Goal: Task Accomplishment & Management: Use online tool/utility

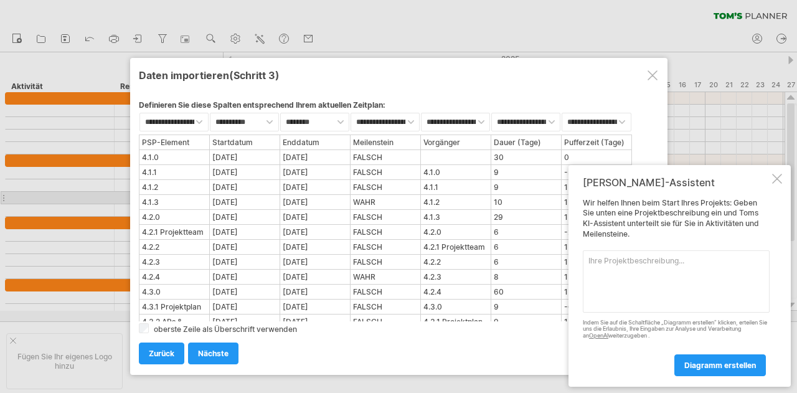
select select "********"
select select "*********"
select select "*******"
select select "********"
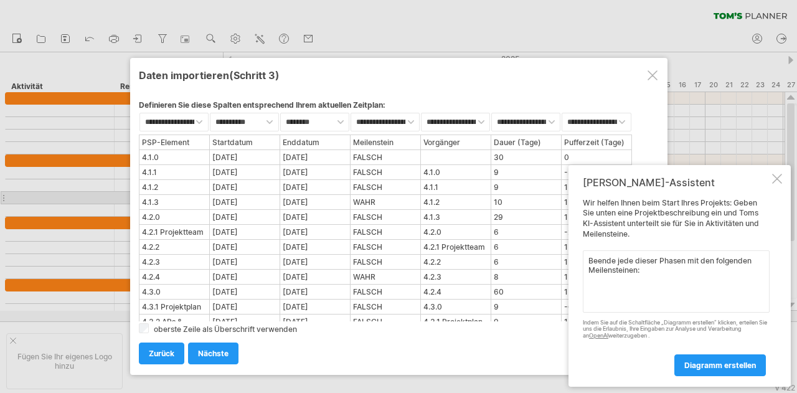
paste textarea "M1: Projektabschluss (4.1.3) M2: Anforderungsanalyse (4.2.4) M3: Budgetplanung …"
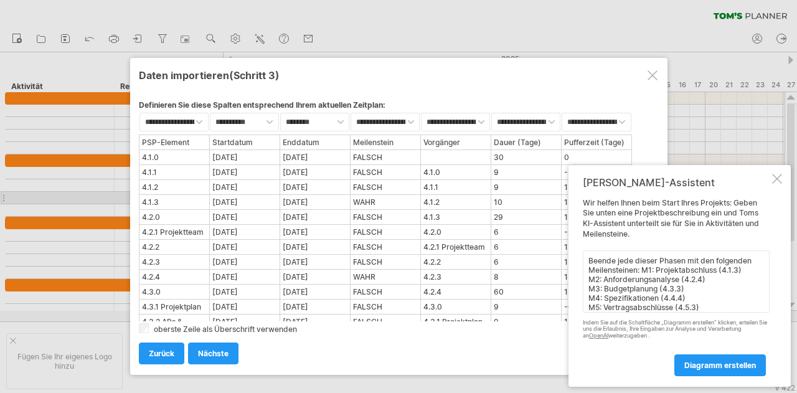
scroll to position [22, 0]
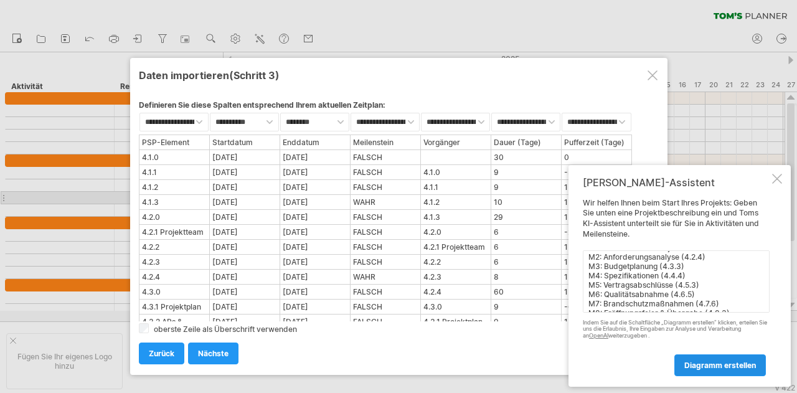
type textarea "Beende jede dieser Phasen mit den folgenden Meilensteinen: M1: Projektabschluss…"
click at [706, 366] on font "Diagramm erstellen" at bounding box center [720, 365] width 72 height 9
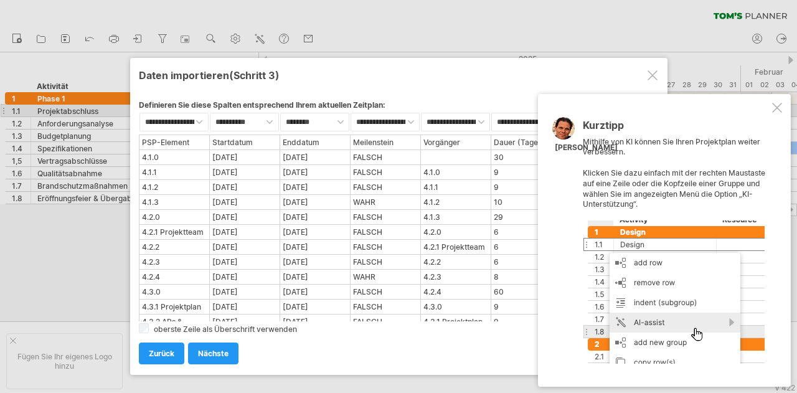
click at [780, 109] on div at bounding box center [777, 108] width 10 height 10
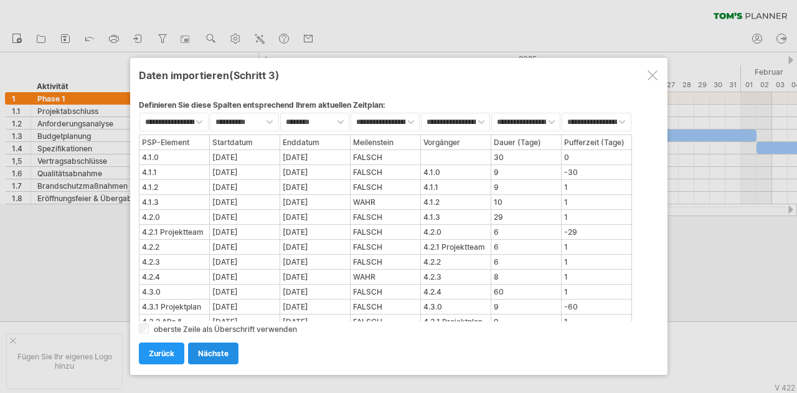
click at [212, 354] on font "nächste" at bounding box center [213, 353] width 31 height 9
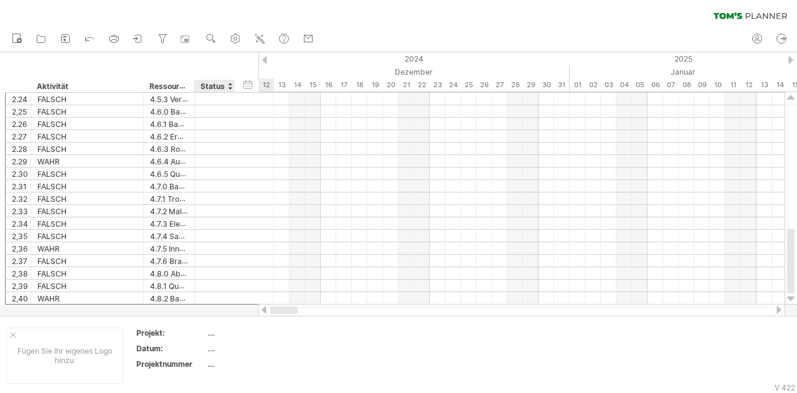
drag, startPoint x: 295, startPoint y: 310, endPoint x: 230, endPoint y: 307, distance: 65.4
click at [230, 307] on div "Versuch, [DOMAIN_NAME] zu erreichen Wieder verbunden... Filter löschen" at bounding box center [398, 196] width 797 height 393
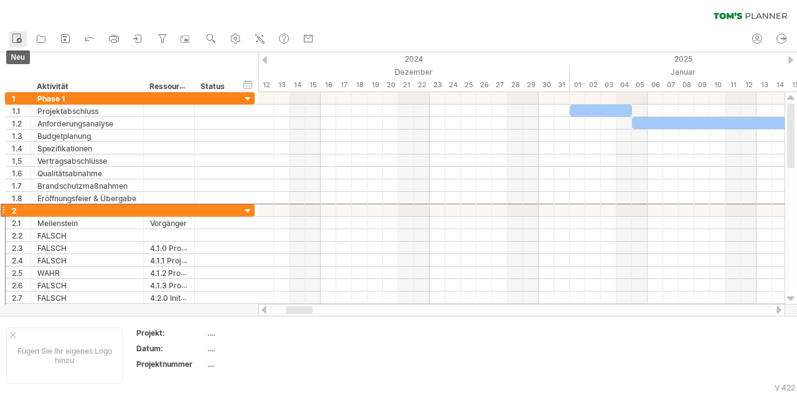
click at [21, 42] on icon at bounding box center [17, 38] width 12 height 12
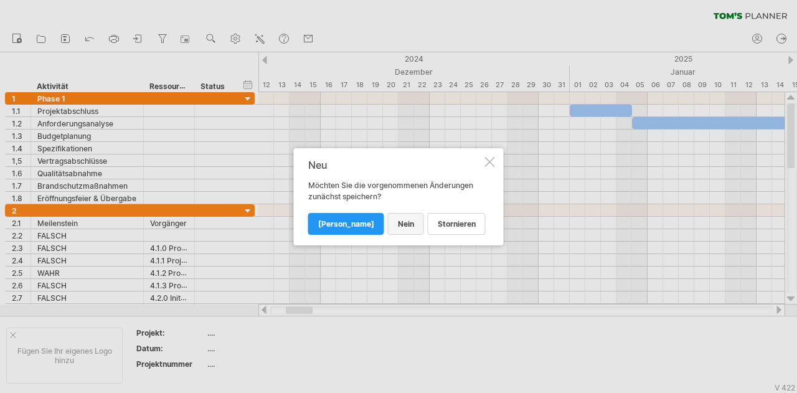
click at [398, 224] on font "NEIN" at bounding box center [406, 223] width 16 height 9
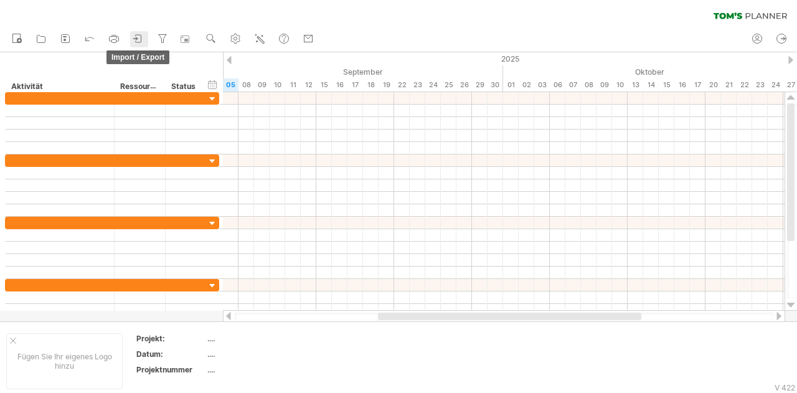
click at [137, 37] on icon at bounding box center [138, 38] width 12 height 12
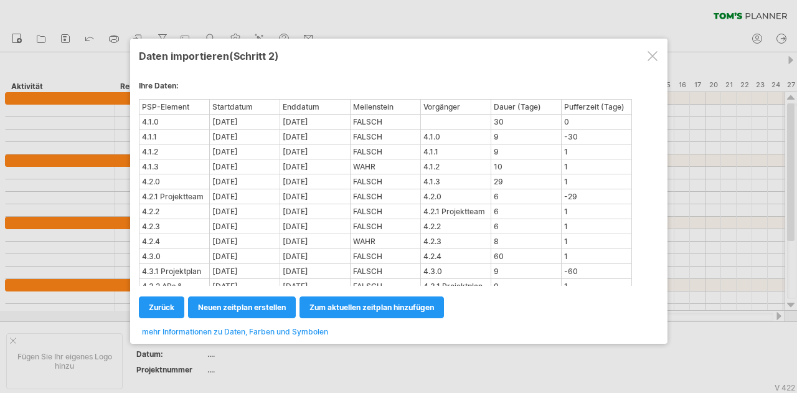
click at [387, 110] on div "Meilenstein" at bounding box center [385, 106] width 69 height 13
click at [339, 308] on font "zum aktuellen Zeitplan hinzufügen" at bounding box center [372, 307] width 125 height 9
select select "********"
select select "*********"
select select "*******"
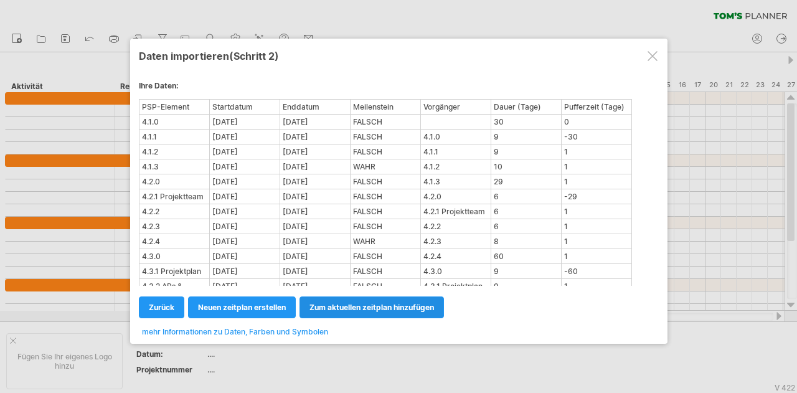
select select "********"
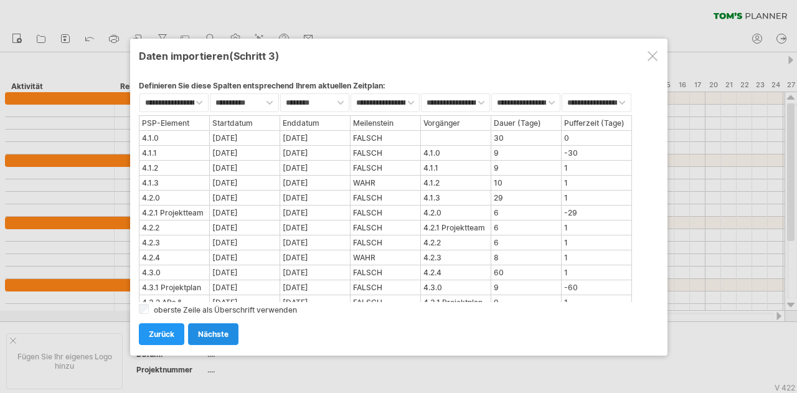
click at [225, 333] on font "nächste" at bounding box center [213, 333] width 31 height 9
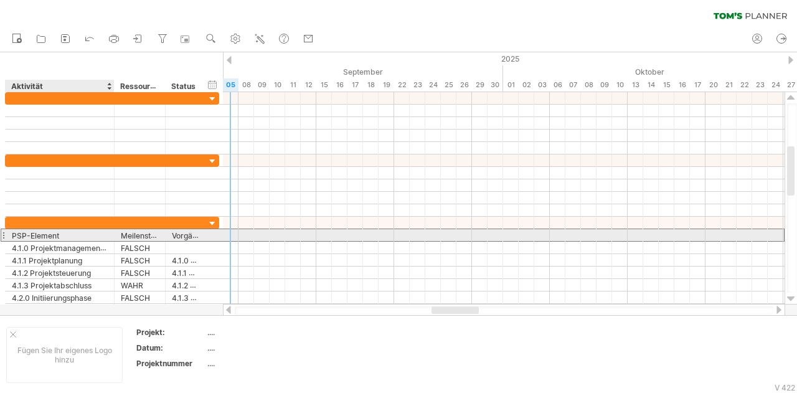
click at [39, 232] on font "PSP-Element" at bounding box center [35, 235] width 47 height 9
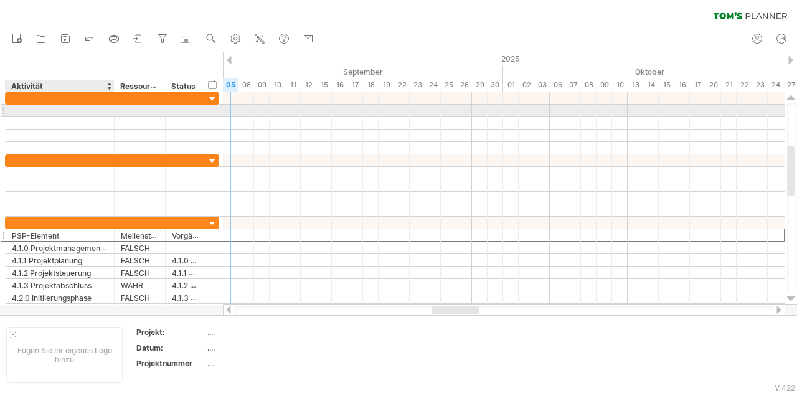
drag, startPoint x: 39, startPoint y: 232, endPoint x: 40, endPoint y: 114, distance: 118.3
click at [40, 114] on div "**********" at bounding box center [112, 204] width 215 height 224
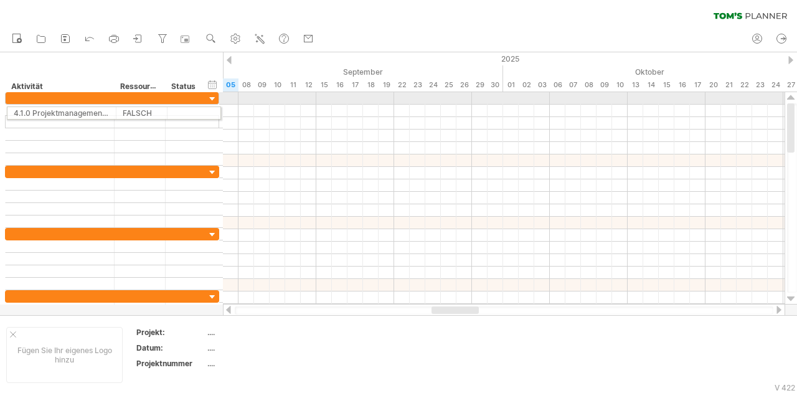
drag, startPoint x: 2, startPoint y: 245, endPoint x: 1, endPoint y: 111, distance: 133.9
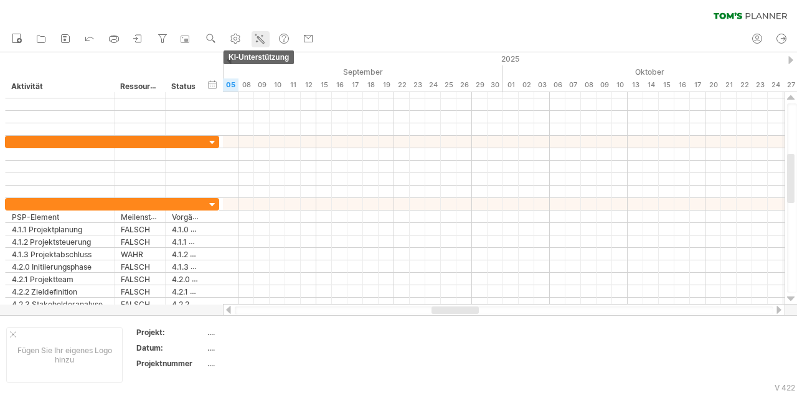
click at [262, 37] on icon at bounding box center [259, 38] width 12 height 12
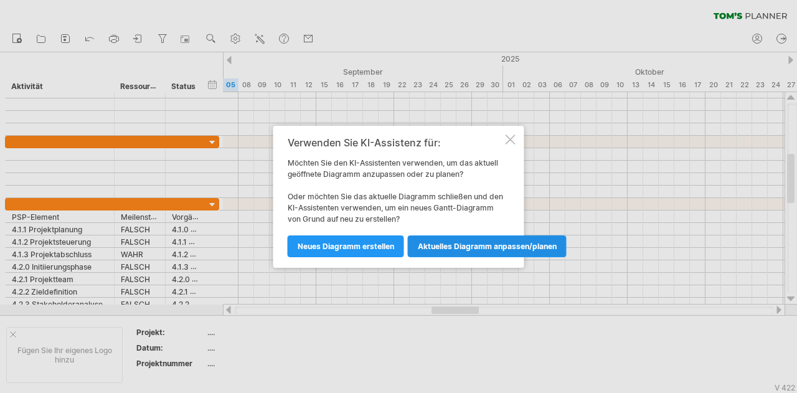
click at [452, 252] on link "Aktuelles Diagramm anpassen/planen" at bounding box center [487, 246] width 159 height 22
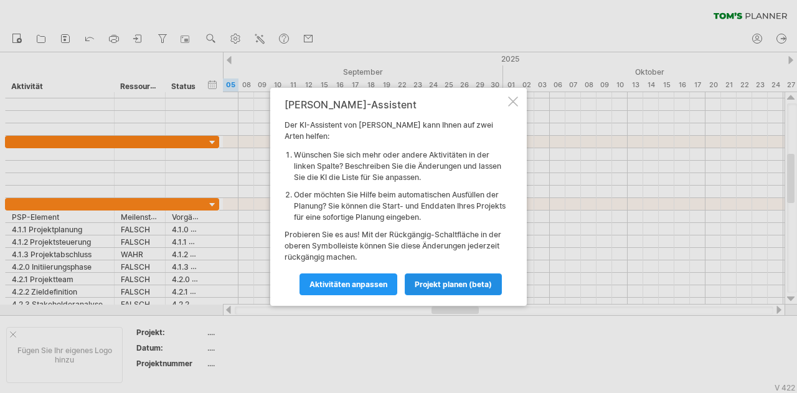
click at [445, 280] on font "Projekt planen (Beta)" at bounding box center [453, 284] width 77 height 9
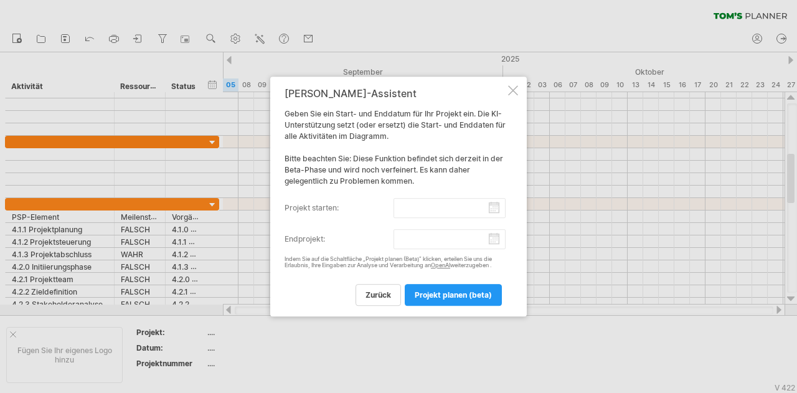
click at [497, 212] on input "Projekt starten:" at bounding box center [450, 208] width 113 height 20
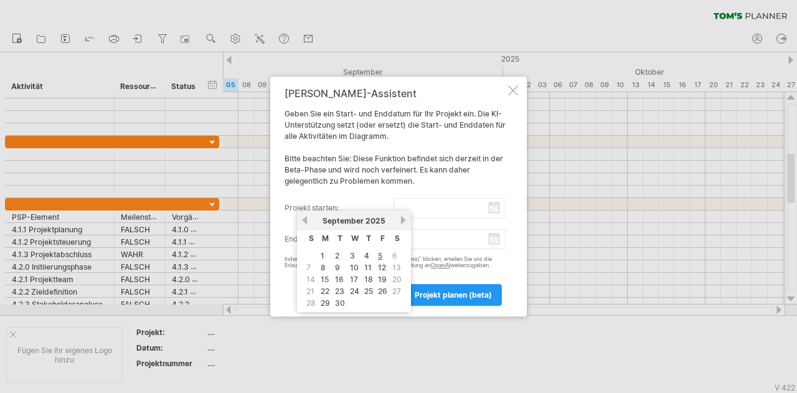
click at [307, 220] on link "vorherige" at bounding box center [304, 219] width 9 height 9
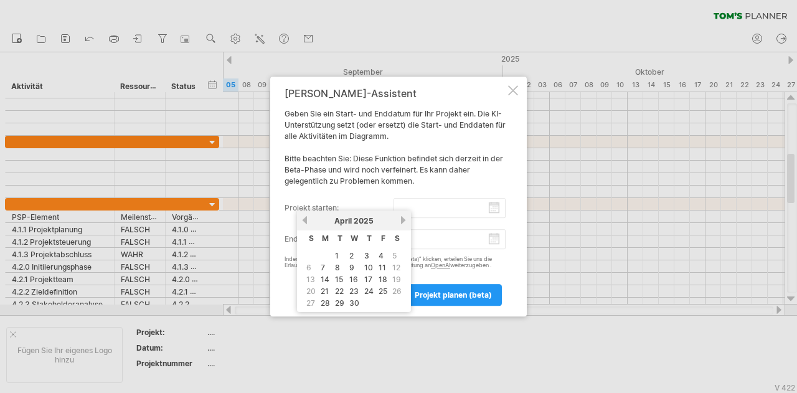
click at [307, 220] on link "vorherige" at bounding box center [304, 219] width 9 height 9
click at [304, 220] on link "vorherige" at bounding box center [304, 219] width 9 height 9
click at [304, 219] on link "previous" at bounding box center [304, 219] width 9 height 9
click at [304, 219] on link "vorherige" at bounding box center [304, 219] width 9 height 9
click at [304, 219] on link "previous" at bounding box center [304, 219] width 9 height 9
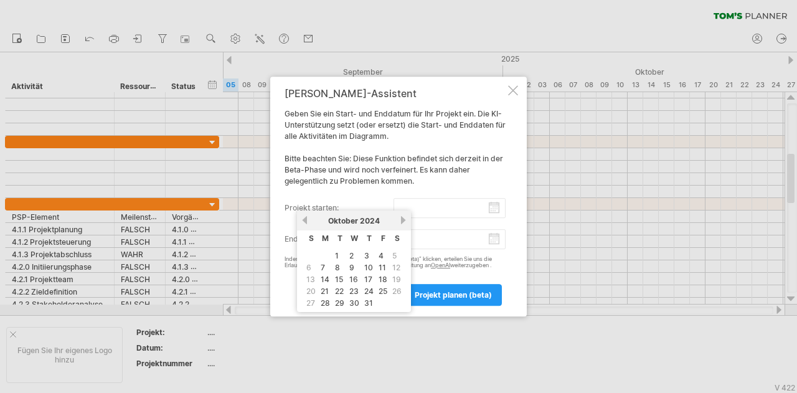
click at [304, 219] on link "vorherige" at bounding box center [304, 219] width 9 height 9
click at [304, 219] on link "previous" at bounding box center [304, 219] width 9 height 9
click at [304, 219] on link "vorherige" at bounding box center [304, 219] width 9 height 9
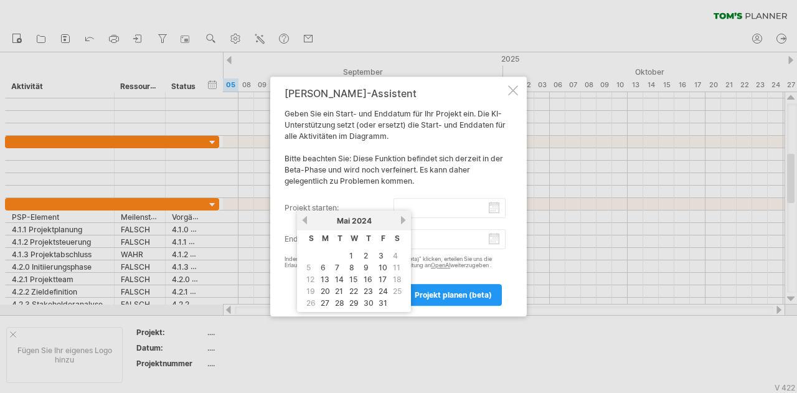
click at [517, 91] on div at bounding box center [513, 90] width 10 height 10
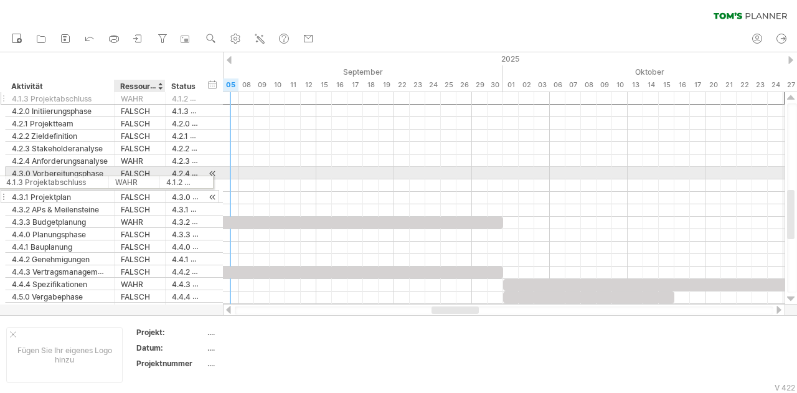
drag, startPoint x: 143, startPoint y: 100, endPoint x: 132, endPoint y: 180, distance: 81.1
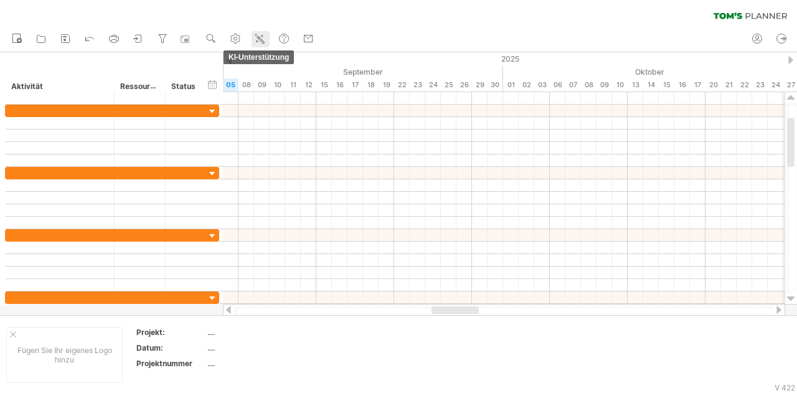
click at [263, 36] on line at bounding box center [263, 36] width 2 height 0
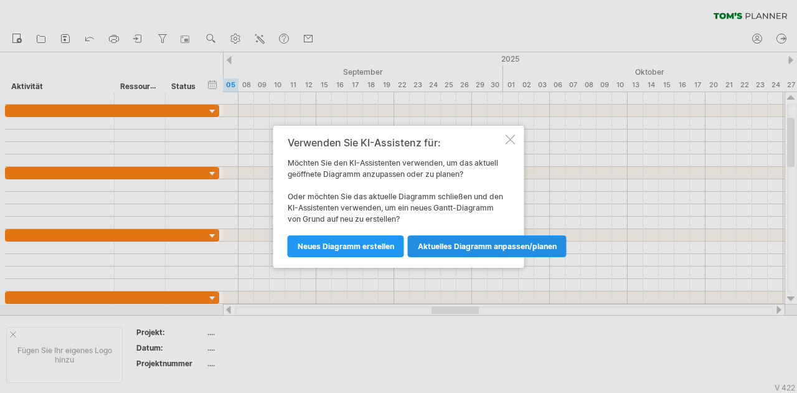
click at [437, 245] on font "Aktuelles Diagramm anpassen/planen" at bounding box center [487, 246] width 139 height 9
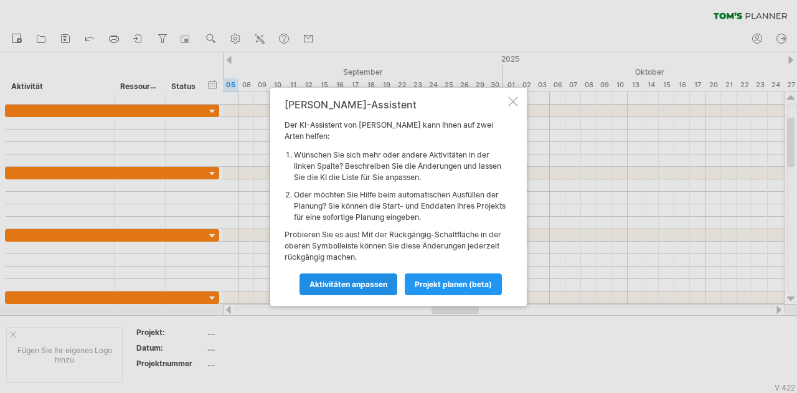
click at [376, 281] on font "Aktivitäten anpassen" at bounding box center [349, 284] width 78 height 9
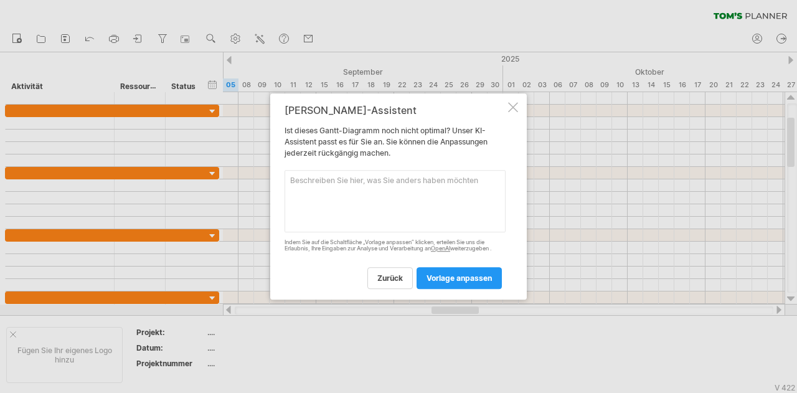
click at [351, 189] on textarea at bounding box center [395, 201] width 221 height 62
type textarea "Strukturiere erstmal nach Projekphasen"
click at [452, 278] on font "Vorlage anpassen" at bounding box center [459, 277] width 65 height 9
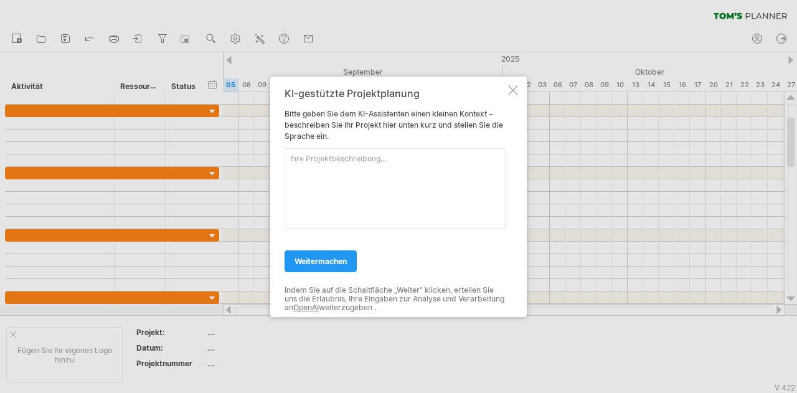
click at [334, 176] on textarea at bounding box center [395, 188] width 221 height 80
type textarea "die geladenen daten nach projektphasen strukturieren"
click at [338, 261] on font "weitermachen" at bounding box center [321, 260] width 52 height 9
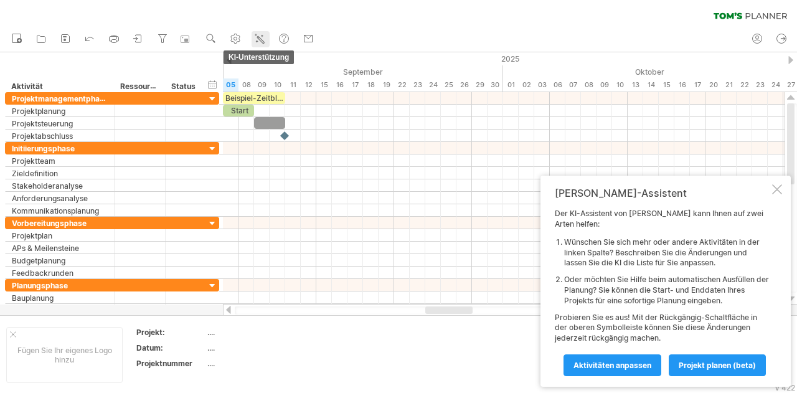
click at [263, 37] on icon at bounding box center [259, 38] width 12 height 12
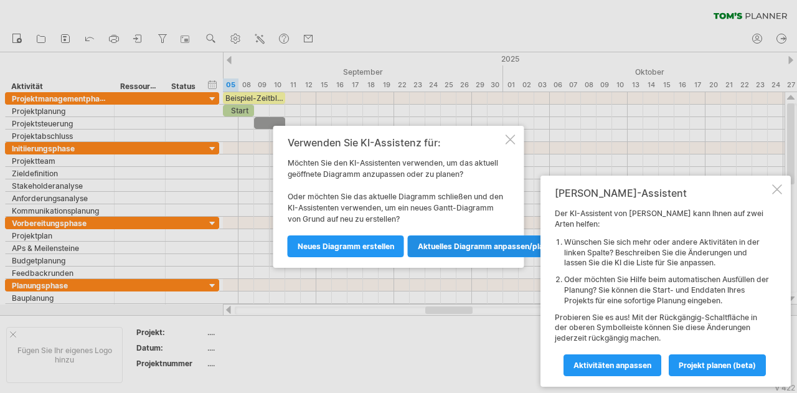
click at [442, 247] on font "Aktuelles Diagramm anpassen/planen" at bounding box center [487, 246] width 139 height 9
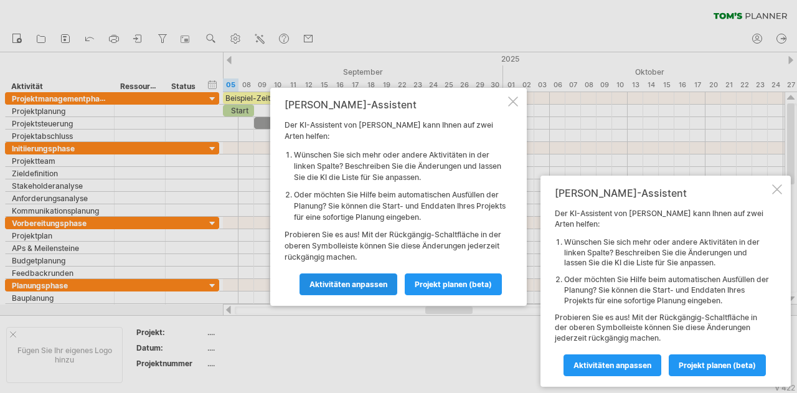
click at [372, 280] on font "Aktivitäten anpassen" at bounding box center [349, 284] width 78 height 9
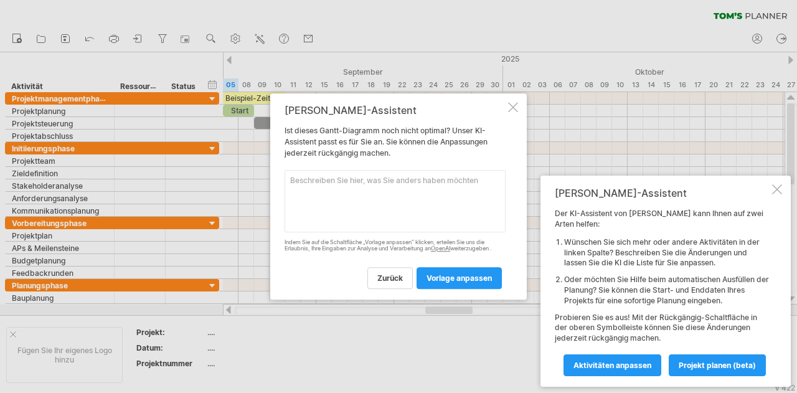
click at [327, 188] on textarea at bounding box center [395, 201] width 221 height 62
paste textarea "Phase Start Ende Dauer PH1 – Initiierung [DATE] [DATE] 1 Monat PH2 – Vorbereitu…"
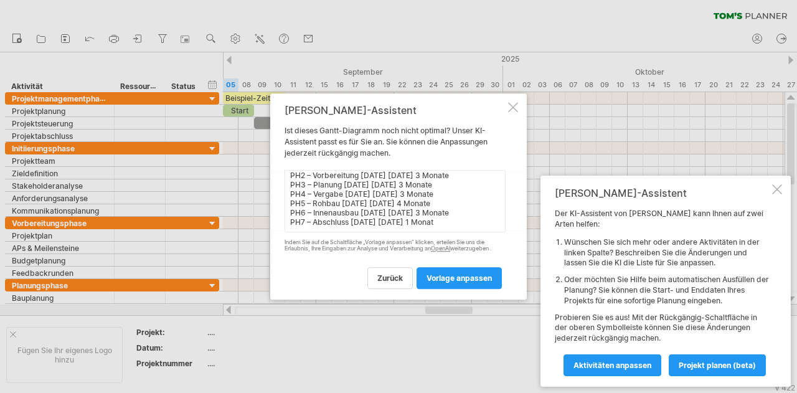
scroll to position [27, 0]
type textarea "Ergänze diese Inhalte mit den hier genannten daten: Phase Start Ende Dauer PH1 …"
click at [460, 268] on link "Vorlage anpassen" at bounding box center [459, 278] width 85 height 22
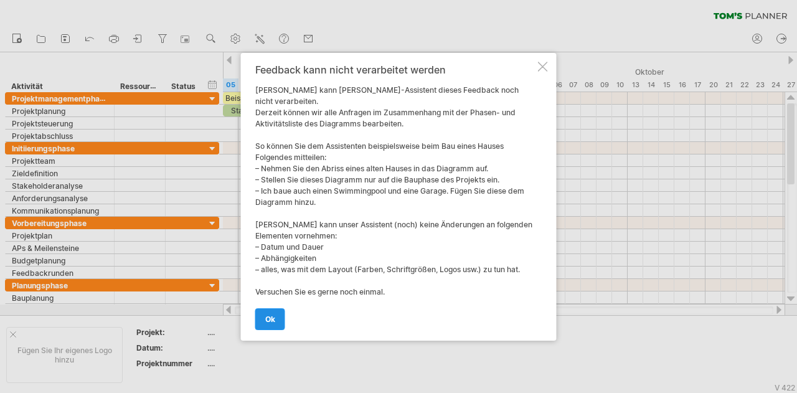
click at [269, 315] on font "OK" at bounding box center [270, 319] width 10 height 9
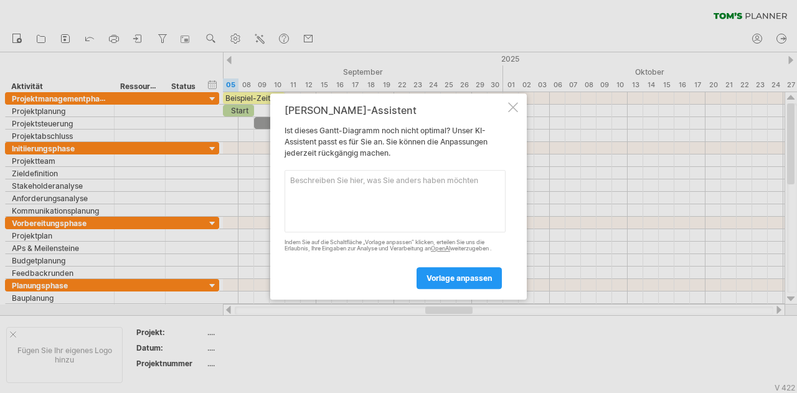
click at [390, 189] on textarea at bounding box center [395, 201] width 221 height 62
type textarea "Zeiten ergänzen mit start und ende"
click at [463, 279] on font "Vorlage anpassen" at bounding box center [459, 277] width 65 height 9
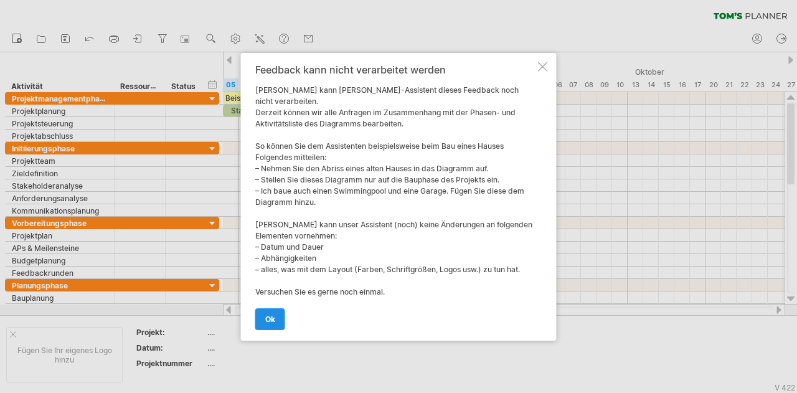
click at [276, 315] on link "OK" at bounding box center [270, 319] width 30 height 22
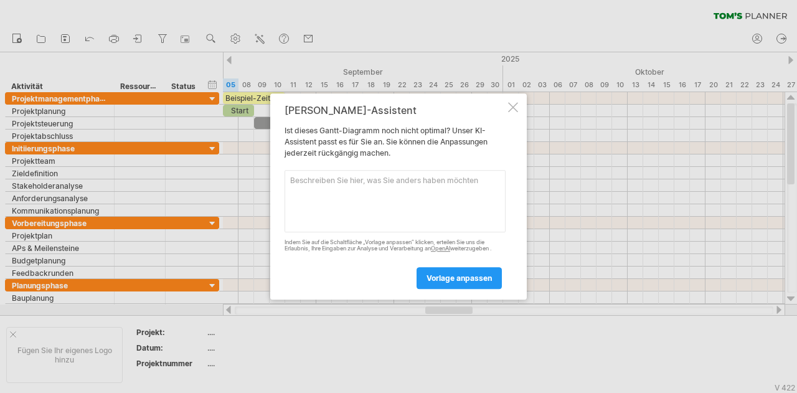
click at [510, 109] on div at bounding box center [513, 107] width 10 height 10
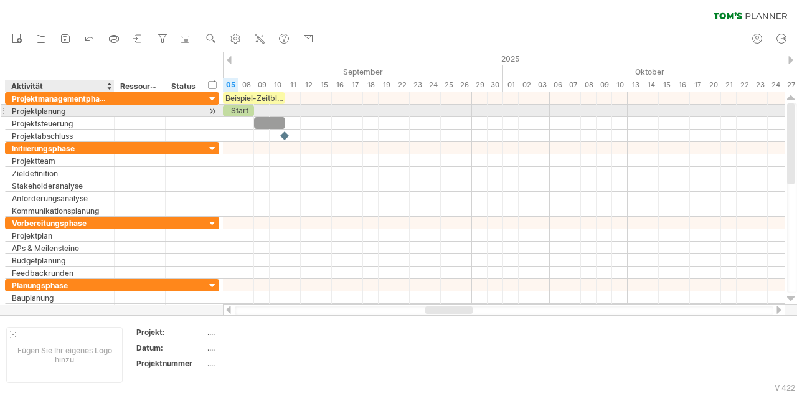
click at [49, 108] on font "Projektplanung" at bounding box center [39, 110] width 54 height 9
click at [44, 111] on font "Projektplanung" at bounding box center [39, 110] width 54 height 9
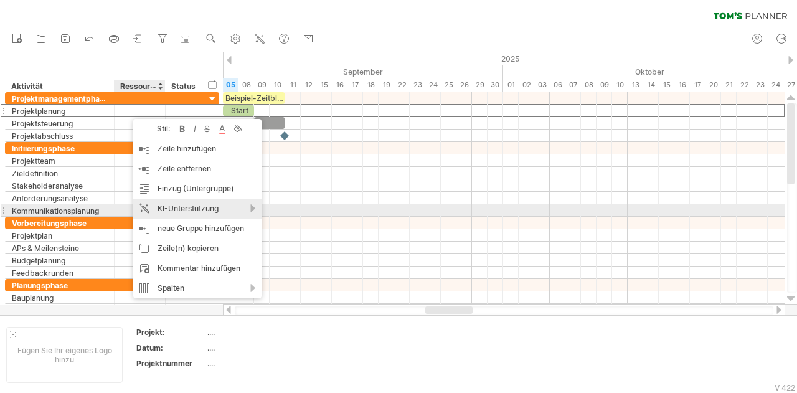
click at [175, 213] on div "KI-Unterstützung" at bounding box center [197, 209] width 128 height 20
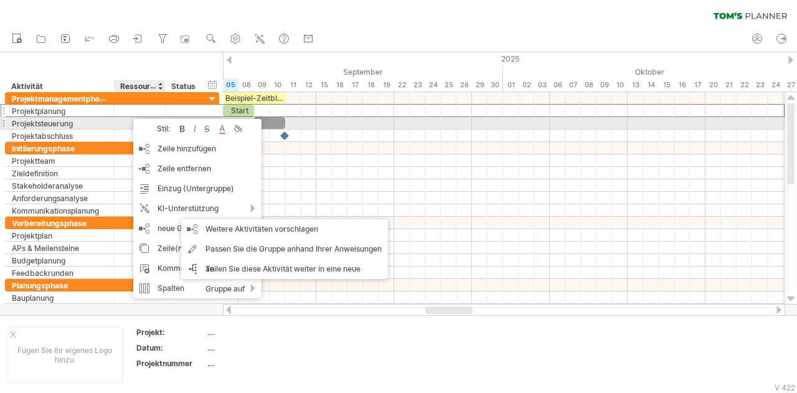
click at [85, 118] on div "Projektsteuerung" at bounding box center [60, 123] width 96 height 12
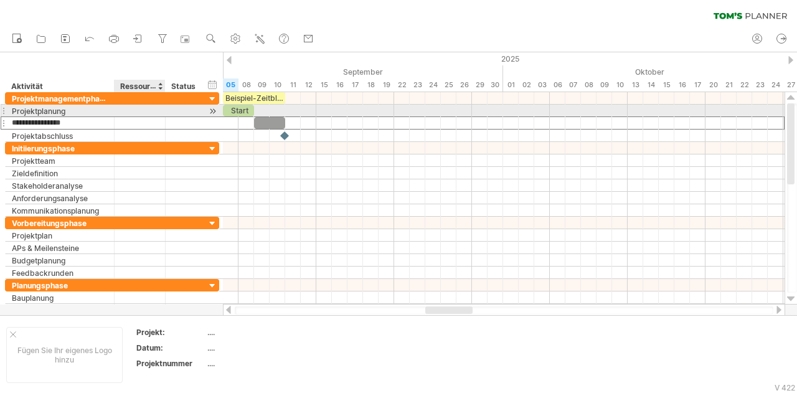
click at [122, 109] on div at bounding box center [140, 111] width 38 height 12
click at [196, 110] on div at bounding box center [185, 111] width 27 height 12
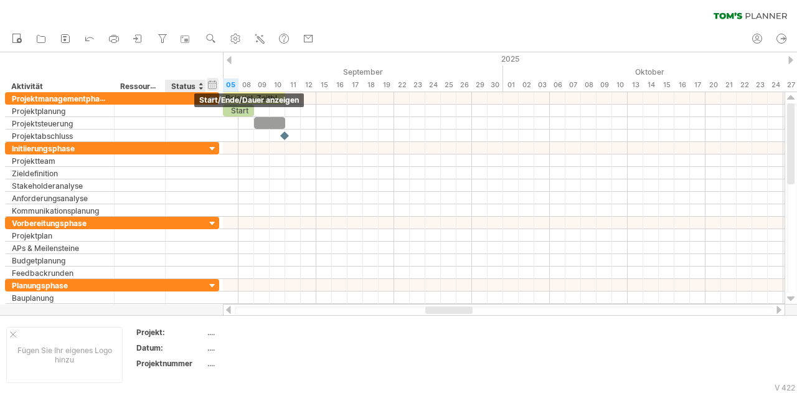
click at [212, 84] on div "Start/Ende/Dauer ausblenden Start/Ende/Dauer anzeigen" at bounding box center [213, 84] width 12 height 13
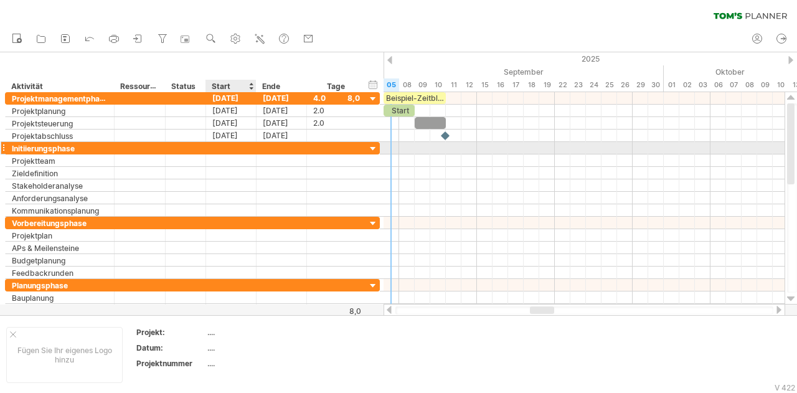
click at [217, 143] on div at bounding box center [231, 148] width 50 height 12
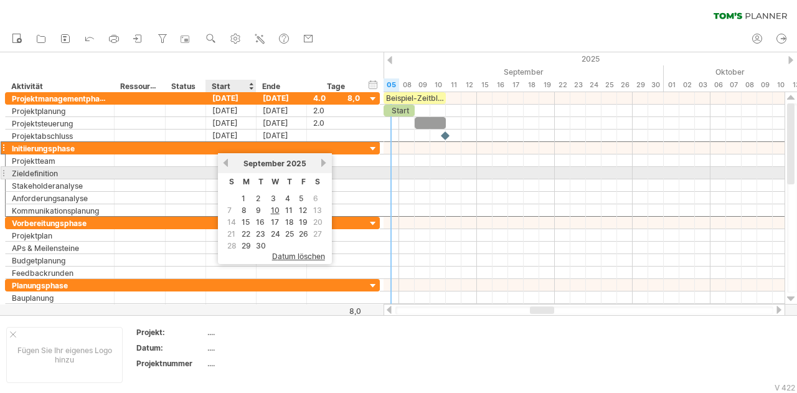
click at [224, 167] on link "vorherige" at bounding box center [225, 162] width 9 height 9
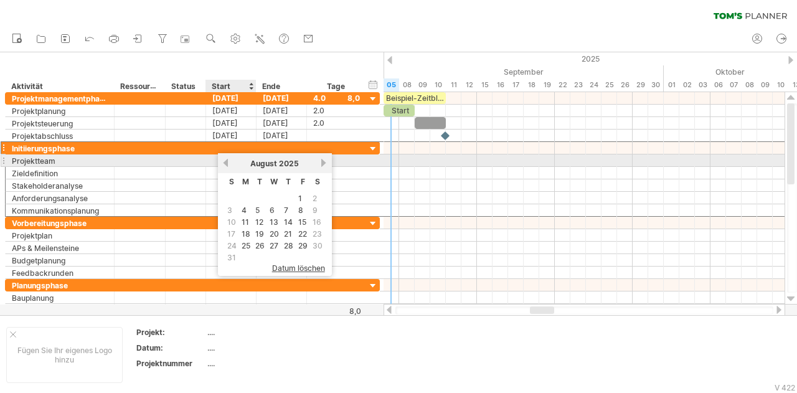
click at [225, 166] on link "vorherige" at bounding box center [225, 162] width 9 height 9
click at [225, 166] on link "previous" at bounding box center [225, 162] width 9 height 9
click at [225, 166] on link "vorherige" at bounding box center [225, 162] width 9 height 9
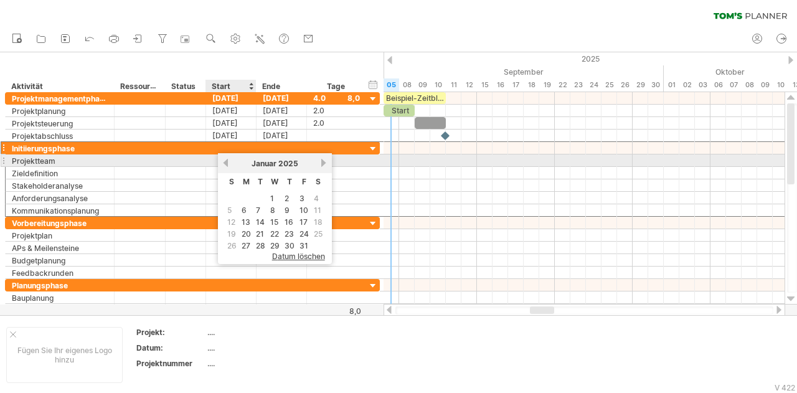
click at [225, 166] on link "vorherige" at bounding box center [225, 162] width 9 height 9
click at [225, 166] on link "previous" at bounding box center [225, 162] width 9 height 9
click at [225, 166] on link "vorherige" at bounding box center [225, 162] width 9 height 9
click at [225, 166] on link "previous" at bounding box center [225, 162] width 9 height 9
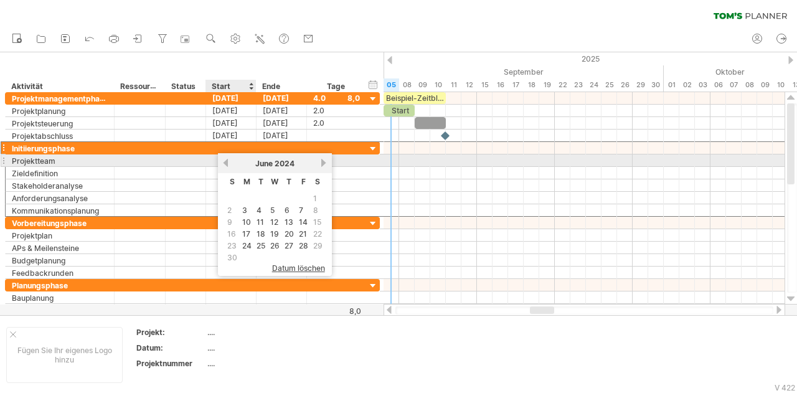
click at [225, 166] on link "previous" at bounding box center [225, 162] width 9 height 9
click at [225, 166] on link "vorherige" at bounding box center [225, 162] width 9 height 9
click at [319, 164] on div "[DATE]" at bounding box center [275, 163] width 90 height 9
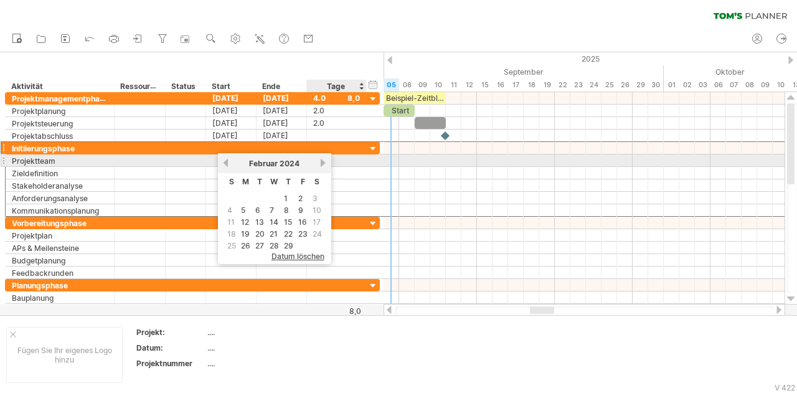
click at [323, 163] on link "nächste" at bounding box center [323, 162] width 9 height 9
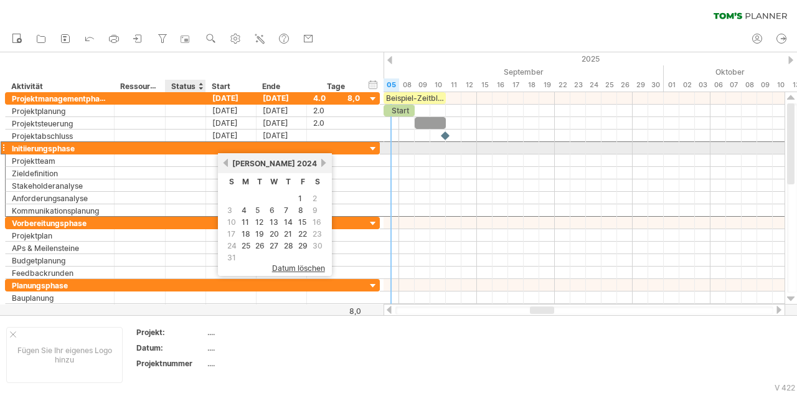
click at [172, 149] on div at bounding box center [185, 148] width 27 height 12
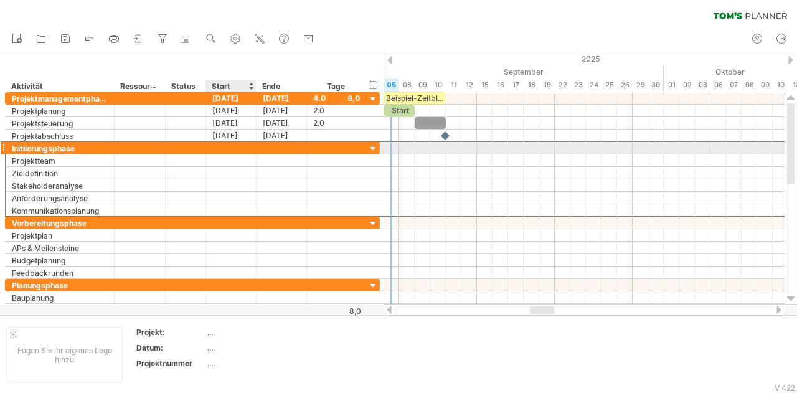
click at [227, 148] on div at bounding box center [231, 148] width 50 height 12
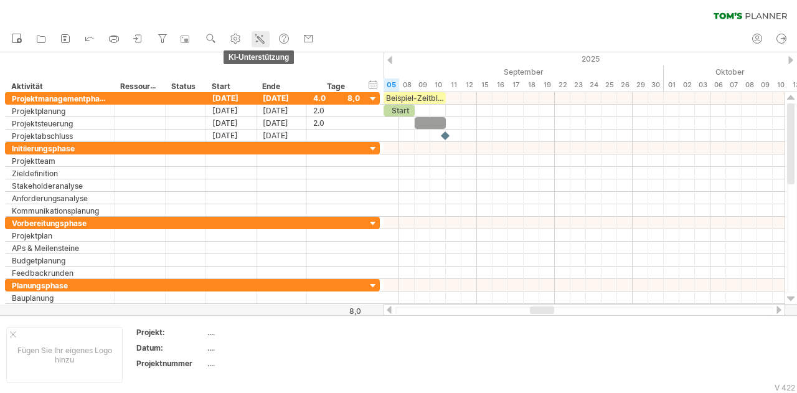
click at [261, 37] on icon at bounding box center [259, 38] width 12 height 12
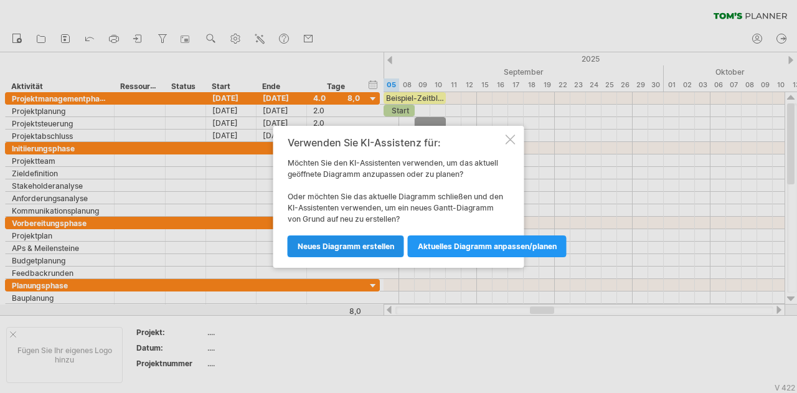
click at [363, 248] on font "Neues Diagramm erstellen" at bounding box center [346, 246] width 97 height 9
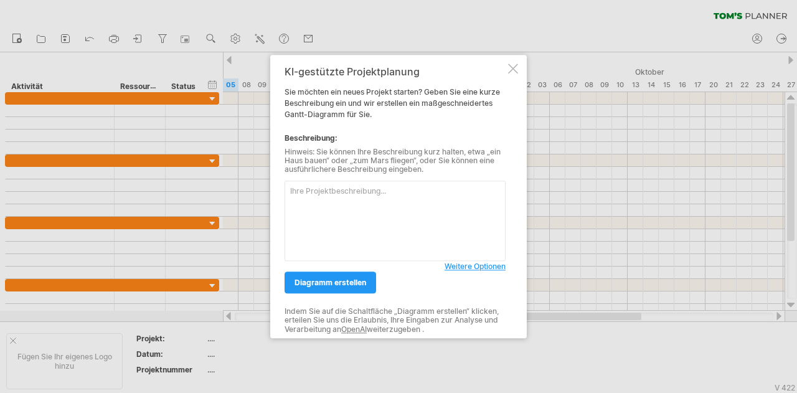
click at [512, 65] on div at bounding box center [513, 69] width 10 height 10
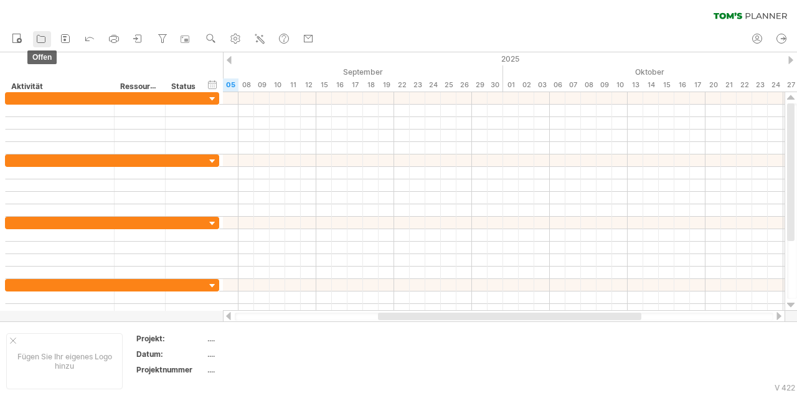
click at [44, 37] on icon at bounding box center [41, 38] width 12 height 12
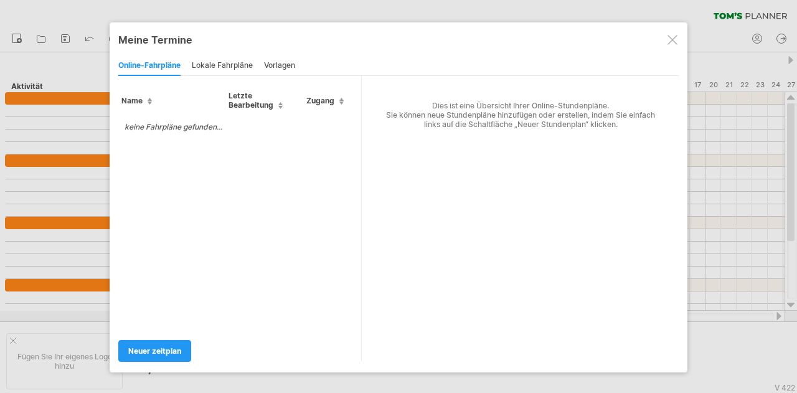
click at [242, 99] on font "Letzte Bearbeitung" at bounding box center [251, 100] width 45 height 19
click at [677, 43] on div at bounding box center [673, 40] width 10 height 10
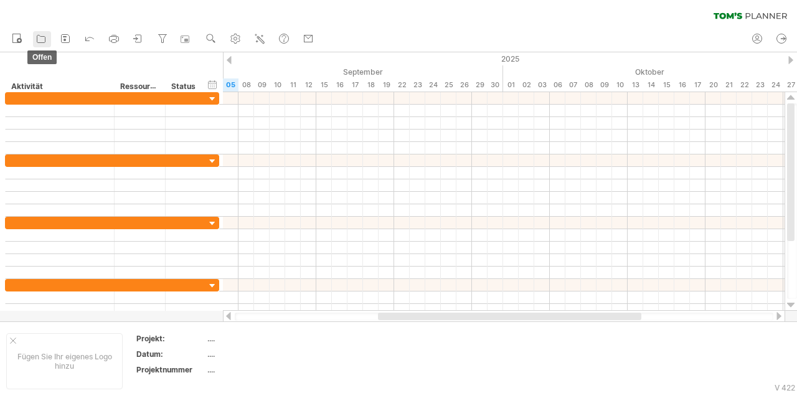
click at [42, 38] on icon at bounding box center [41, 38] width 12 height 12
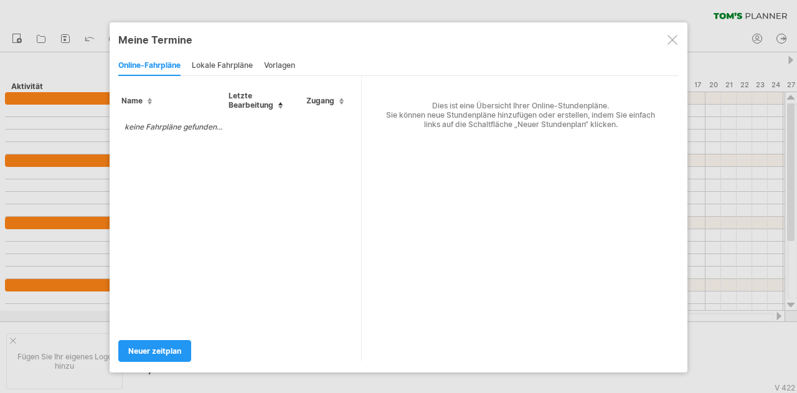
click at [674, 37] on div at bounding box center [673, 40] width 10 height 10
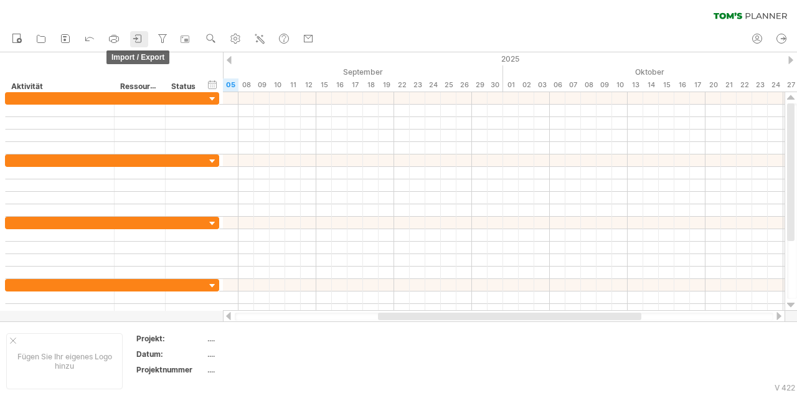
click at [143, 37] on icon at bounding box center [138, 38] width 12 height 12
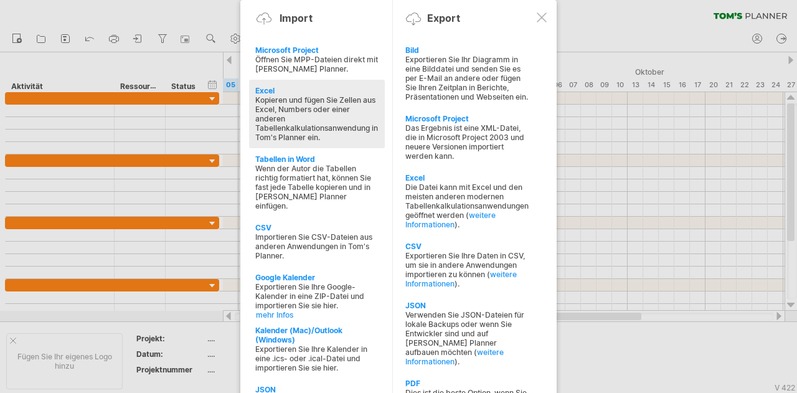
click at [268, 89] on font "Excel" at bounding box center [264, 90] width 19 height 9
type textarea "**********"
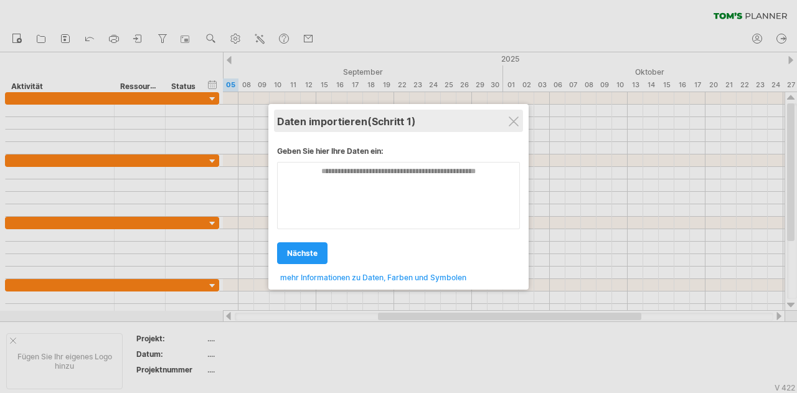
click at [519, 123] on div "Daten importieren (Schritt 1)" at bounding box center [398, 121] width 243 height 22
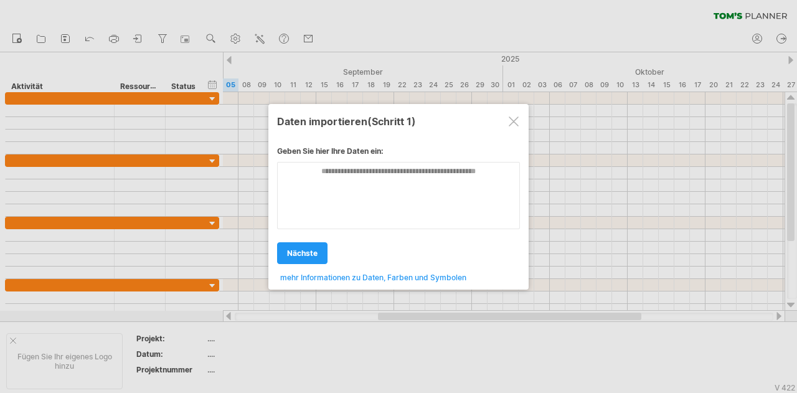
click at [509, 119] on div at bounding box center [514, 121] width 10 height 10
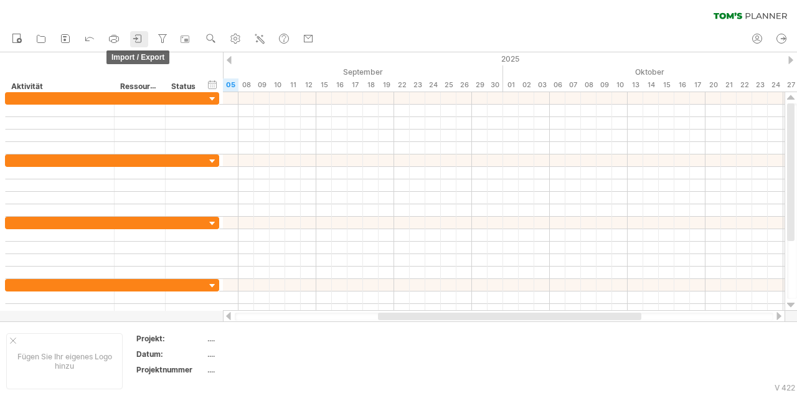
click at [138, 34] on icon at bounding box center [138, 38] width 12 height 12
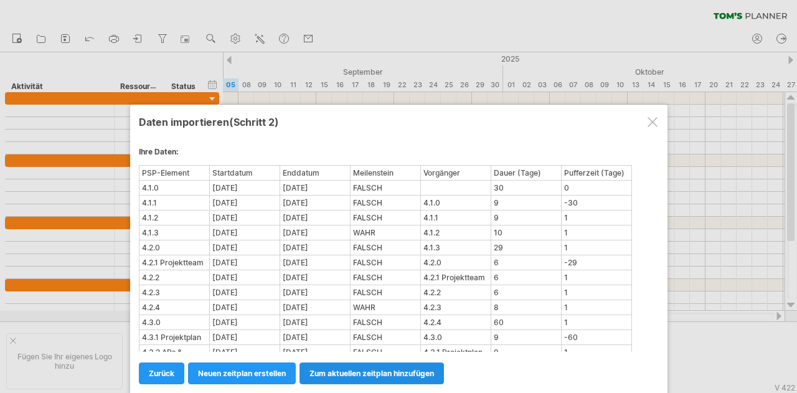
click at [333, 375] on font "zum aktuellen Zeitplan hinzufügen" at bounding box center [372, 373] width 125 height 9
select select "********"
select select "*********"
select select "*******"
select select "********"
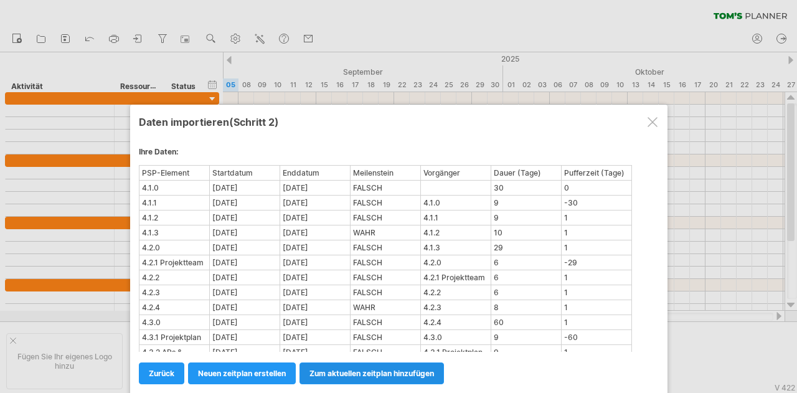
select select "********"
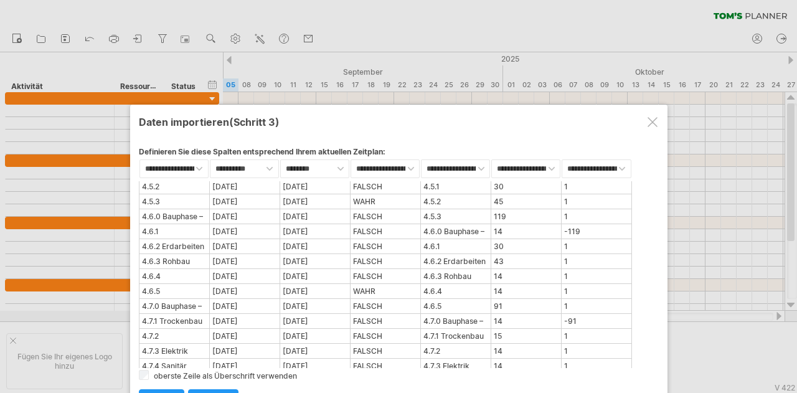
scroll to position [403, 0]
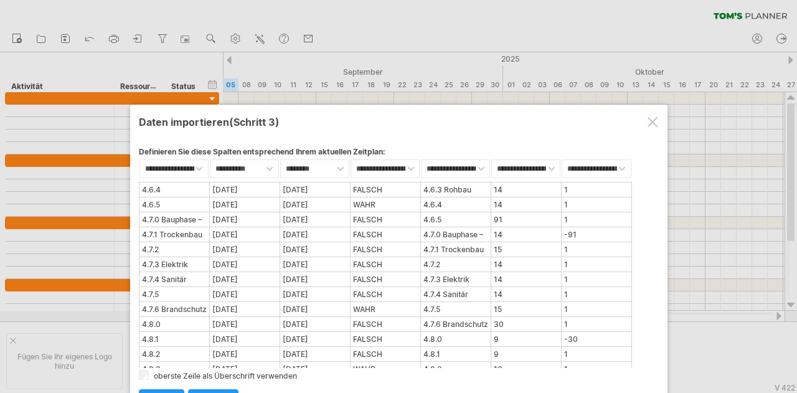
drag, startPoint x: 791, startPoint y: 191, endPoint x: 785, endPoint y: 230, distance: 39.0
click at [785, 230] on div at bounding box center [398, 196] width 797 height 393
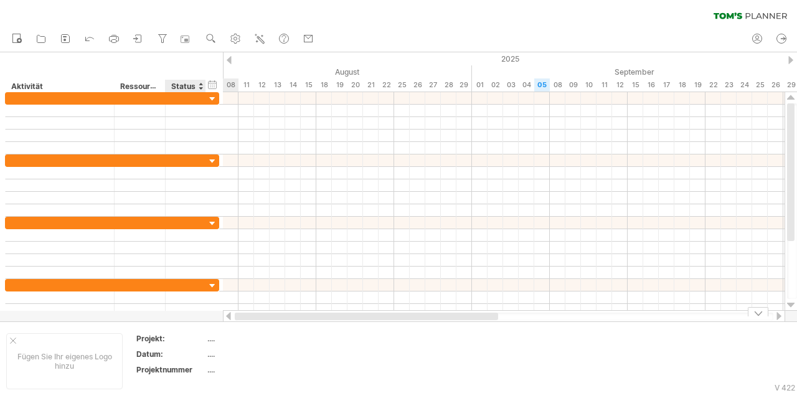
drag, startPoint x: 385, startPoint y: 313, endPoint x: 189, endPoint y: 321, distance: 195.7
click at [189, 321] on div "Versuch, [DOMAIN_NAME] zu erreichen Wieder verbunden... processing file Filter …" at bounding box center [398, 196] width 797 height 393
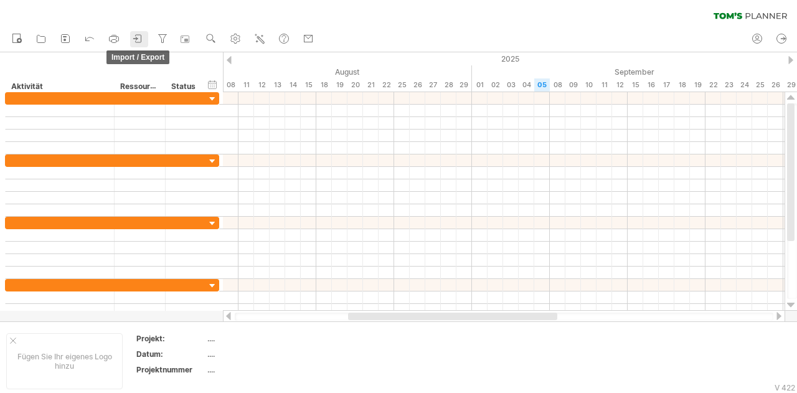
click at [142, 35] on icon at bounding box center [138, 38] width 12 height 12
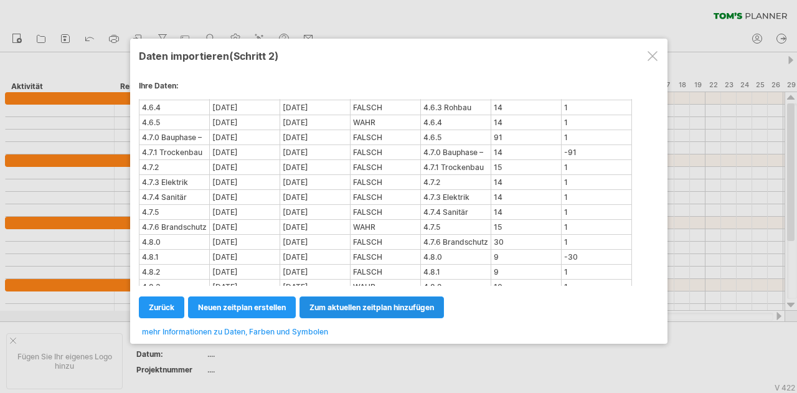
click at [334, 306] on font "zum aktuellen Zeitplan hinzufügen" at bounding box center [372, 307] width 125 height 9
select select "********"
select select "*********"
select select "*******"
select select "********"
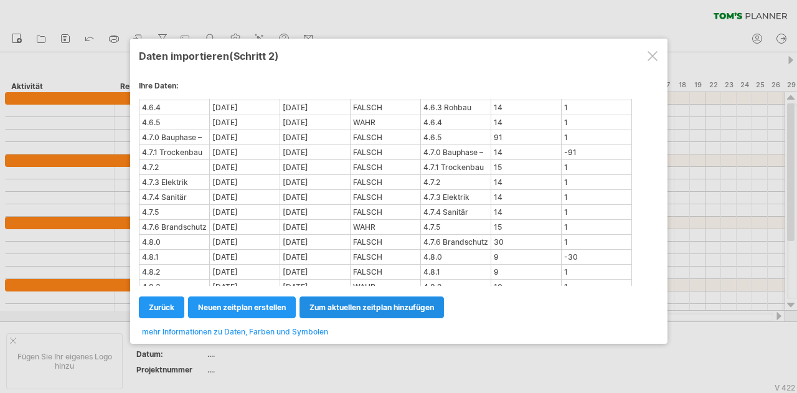
select select "********"
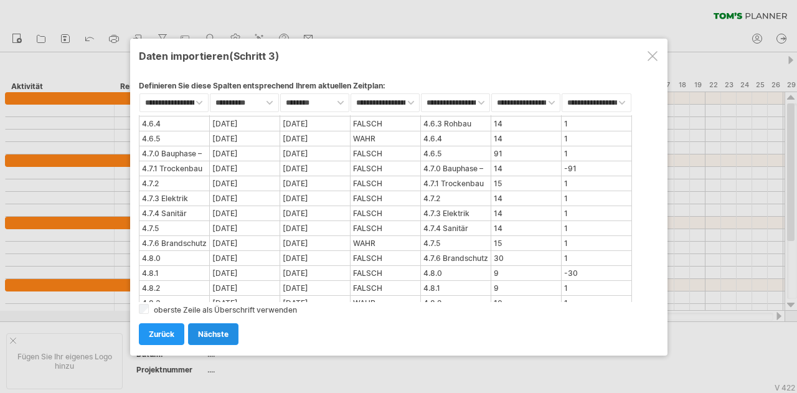
click at [227, 336] on font "nächste" at bounding box center [213, 333] width 31 height 9
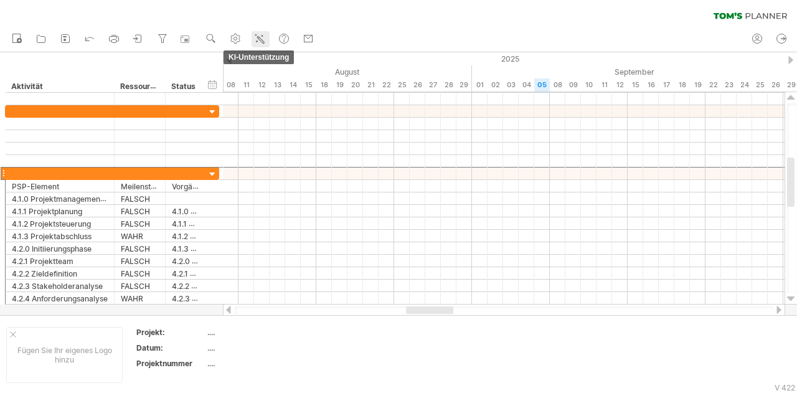
click at [260, 34] on icon at bounding box center [259, 38] width 12 height 12
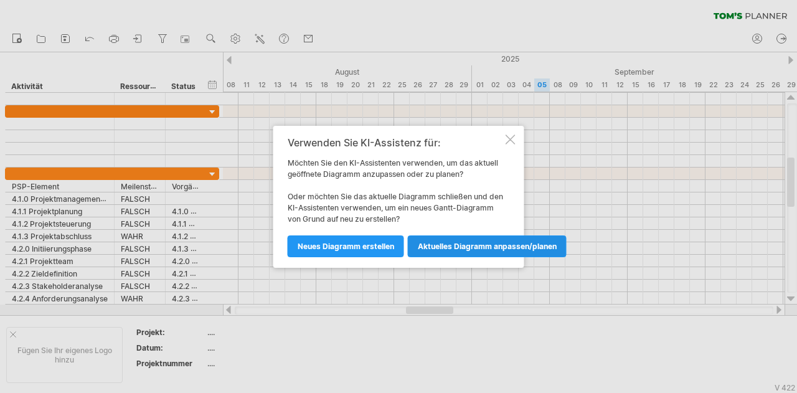
click at [426, 247] on font "Aktuelles Diagramm anpassen/planen" at bounding box center [487, 246] width 139 height 9
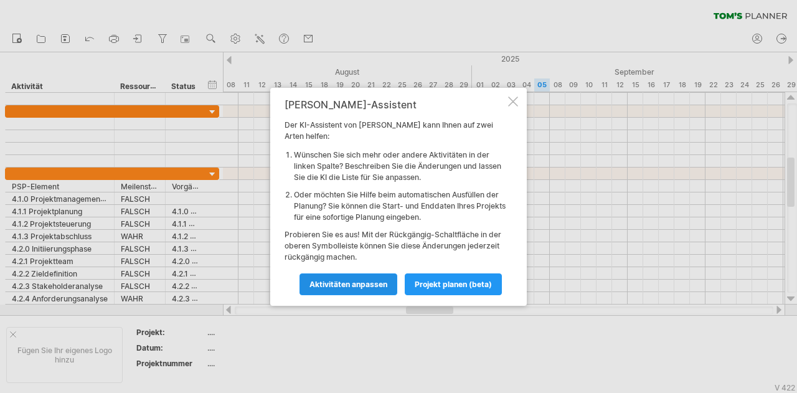
click at [376, 280] on font "Aktivitäten anpassen" at bounding box center [349, 284] width 78 height 9
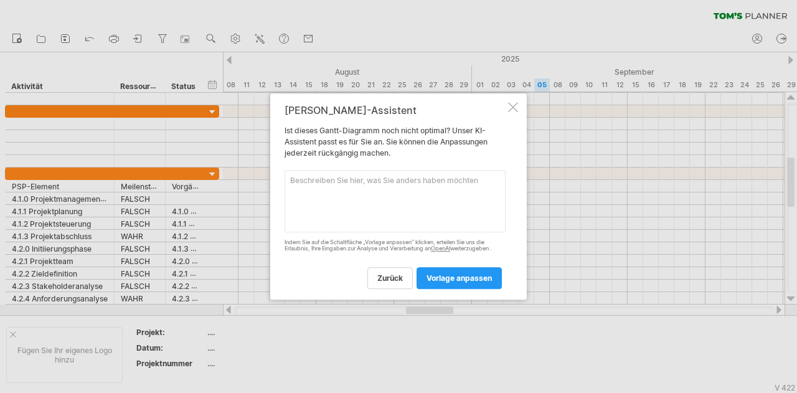
click at [375, 199] on textarea at bounding box center [395, 201] width 221 height 62
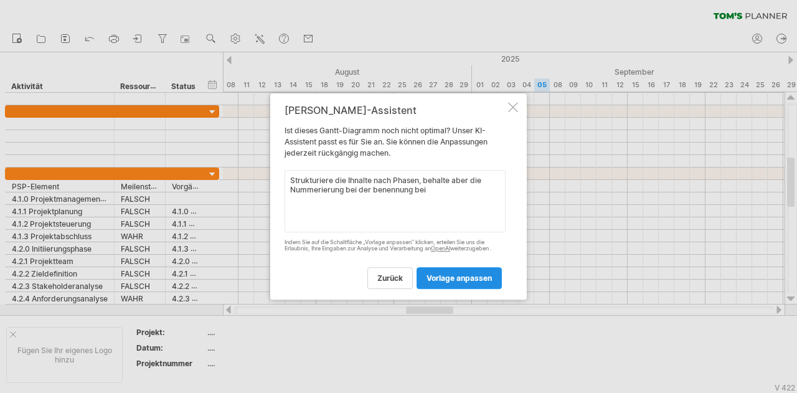
type textarea "Strukturiere die Ihnalte nach Phasen, behalte aber die Nummerierung bei der ben…"
click at [443, 279] on font "Vorlage anpassen" at bounding box center [459, 277] width 65 height 9
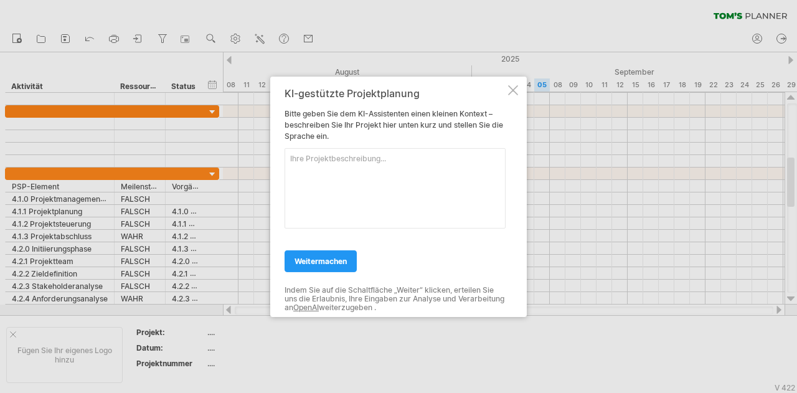
click at [354, 177] on textarea at bounding box center [395, 188] width 221 height 80
type textarea "Strukturiere die Inhalte nach Phasen und behalte die Benennungen bei"
click at [315, 259] on font "weitermachen" at bounding box center [321, 260] width 52 height 9
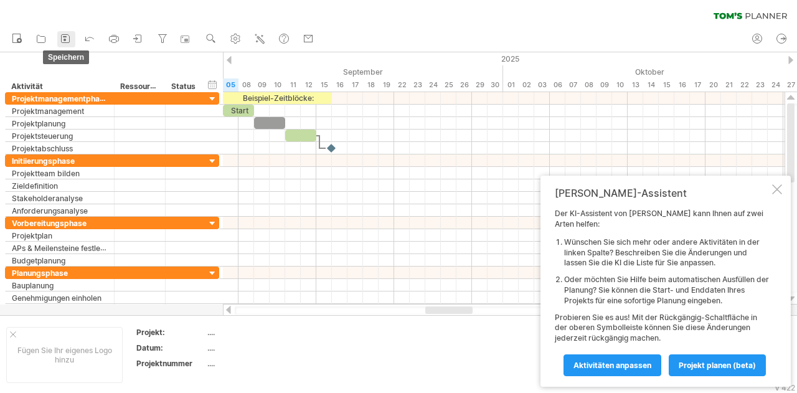
click at [68, 41] on icon at bounding box center [65, 38] width 12 height 12
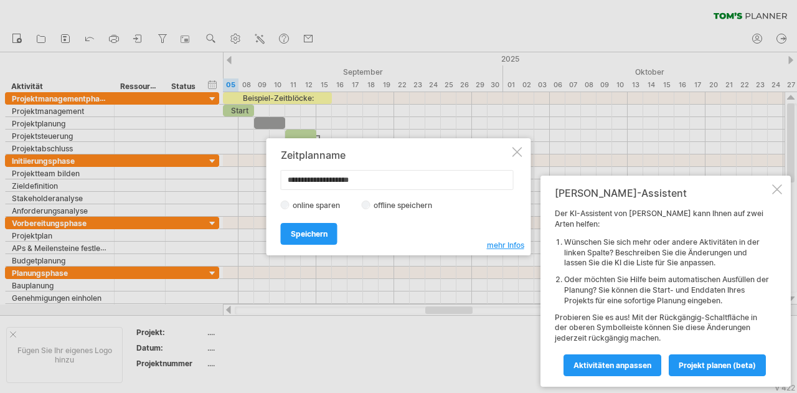
type input "**********"
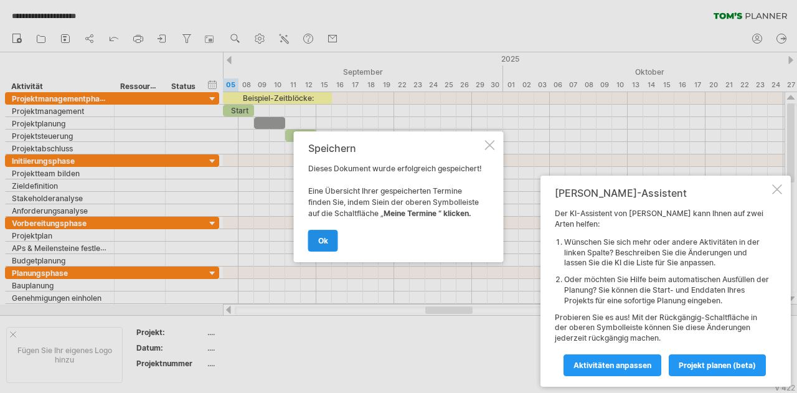
click at [325, 245] on font "OK" at bounding box center [323, 240] width 10 height 9
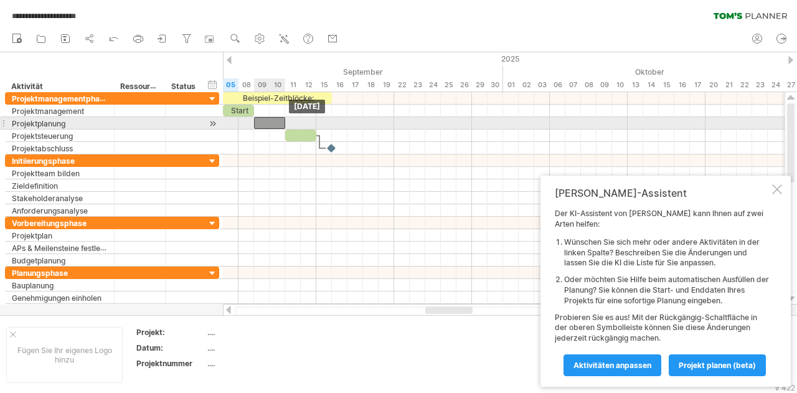
click at [257, 126] on div at bounding box center [269, 123] width 31 height 12
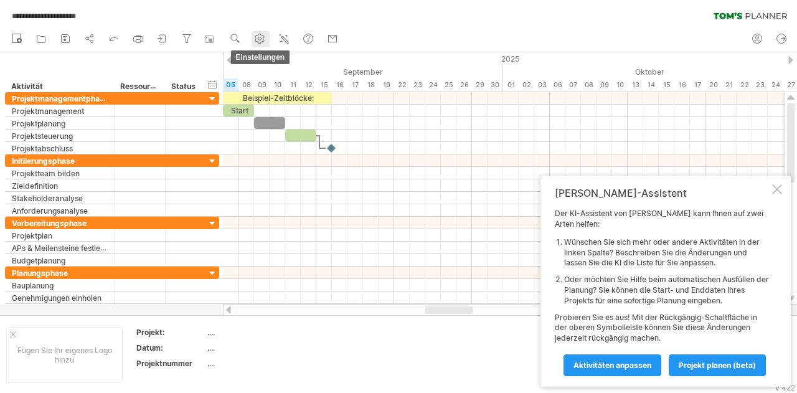
click at [260, 40] on circle at bounding box center [259, 38] width 3 height 3
select select "*"
select select "**"
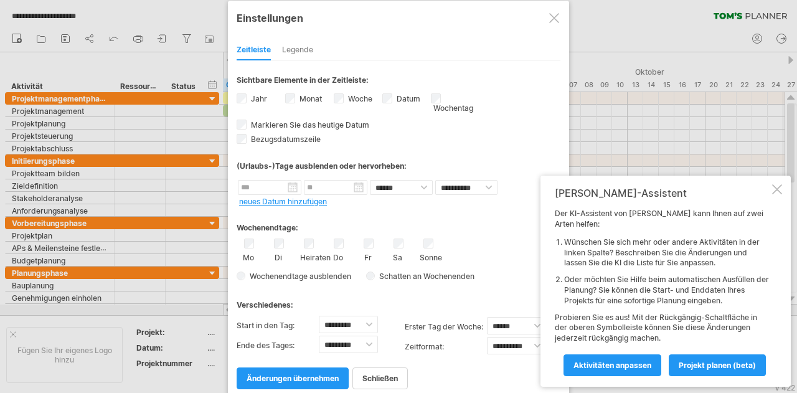
click at [773, 194] on div at bounding box center [777, 189] width 10 height 10
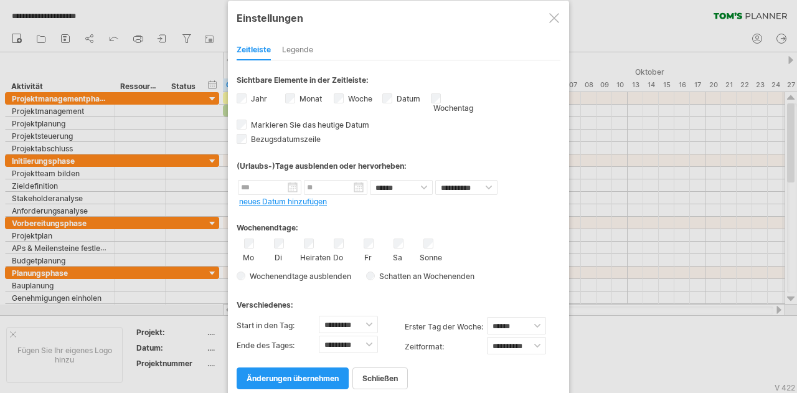
click at [306, 48] on font "Legende" at bounding box center [297, 49] width 31 height 9
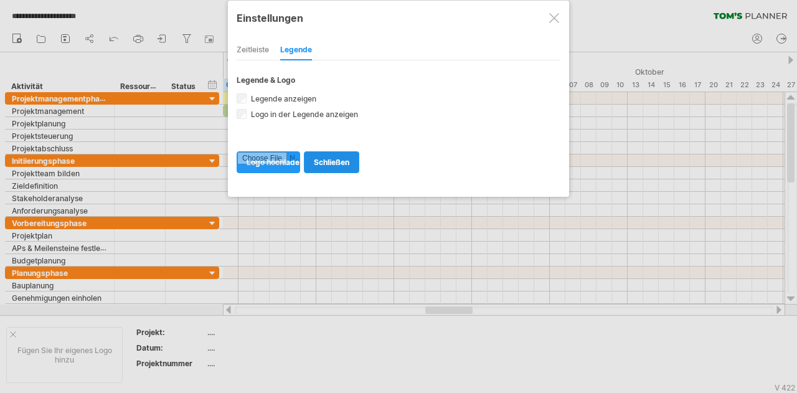
click at [336, 161] on font "schließen" at bounding box center [331, 162] width 35 height 9
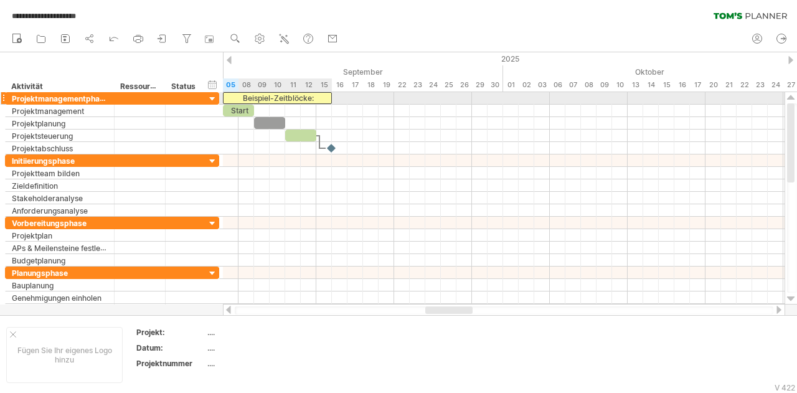
click at [277, 96] on font "Beispiel-Zeitblöcke:" at bounding box center [278, 97] width 71 height 9
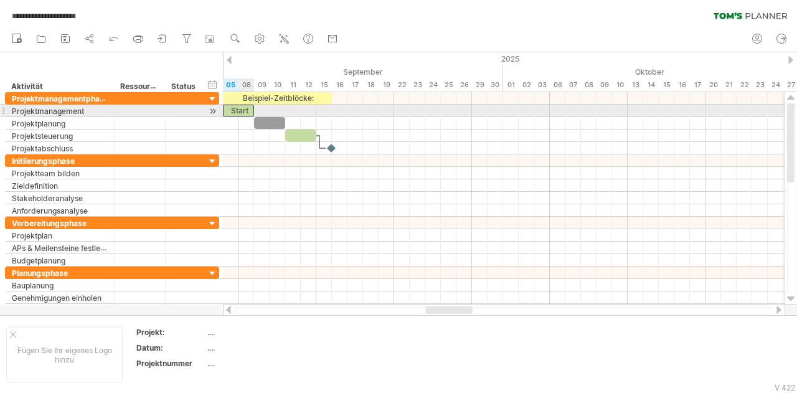
click at [251, 110] on div "Start" at bounding box center [238, 111] width 31 height 12
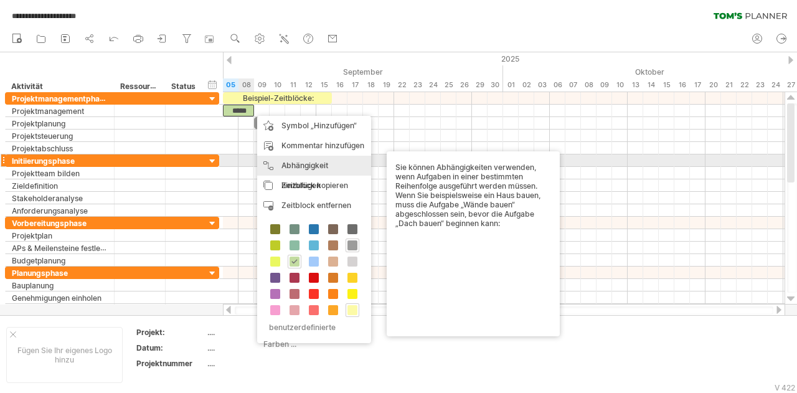
click at [293, 167] on font "Abhängigkeit hinzufügen" at bounding box center [304, 175] width 47 height 29
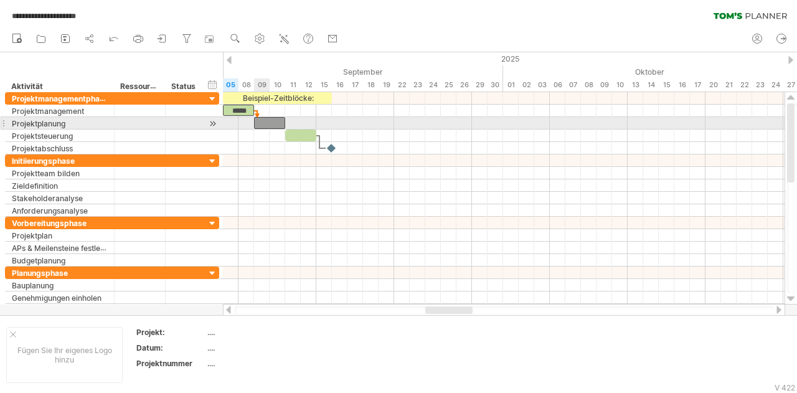
click at [263, 118] on div at bounding box center [269, 123] width 31 height 12
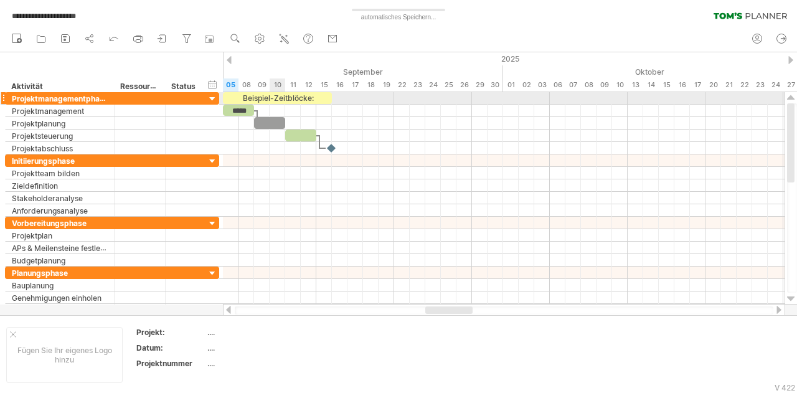
click at [283, 98] on font "Beispiel-Zeitblöcke:" at bounding box center [278, 97] width 71 height 9
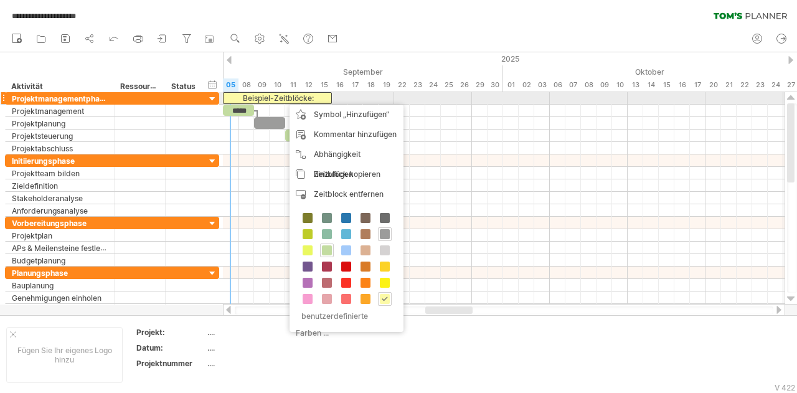
click at [231, 95] on div "Beispiel-Zeitblöcke:" at bounding box center [277, 98] width 109 height 12
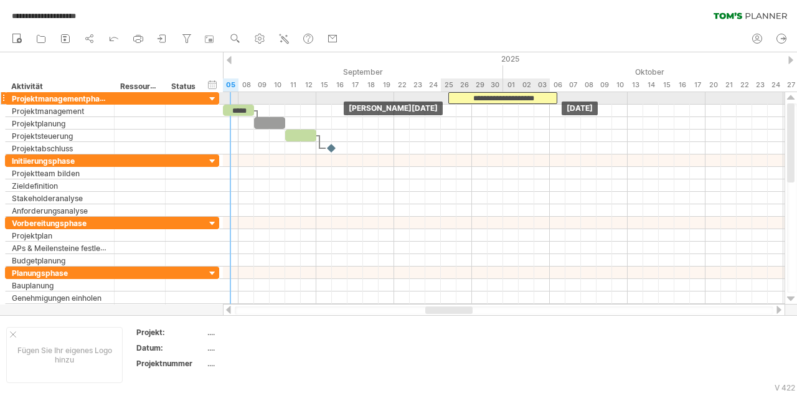
drag, startPoint x: 231, startPoint y: 95, endPoint x: 453, endPoint y: 101, distance: 222.4
click at [453, 101] on div "**********" at bounding box center [502, 98] width 109 height 12
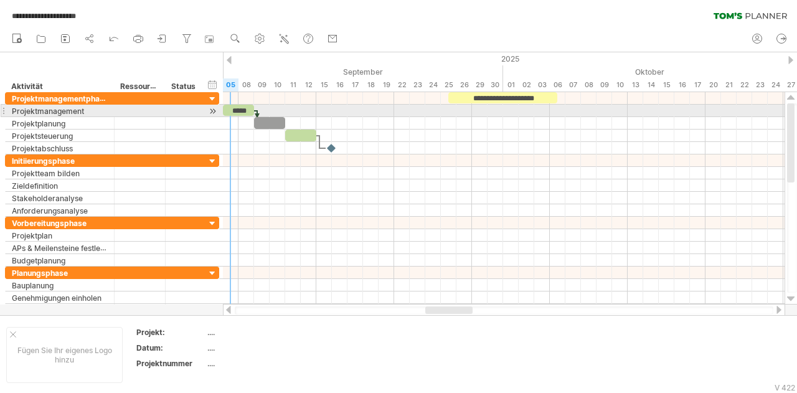
click at [238, 110] on font "*****" at bounding box center [239, 110] width 14 height 7
click at [192, 110] on div at bounding box center [185, 111] width 27 height 12
click at [214, 110] on div at bounding box center [213, 111] width 12 height 13
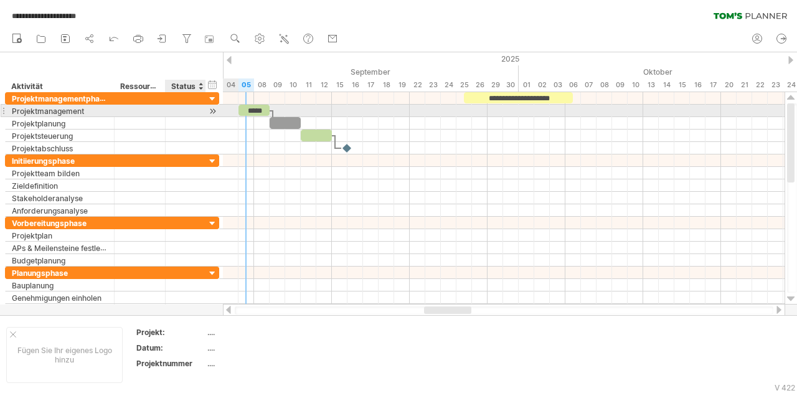
click at [214, 110] on div at bounding box center [213, 111] width 12 height 13
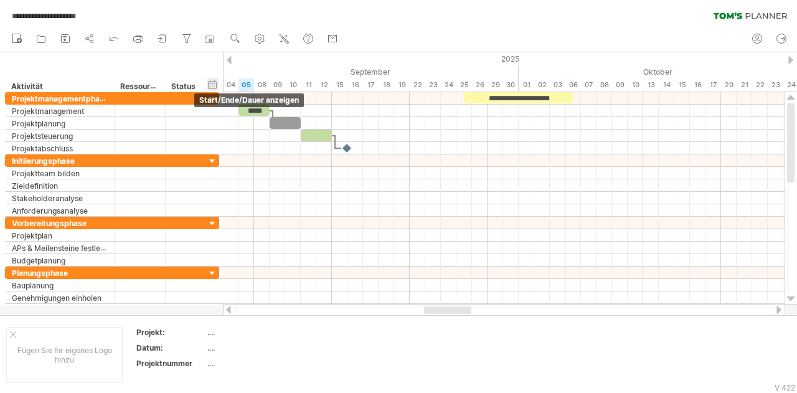
click at [211, 87] on div "Start/Ende/Dauer ausblenden Start/Ende/Dauer anzeigen" at bounding box center [213, 84] width 12 height 13
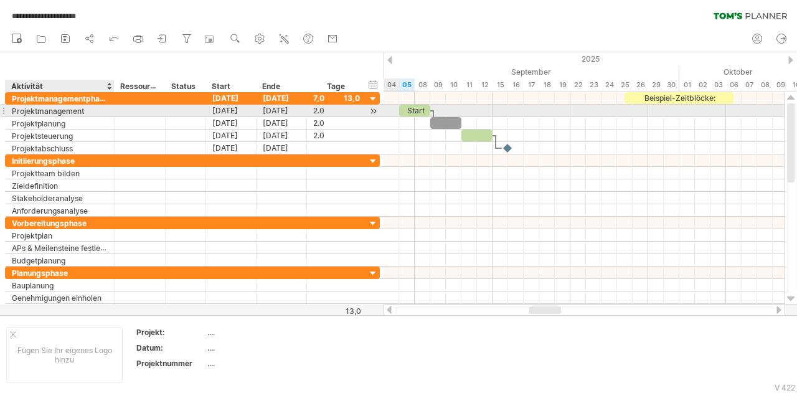
click at [100, 114] on div "Projektmanagement" at bounding box center [60, 111] width 96 height 12
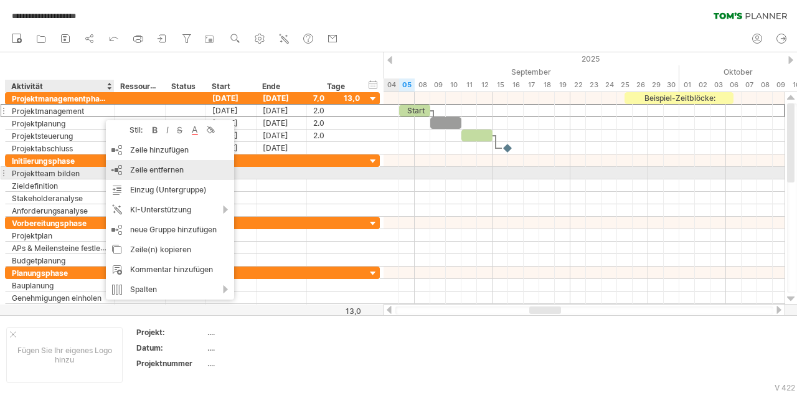
click at [135, 174] on div "Zeile entfernen ausgewählte Zeilen entfernen" at bounding box center [170, 170] width 128 height 20
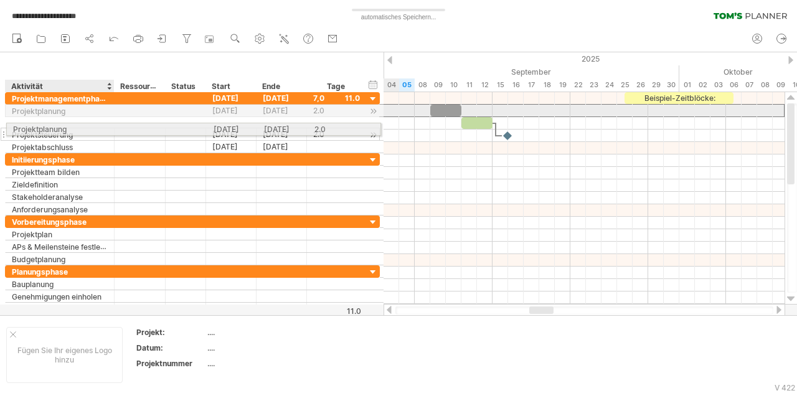
drag, startPoint x: 102, startPoint y: 110, endPoint x: 96, endPoint y: 119, distance: 10.7
click at [96, 122] on div "**********" at bounding box center [192, 122] width 375 height 61
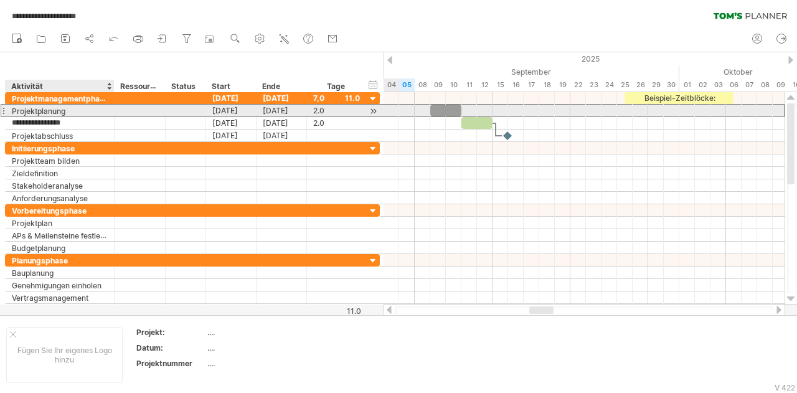
click at [89, 113] on div "Projektplanung" at bounding box center [60, 111] width 96 height 12
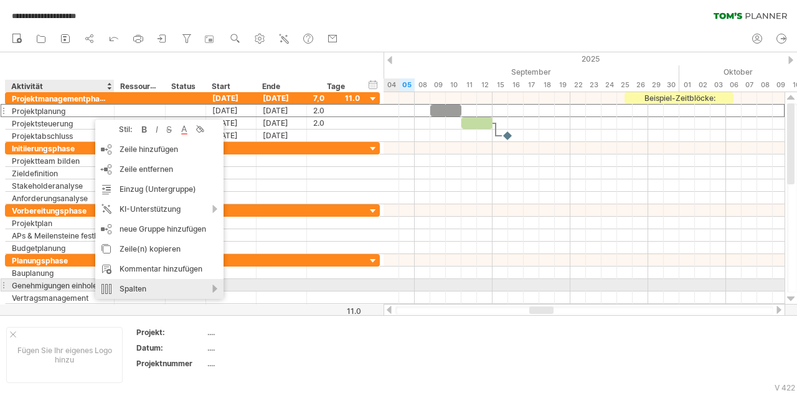
click at [196, 290] on div "Spalten" at bounding box center [159, 289] width 128 height 20
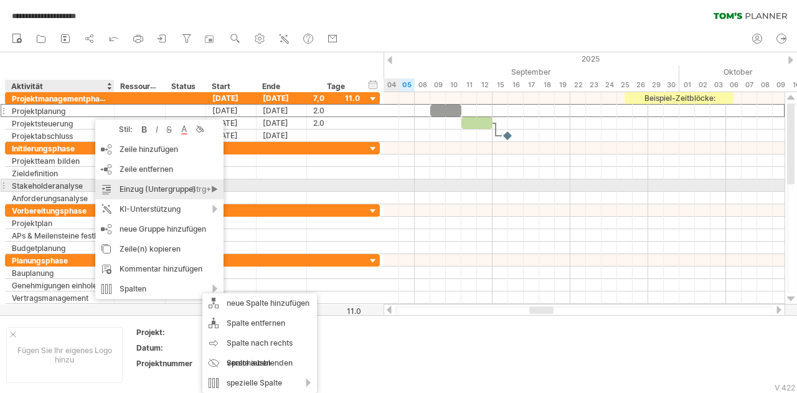
click at [174, 187] on font "Einzug (Untergruppe)" at bounding box center [158, 188] width 77 height 9
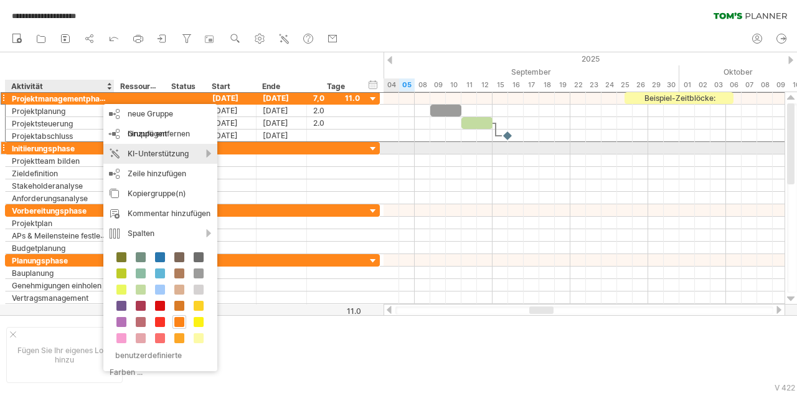
click at [197, 153] on div "KI-Unterstützung" at bounding box center [160, 154] width 114 height 20
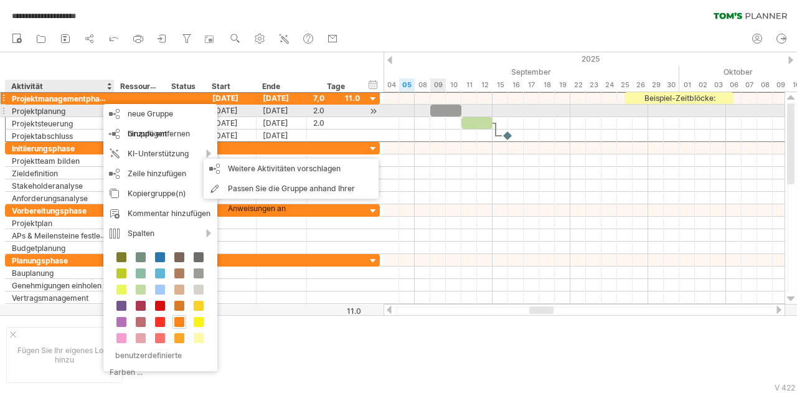
click at [439, 108] on div at bounding box center [445, 111] width 31 height 12
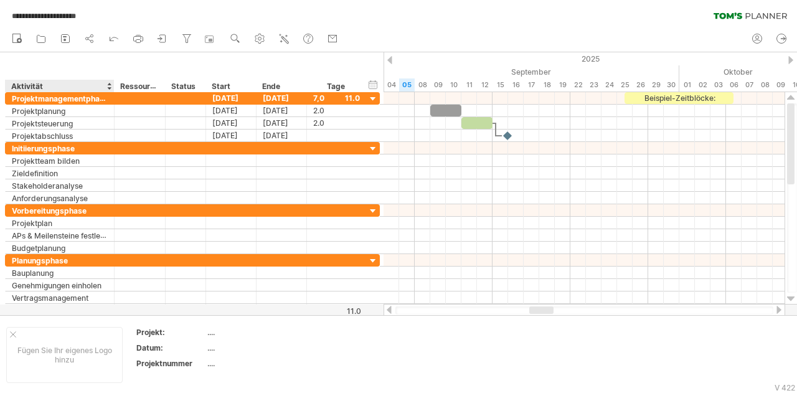
click at [148, 87] on font "Ressource" at bounding box center [139, 86] width 39 height 10
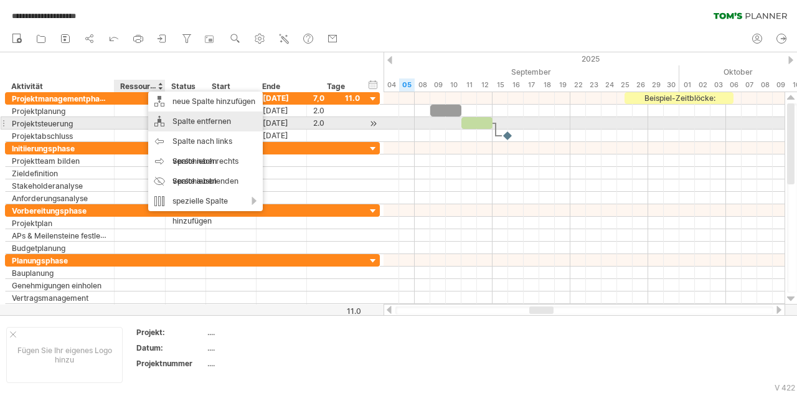
click at [201, 125] on font "Spalte entfernen" at bounding box center [202, 120] width 59 height 9
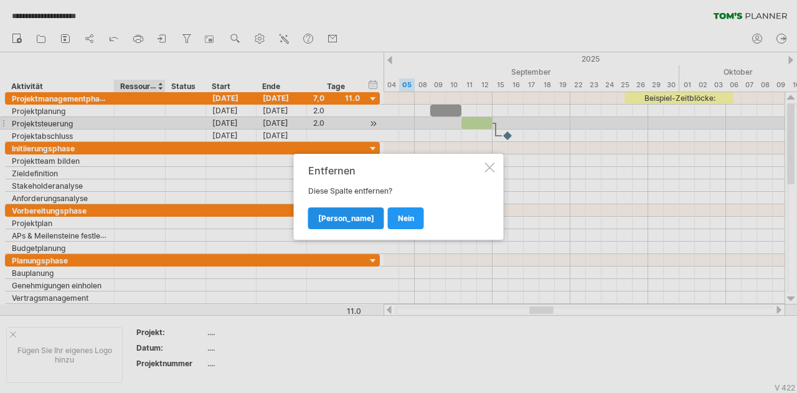
click at [320, 214] on font "[PERSON_NAME]" at bounding box center [346, 218] width 56 height 9
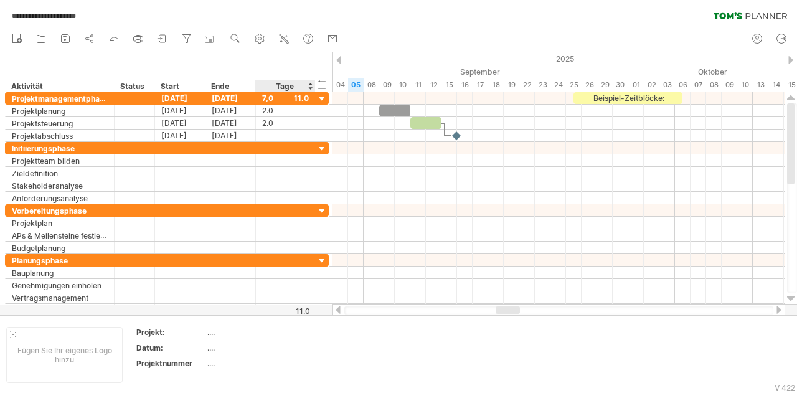
drag, startPoint x: 140, startPoint y: 88, endPoint x: 313, endPoint y: 86, distance: 173.1
click at [313, 86] on div "******** Aktivität ****** Status Start Ende Tage" at bounding box center [160, 86] width 310 height 12
drag, startPoint x: 137, startPoint y: 80, endPoint x: 179, endPoint y: 83, distance: 42.4
click at [179, 83] on div "******** Aktivität ****** Status Start Ende Tage" at bounding box center [160, 86] width 310 height 12
click at [136, 88] on font "Status" at bounding box center [132, 86] width 24 height 9
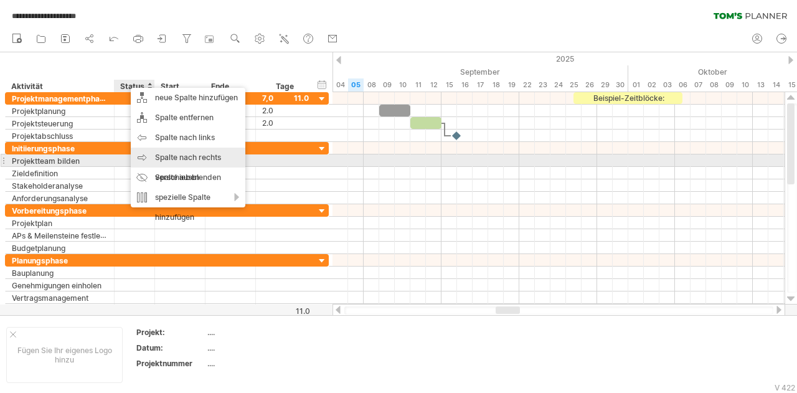
click at [188, 156] on font "Spalte nach rechts verschieben" at bounding box center [188, 167] width 66 height 29
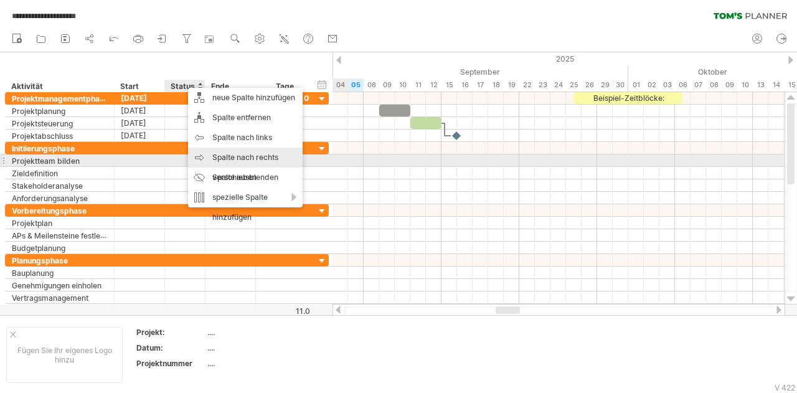
click at [233, 156] on font "Spalte nach rechts verschieben" at bounding box center [245, 167] width 66 height 29
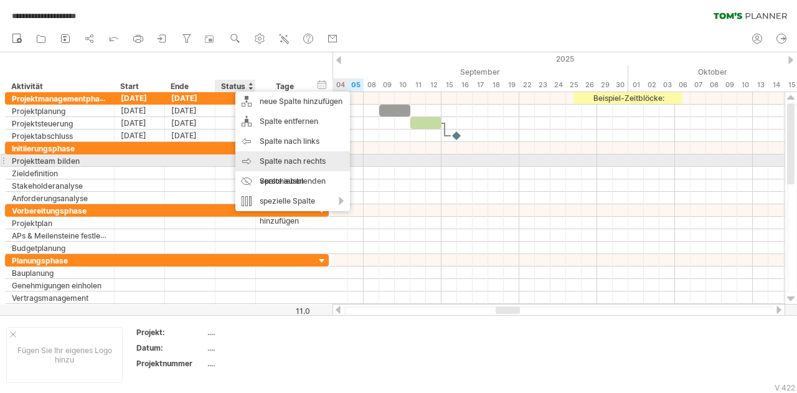
click at [286, 161] on font "Spalte nach rechts verschieben" at bounding box center [293, 170] width 66 height 29
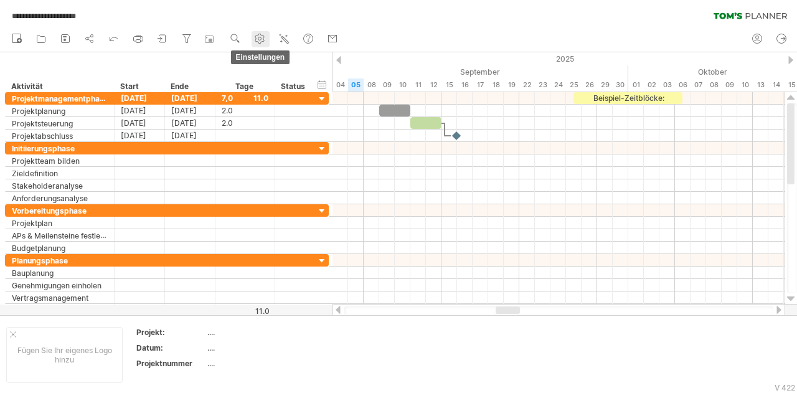
click at [267, 38] on link "Einstellungen" at bounding box center [261, 39] width 18 height 16
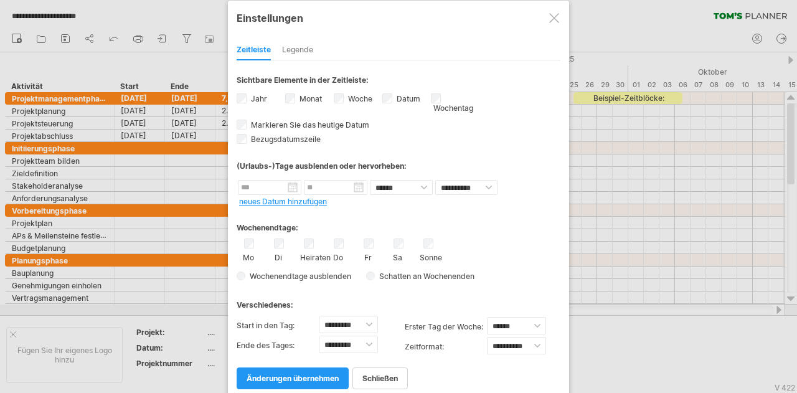
click at [559, 19] on div at bounding box center [554, 18] width 10 height 10
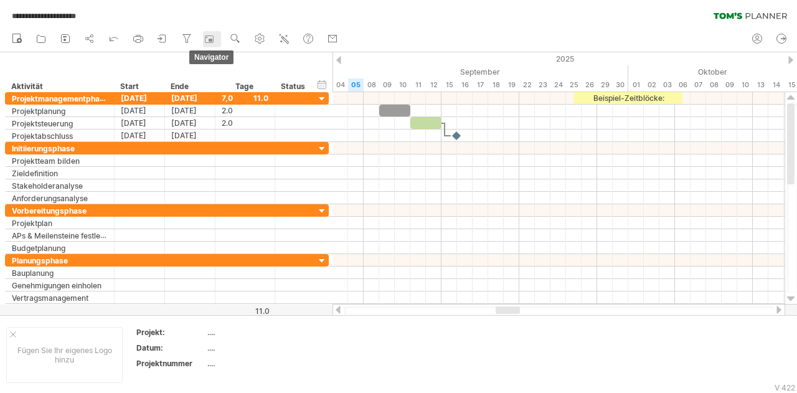
click at [209, 41] on rect at bounding box center [209, 39] width 12 height 12
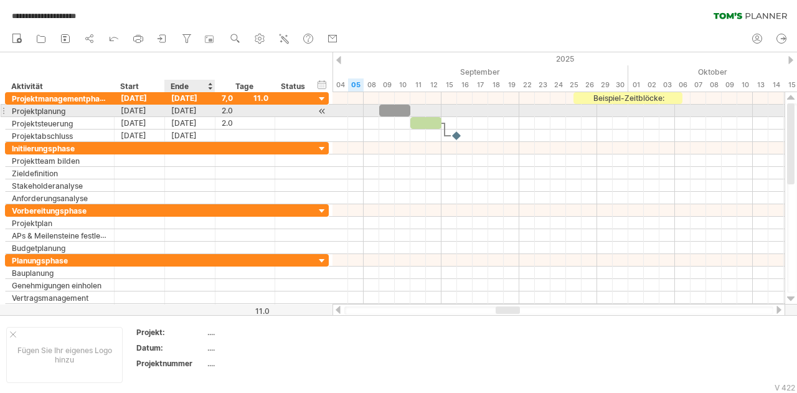
click at [193, 108] on font "[DATE]" at bounding box center [184, 110] width 26 height 9
click at [146, 111] on font "[DATE]" at bounding box center [134, 110] width 26 height 9
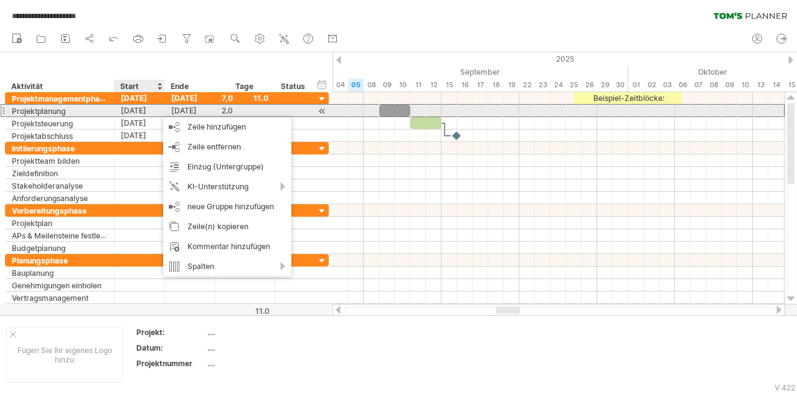
click at [146, 111] on font "[DATE]" at bounding box center [134, 110] width 26 height 9
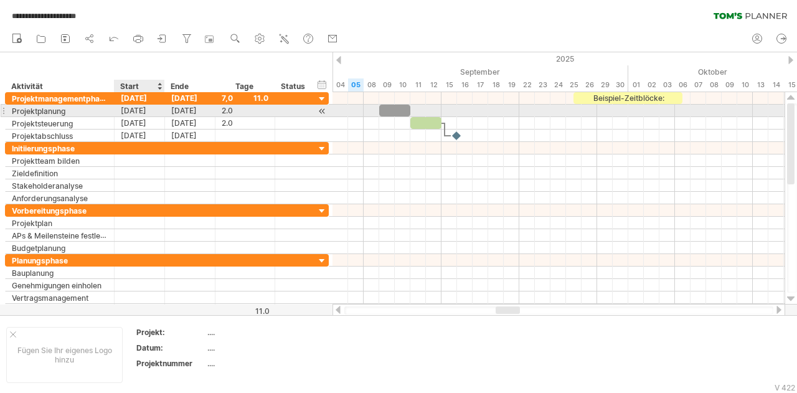
click at [146, 111] on font "[DATE]" at bounding box center [134, 110] width 26 height 9
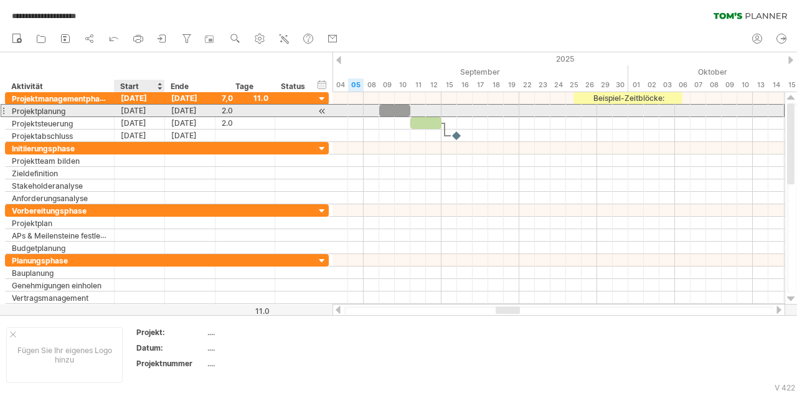
click at [146, 111] on font "[DATE]" at bounding box center [134, 110] width 26 height 9
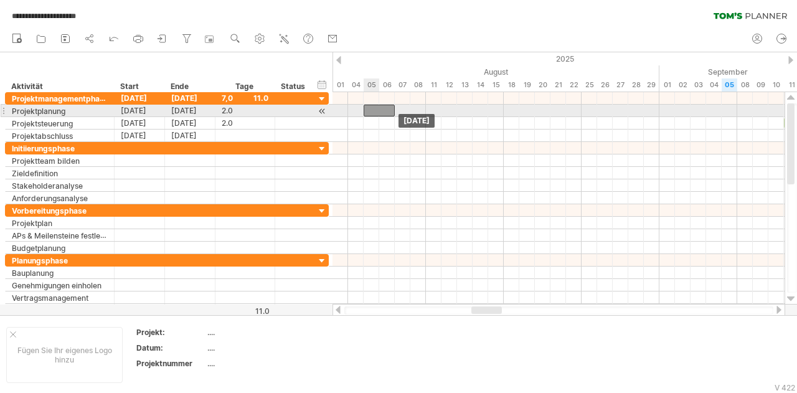
drag, startPoint x: 389, startPoint y: 110, endPoint x: 371, endPoint y: 111, distance: 17.5
click at [371, 111] on div at bounding box center [379, 111] width 31 height 12
click at [146, 118] on font "[DATE]" at bounding box center [134, 122] width 26 height 9
click at [146, 110] on font "[DATE]" at bounding box center [134, 110] width 26 height 9
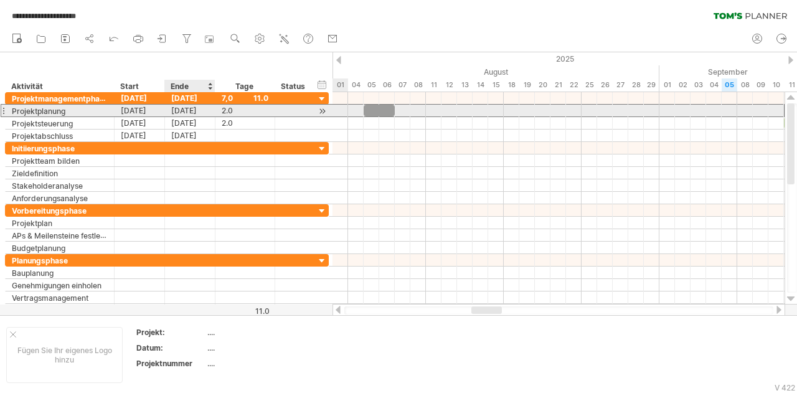
click at [156, 110] on div "[DATE]" at bounding box center [140, 111] width 50 height 12
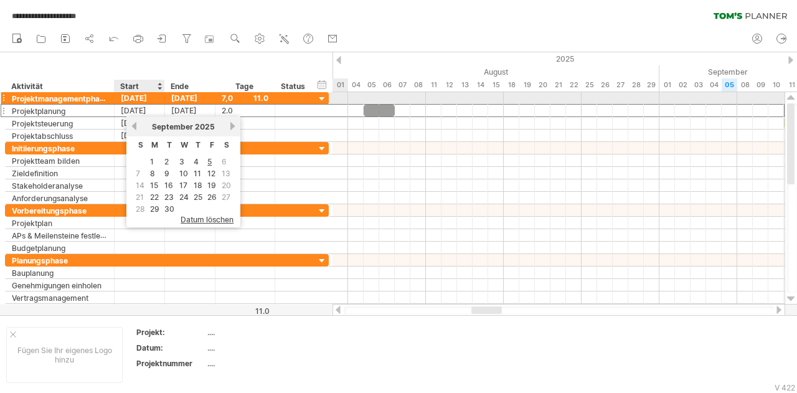
click at [147, 102] on font "[DATE]" at bounding box center [134, 97] width 26 height 9
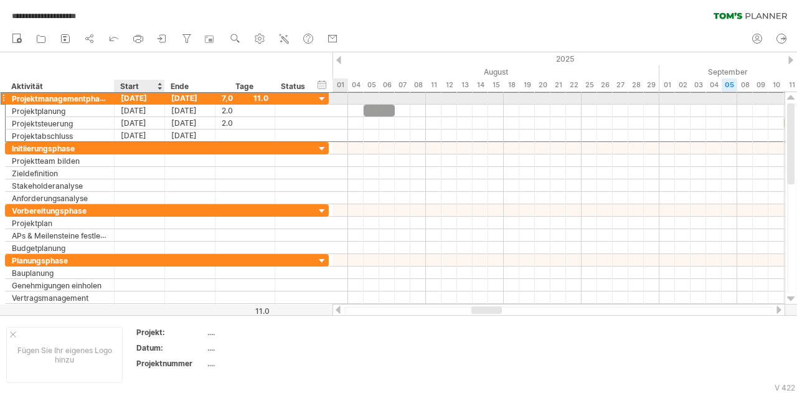
click at [147, 102] on font "[DATE]" at bounding box center [134, 97] width 26 height 9
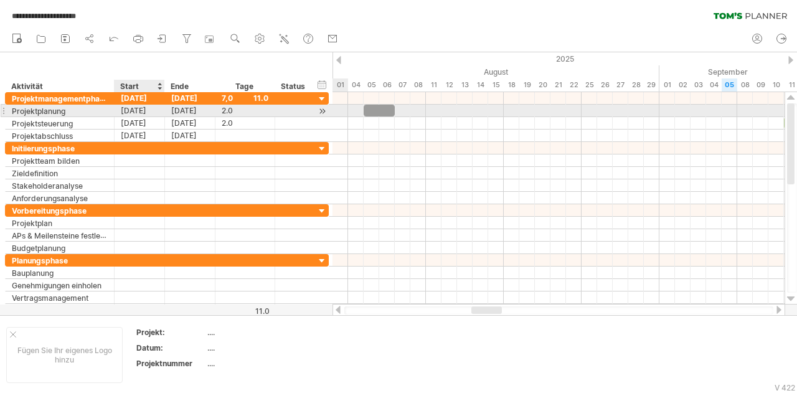
click at [146, 108] on font "[DATE]" at bounding box center [134, 110] width 26 height 9
click at [323, 109] on div at bounding box center [322, 111] width 12 height 13
click at [104, 111] on div "Projektplanung" at bounding box center [60, 111] width 96 height 12
click at [6, 110] on div "**********" at bounding box center [60, 111] width 109 height 12
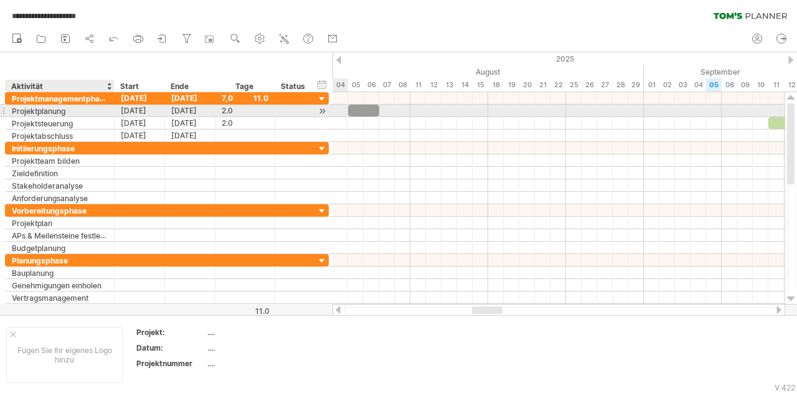
click at [112, 110] on div at bounding box center [113, 111] width 6 height 12
click at [321, 111] on div at bounding box center [322, 111] width 12 height 13
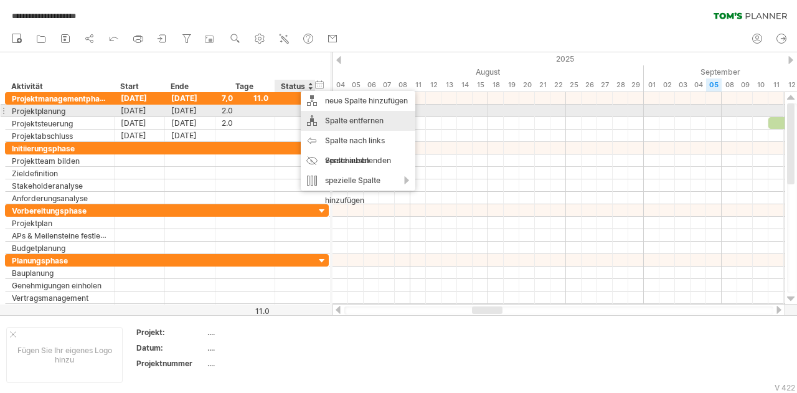
click at [346, 116] on font "Spalte entfernen" at bounding box center [354, 120] width 59 height 9
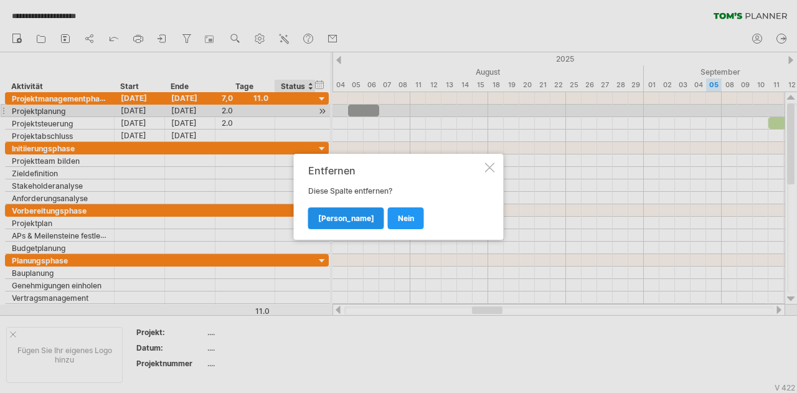
click at [321, 215] on font "[PERSON_NAME]" at bounding box center [346, 218] width 56 height 9
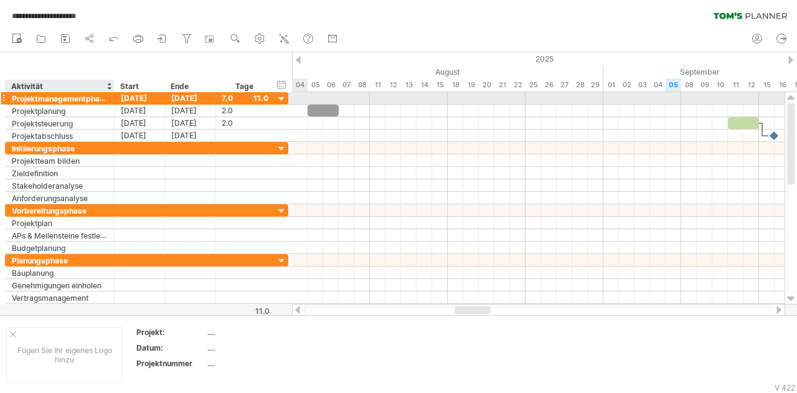
click at [93, 100] on font "Projektmanagementphase" at bounding box center [60, 98] width 97 height 10
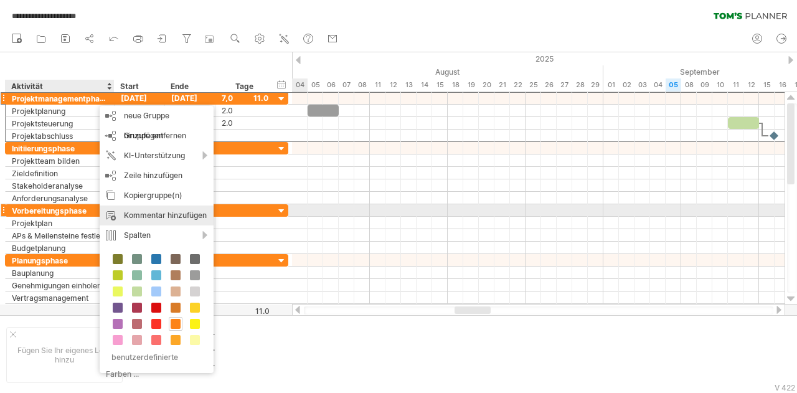
click at [159, 217] on font "Kommentar hinzufügen" at bounding box center [165, 215] width 83 height 9
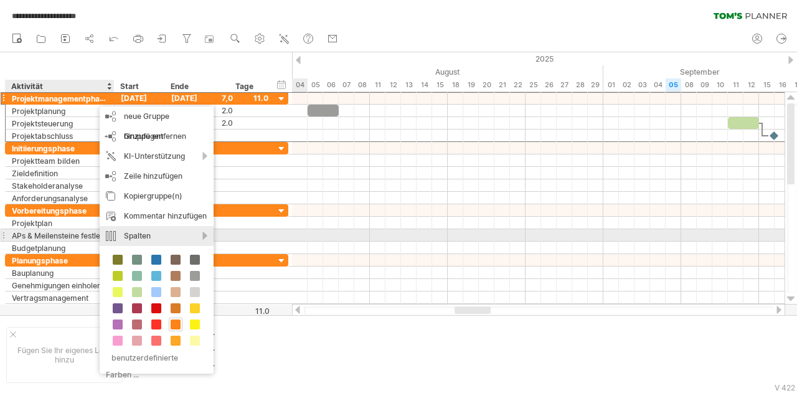
click at [170, 235] on div "Spalten" at bounding box center [157, 236] width 114 height 20
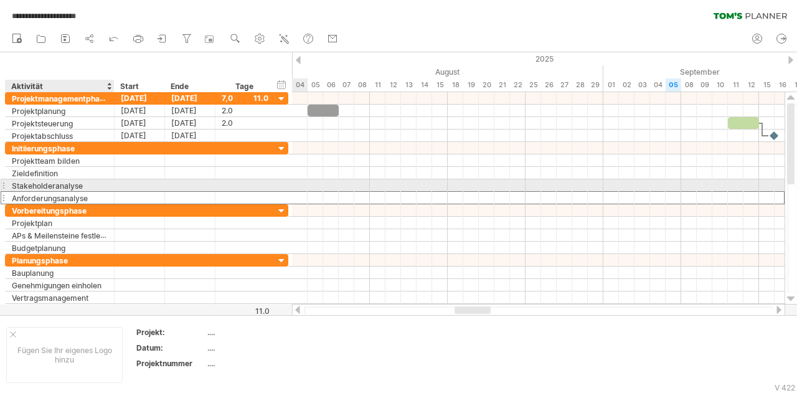
click at [277, 191] on div "**********" at bounding box center [146, 197] width 283 height 13
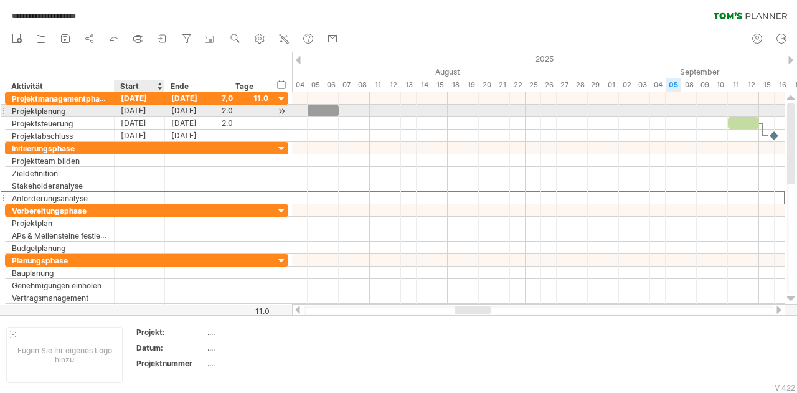
click at [140, 106] on font "[DATE]" at bounding box center [134, 110] width 26 height 9
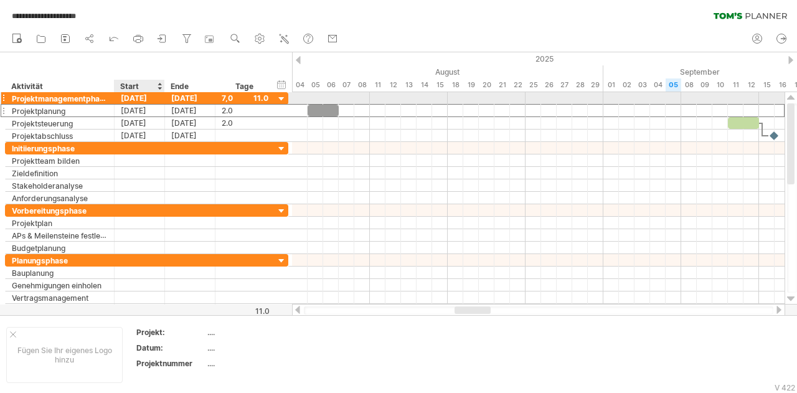
click at [140, 99] on font "[DATE]" at bounding box center [134, 97] width 26 height 9
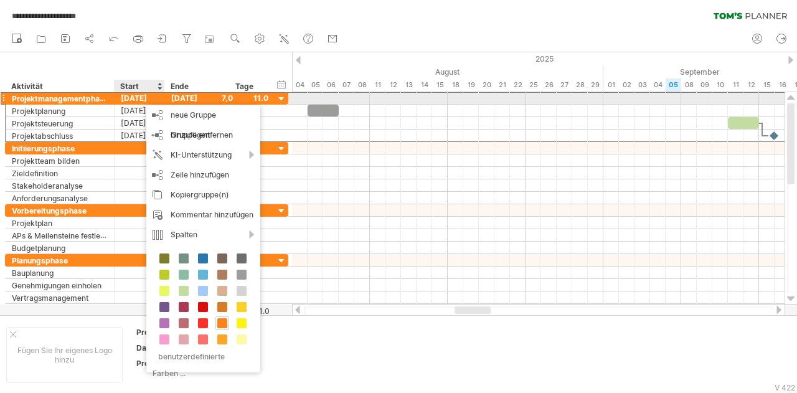
click at [140, 99] on font "[DATE]" at bounding box center [134, 97] width 26 height 9
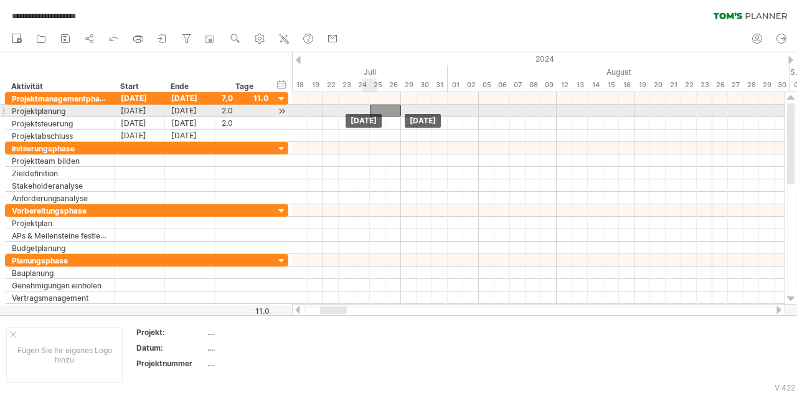
drag, startPoint x: 316, startPoint y: 109, endPoint x: 376, endPoint y: 106, distance: 59.9
click at [376, 106] on div at bounding box center [385, 111] width 31 height 12
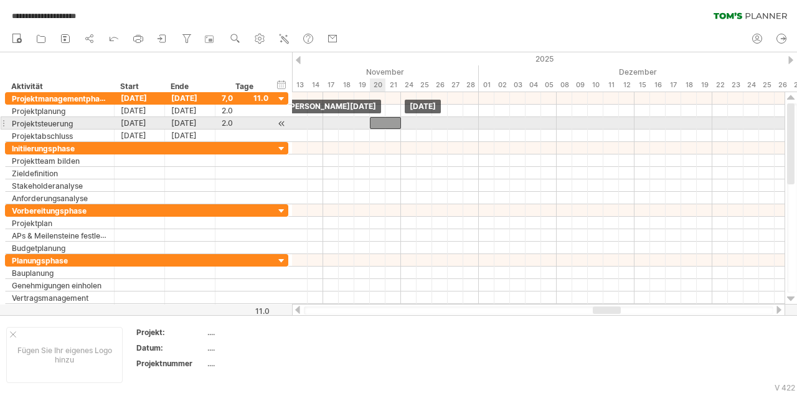
drag, startPoint x: 386, startPoint y: 110, endPoint x: 384, endPoint y: 125, distance: 15.2
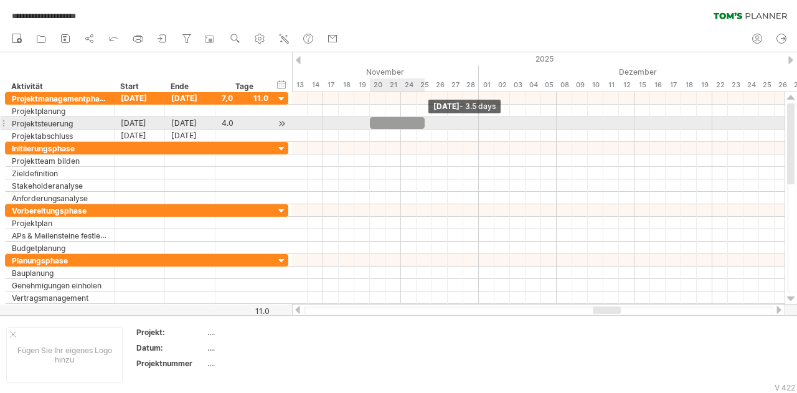
drag, startPoint x: 400, startPoint y: 121, endPoint x: 420, endPoint y: 125, distance: 20.3
click at [420, 125] on div at bounding box center [397, 123] width 55 height 12
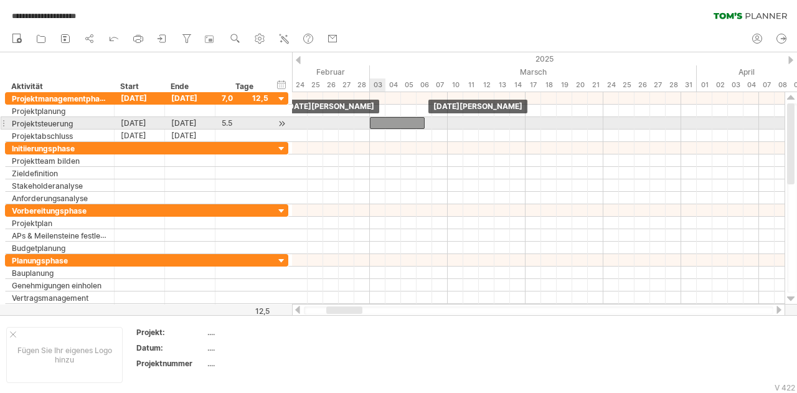
click at [408, 118] on div at bounding box center [397, 123] width 55 height 12
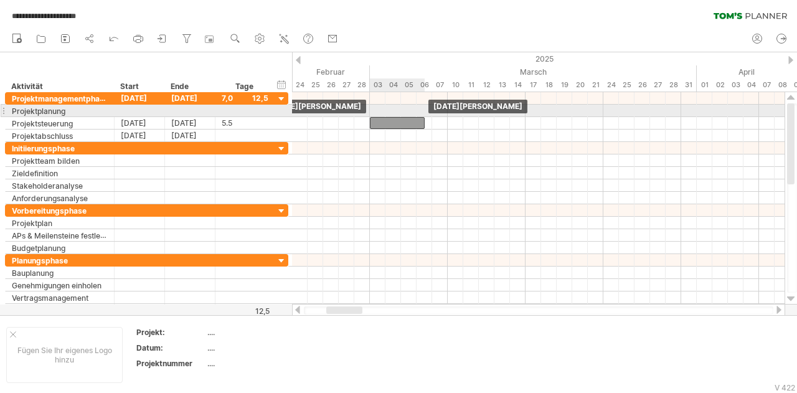
click at [408, 113] on div "Beispiel-Zeitblöcke: [DATE][PERSON_NAME] [DATE][PERSON_NAME]" at bounding box center [538, 198] width 493 height 212
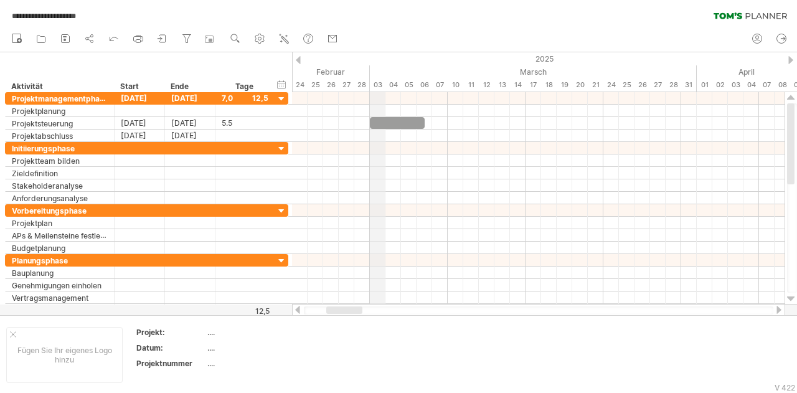
click at [378, 87] on font "03" at bounding box center [378, 84] width 9 height 9
click at [410, 90] on div "Zeitleisteneinstellungen" at bounding box center [438, 92] width 92 height 20
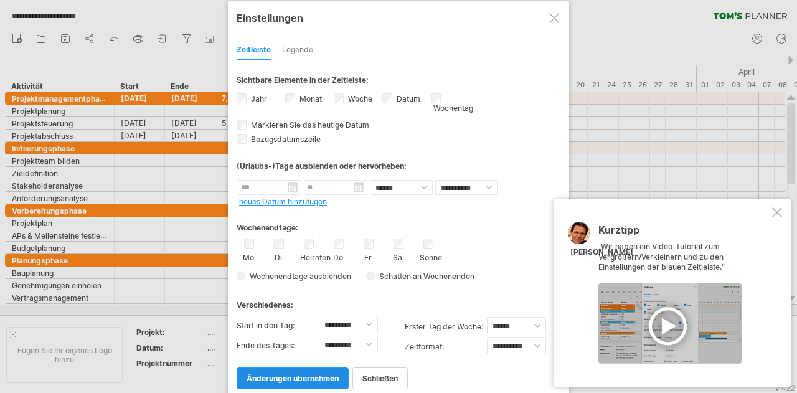
click at [306, 374] on font "Änderungen übernehmen" at bounding box center [293, 378] width 92 height 9
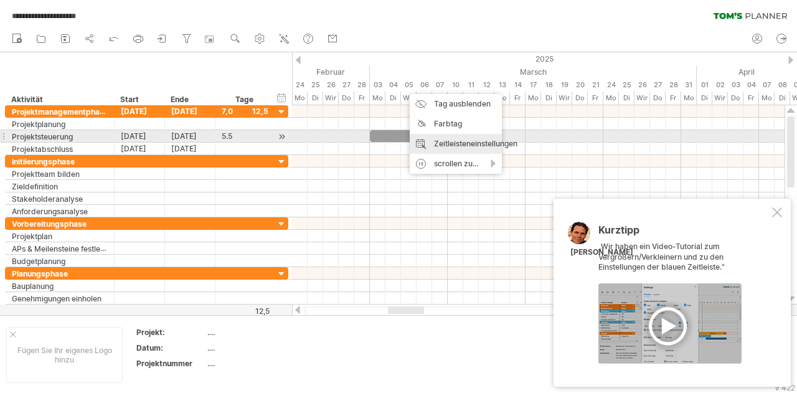
click at [458, 142] on font "Zeitleisteneinstellungen" at bounding box center [475, 143] width 83 height 9
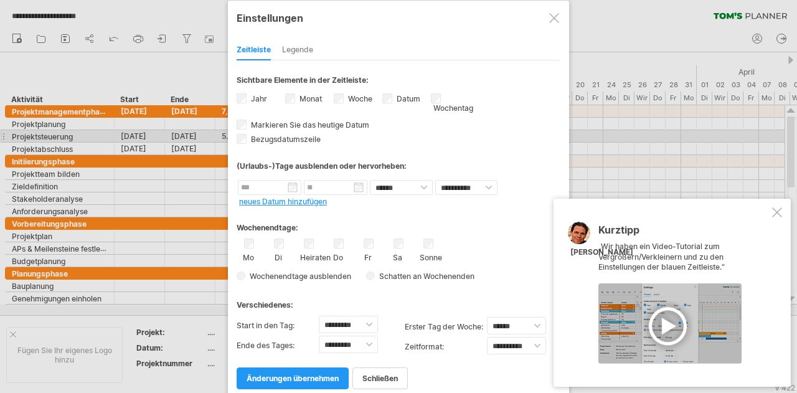
click at [362, 98] on font "Woche" at bounding box center [360, 98] width 24 height 9
click at [329, 374] on font "Änderungen übernehmen" at bounding box center [293, 378] width 92 height 9
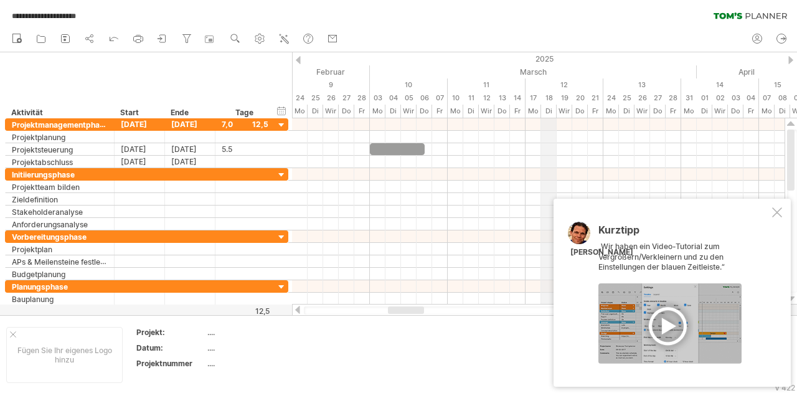
click at [541, 70] on font "Marsch" at bounding box center [533, 71] width 27 height 9
click at [564, 84] on div "Zeitleisteneinstellungen" at bounding box center [593, 87] width 92 height 20
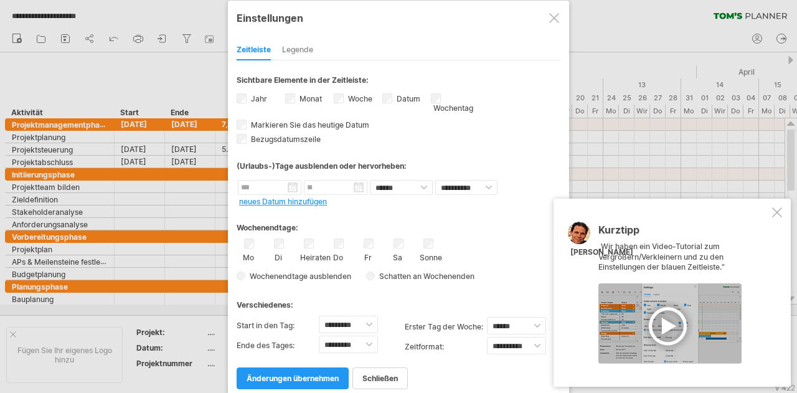
click at [308, 98] on font "Monat" at bounding box center [311, 98] width 22 height 9
click at [310, 97] on font "Monat" at bounding box center [311, 98] width 22 height 9
click at [285, 135] on font "Bezugsdatumszeile" at bounding box center [286, 139] width 70 height 9
click at [301, 376] on link "Änderungen übernehmen" at bounding box center [293, 378] width 112 height 22
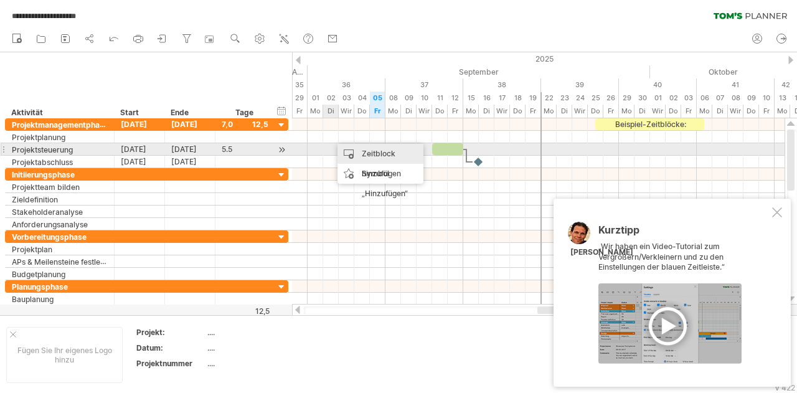
click at [360, 154] on div "Zeitblock hinzufügen" at bounding box center [381, 164] width 86 height 40
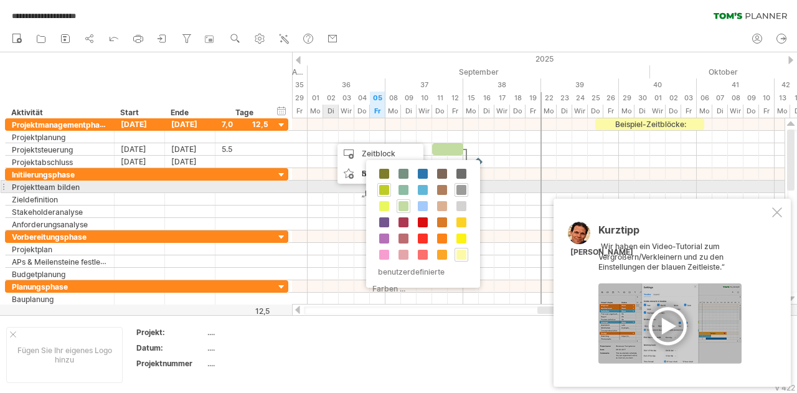
click at [384, 193] on span at bounding box center [384, 190] width 10 height 10
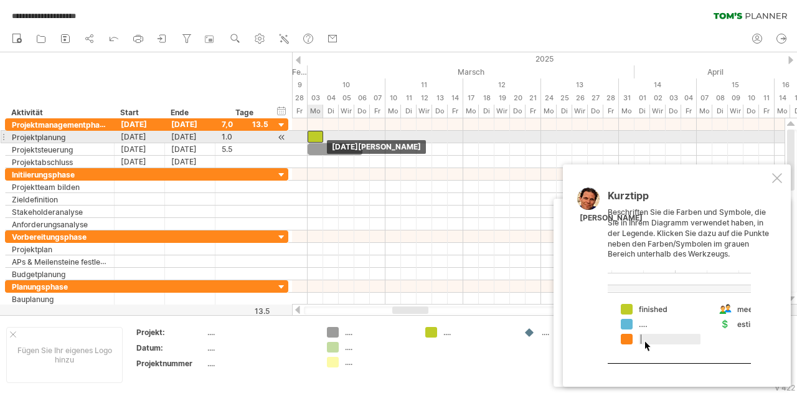
drag, startPoint x: 339, startPoint y: 136, endPoint x: 317, endPoint y: 137, distance: 21.8
click at [317, 137] on div at bounding box center [316, 137] width 16 height 12
drag, startPoint x: 324, startPoint y: 137, endPoint x: 346, endPoint y: 136, distance: 21.8
click at [346, 136] on span at bounding box center [346, 137] width 5 height 12
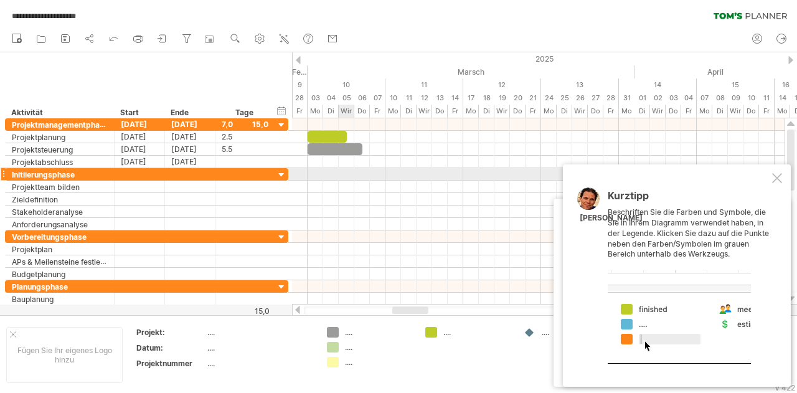
click at [343, 176] on div at bounding box center [538, 174] width 493 height 12
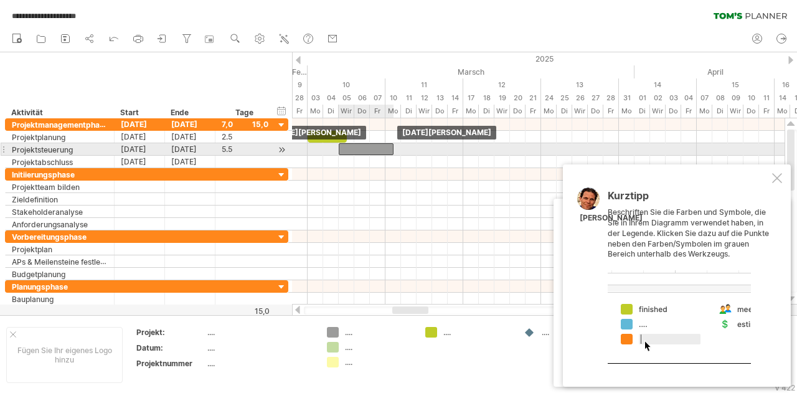
drag, startPoint x: 341, startPoint y: 150, endPoint x: 374, endPoint y: 148, distance: 32.4
click at [374, 148] on div at bounding box center [366, 149] width 55 height 12
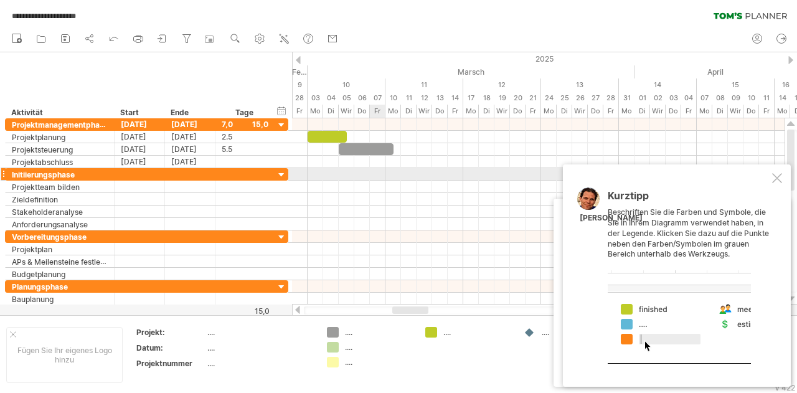
click at [381, 177] on div at bounding box center [538, 174] width 493 height 12
click at [778, 175] on div at bounding box center [777, 178] width 10 height 10
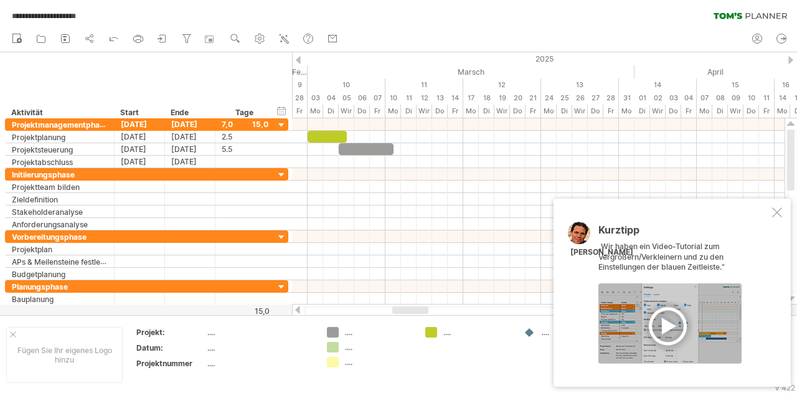
click at [666, 321] on div at bounding box center [669, 323] width 143 height 80
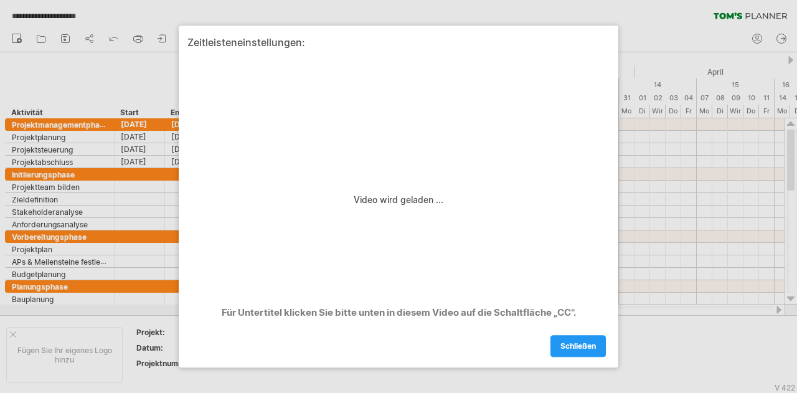
click at [571, 357] on div "Zeitleisteneinstellungen: Video wird geladen ... Für Untertitel klicken Sie bit…" at bounding box center [399, 197] width 440 height 342
click at [570, 347] on font "schließen" at bounding box center [578, 345] width 35 height 9
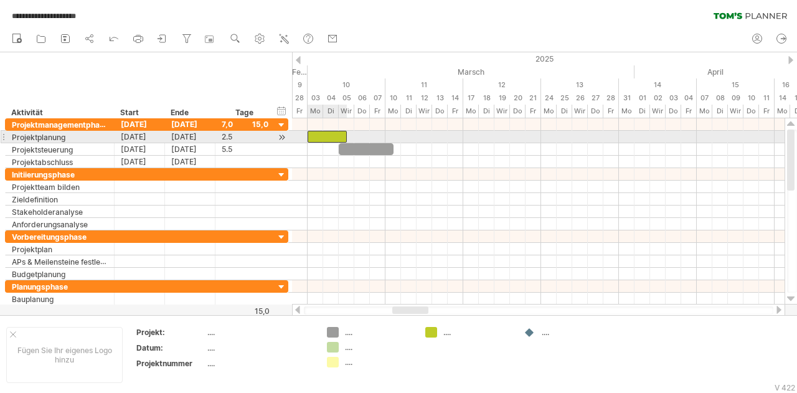
click at [342, 136] on div at bounding box center [327, 137] width 39 height 12
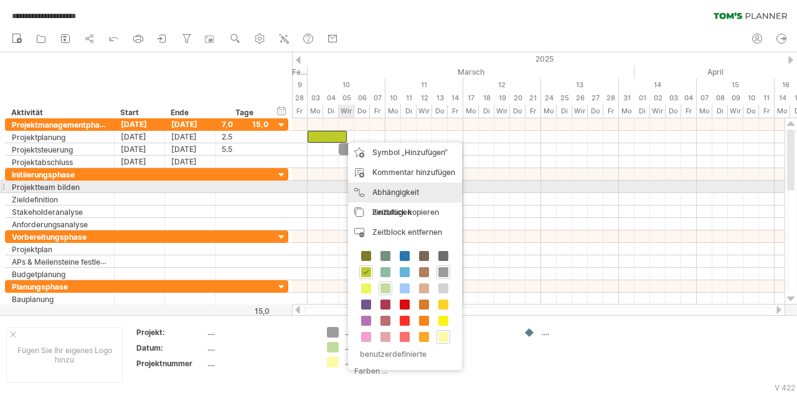
click at [379, 189] on font "Abhängigkeit hinzufügen" at bounding box center [395, 201] width 47 height 29
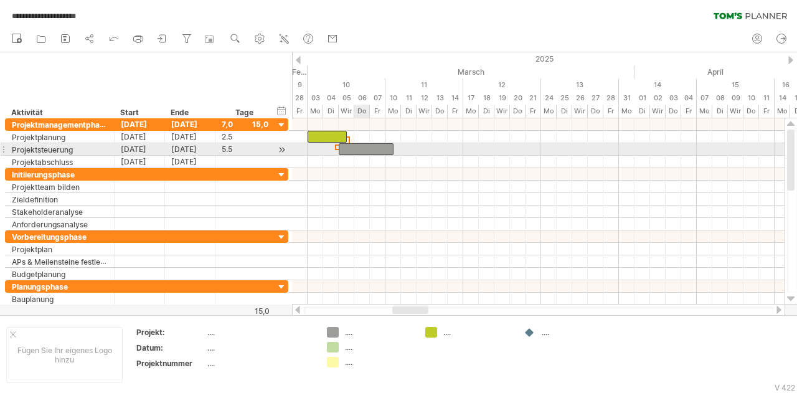
click at [366, 145] on div at bounding box center [366, 149] width 55 height 12
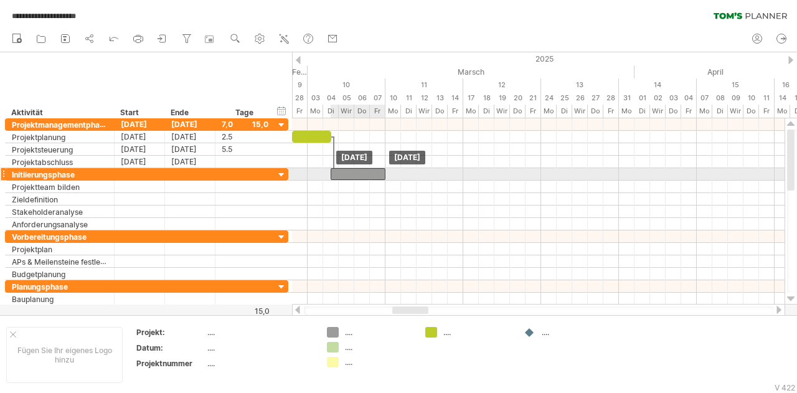
drag, startPoint x: 382, startPoint y: 148, endPoint x: 375, endPoint y: 171, distance: 24.0
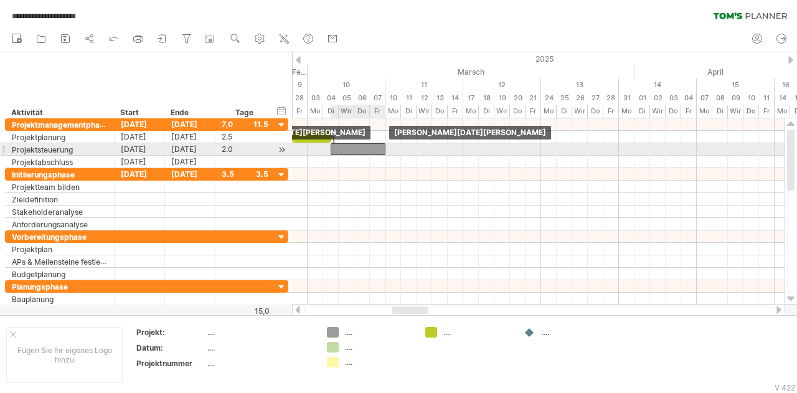
drag, startPoint x: 372, startPoint y: 174, endPoint x: 374, endPoint y: 153, distance: 20.6
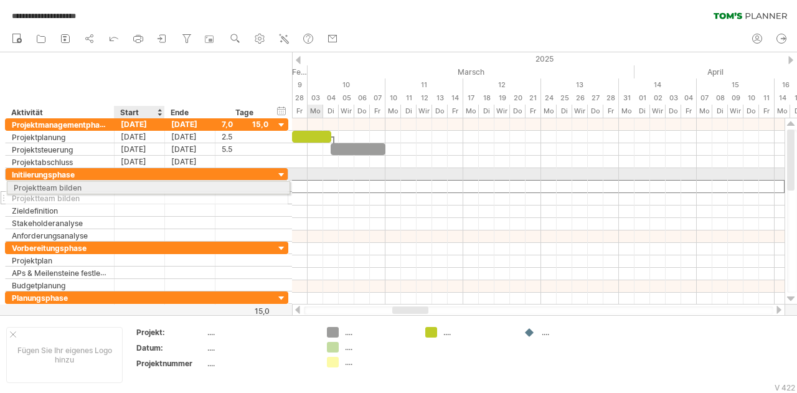
drag, startPoint x: 146, startPoint y: 206, endPoint x: 144, endPoint y: 185, distance: 21.3
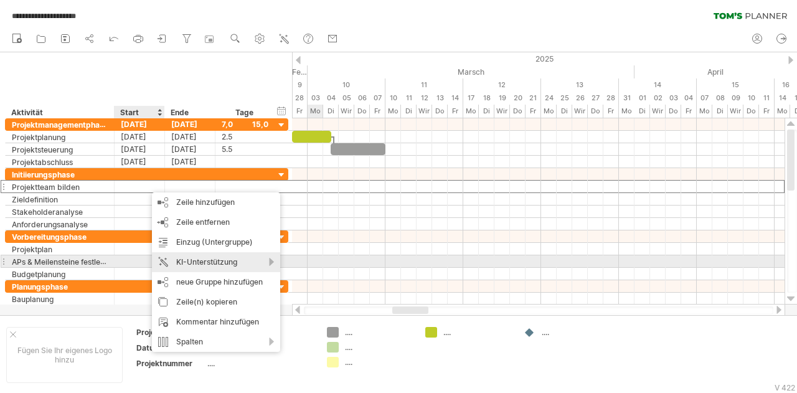
click at [209, 265] on font "KI-Unterstützung" at bounding box center [206, 261] width 61 height 9
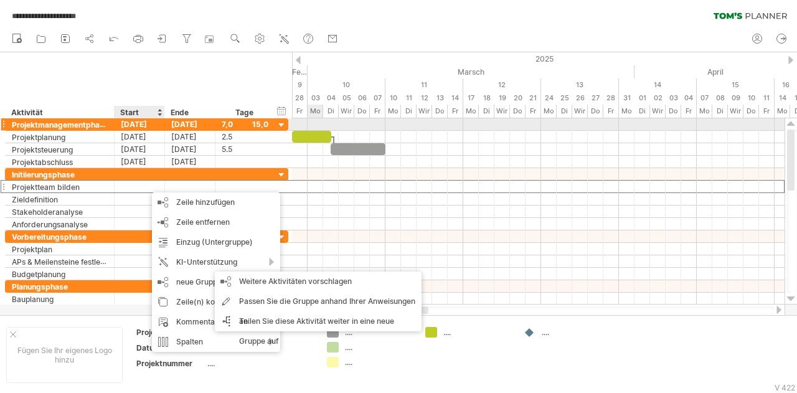
click at [99, 121] on font "Projektmanagementphase" at bounding box center [60, 125] width 97 height 10
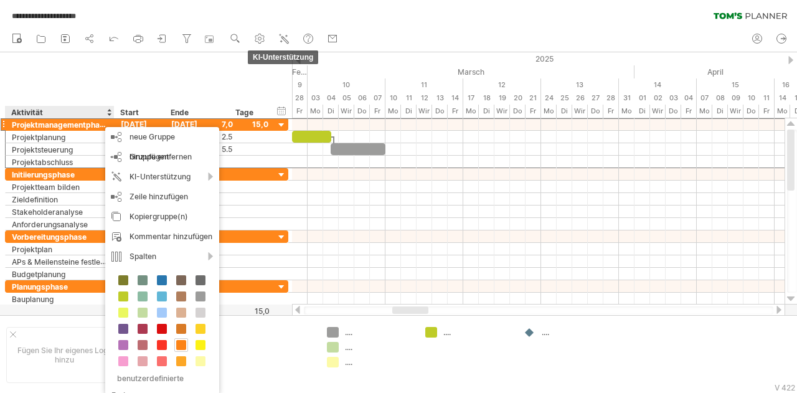
click at [283, 34] on icon at bounding box center [284, 38] width 12 height 12
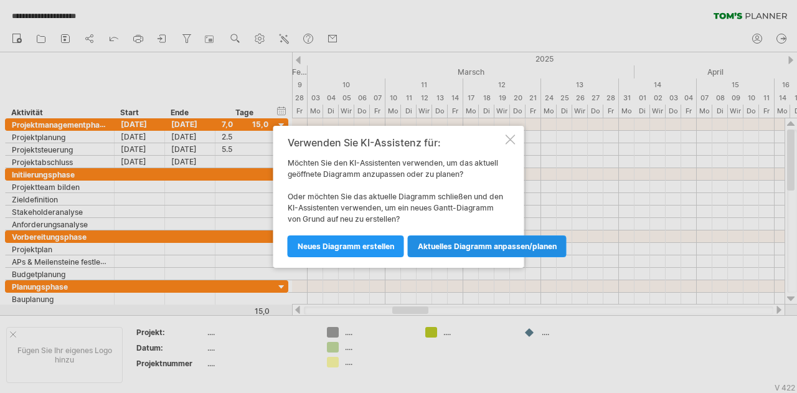
click at [456, 245] on font "Aktuelles Diagramm anpassen/planen" at bounding box center [487, 246] width 139 height 9
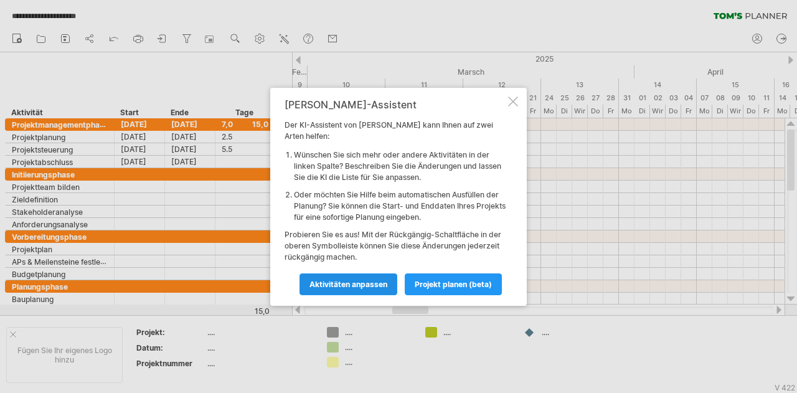
click at [384, 273] on link "Aktivitäten anpassen" at bounding box center [349, 284] width 98 height 22
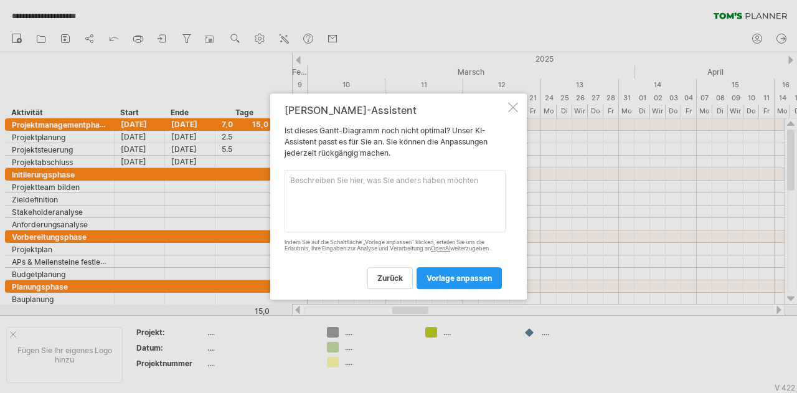
click at [339, 197] on textarea at bounding box center [395, 201] width 221 height 62
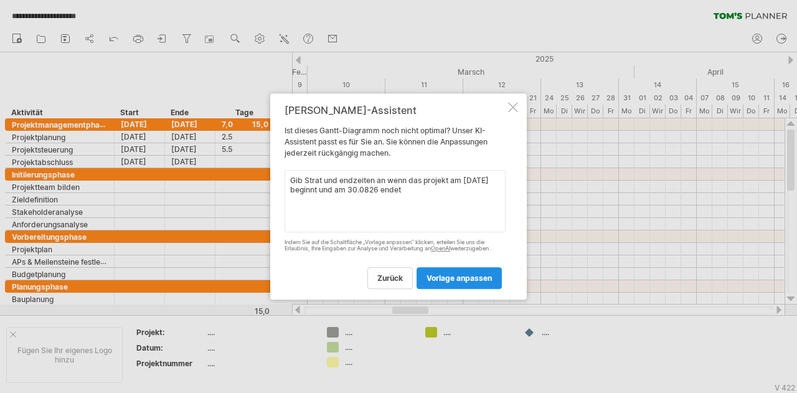
type textarea "Gib Strat und endzeiten an wenn das projekt am [DATE] beginnt und am 30.0826 en…"
click at [458, 277] on font "Vorlage anpassen" at bounding box center [459, 277] width 65 height 9
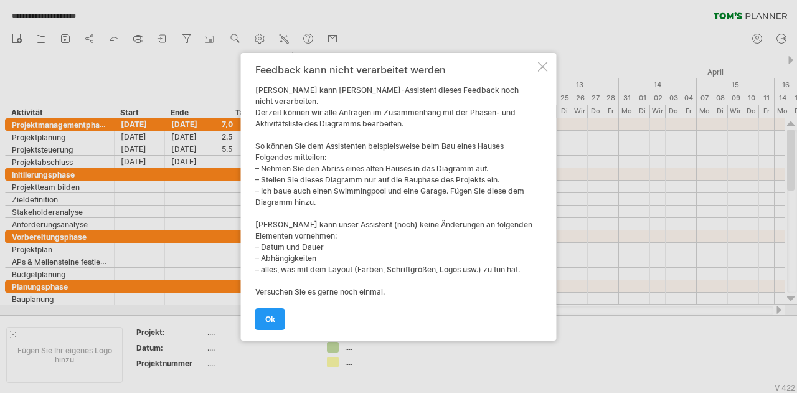
click at [539, 67] on div at bounding box center [543, 67] width 10 height 10
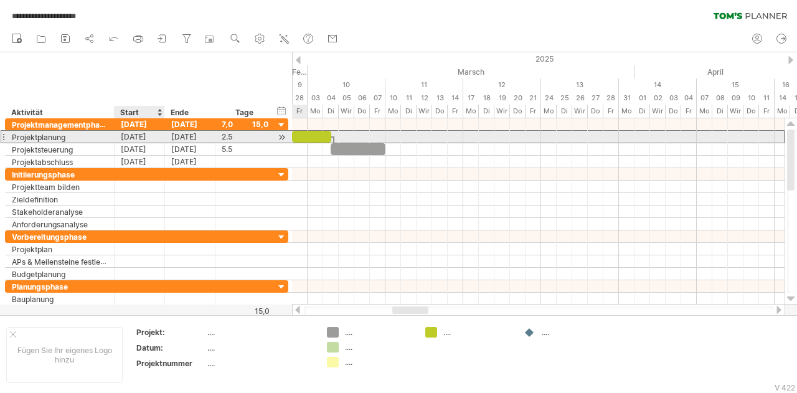
click at [146, 136] on font "[DATE]" at bounding box center [134, 136] width 26 height 9
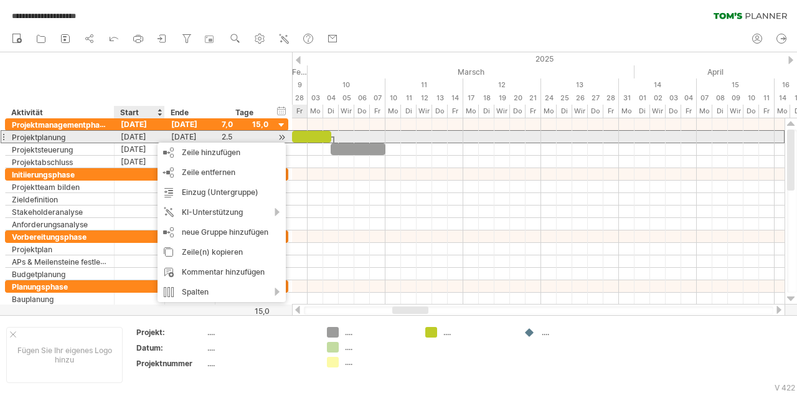
click at [146, 136] on font "[DATE]" at bounding box center [134, 136] width 26 height 9
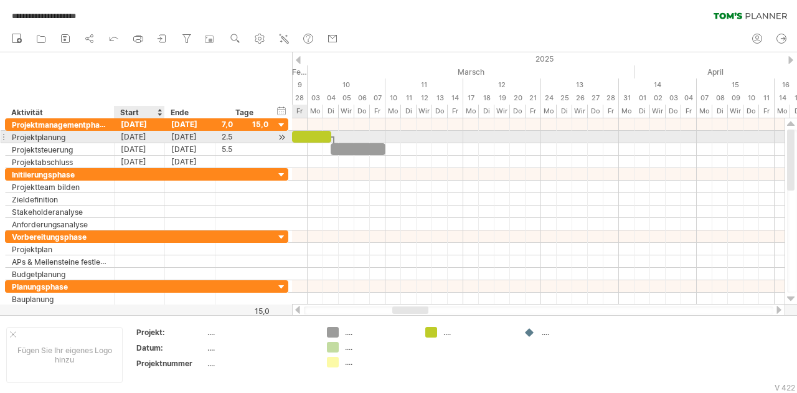
click at [146, 136] on font "[DATE]" at bounding box center [134, 136] width 26 height 9
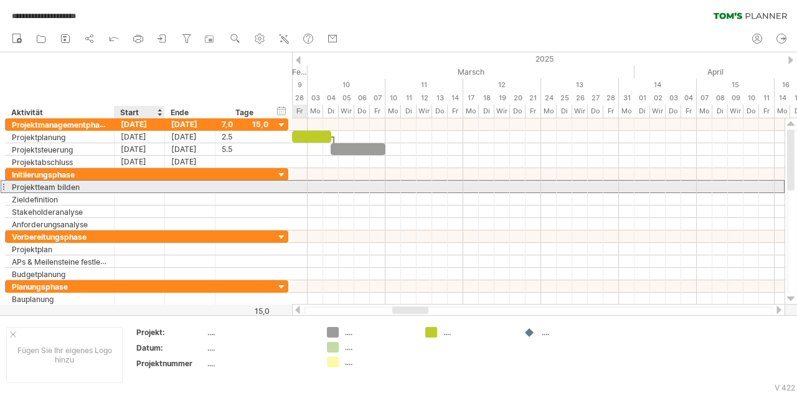
click at [143, 186] on div at bounding box center [140, 187] width 50 height 12
click at [144, 185] on div at bounding box center [140, 187] width 50 height 12
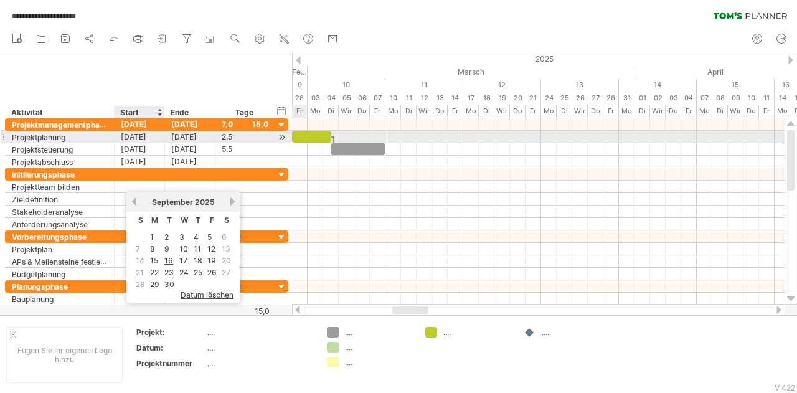
click at [136, 131] on div "[DATE]" at bounding box center [140, 137] width 50 height 12
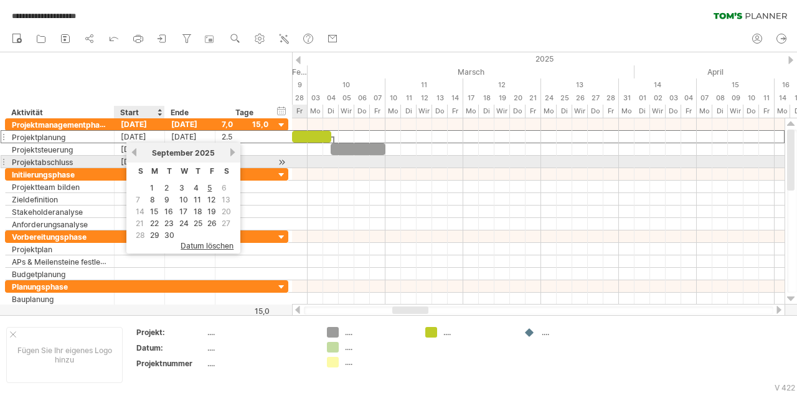
click at [138, 153] on link "vorherige" at bounding box center [134, 152] width 9 height 9
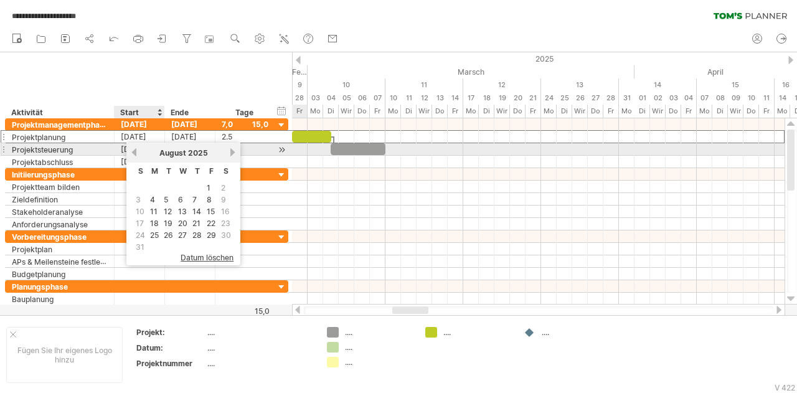
click at [138, 153] on link "previous" at bounding box center [134, 152] width 9 height 9
click at [138, 153] on link "vorherige" at bounding box center [134, 152] width 9 height 9
click at [138, 153] on link "previous" at bounding box center [134, 152] width 9 height 9
click at [138, 153] on link "vorherige" at bounding box center [134, 152] width 9 height 9
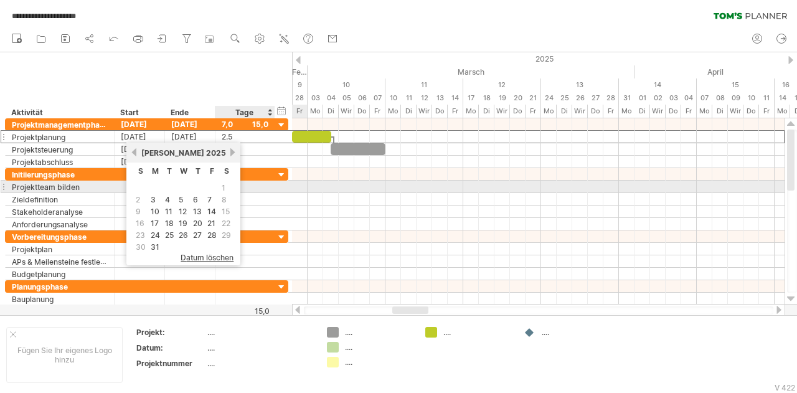
click at [223, 187] on font "1" at bounding box center [224, 187] width 4 height 9
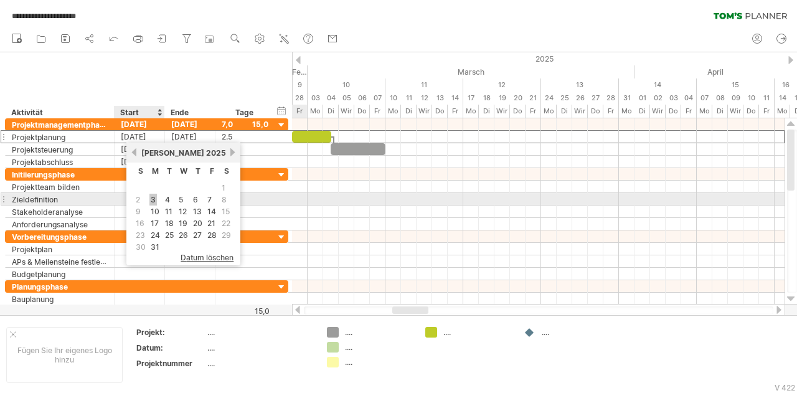
click at [153, 197] on font "3" at bounding box center [153, 199] width 5 height 9
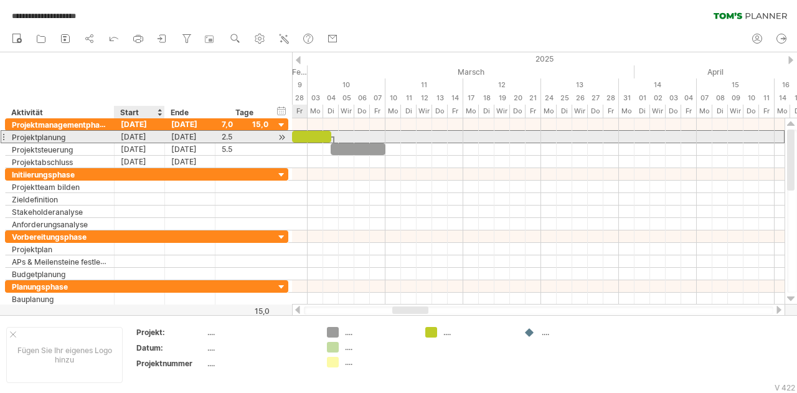
click at [131, 138] on font "[DATE]" at bounding box center [134, 136] width 26 height 9
click at [140, 136] on font "[DATE]" at bounding box center [134, 136] width 26 height 9
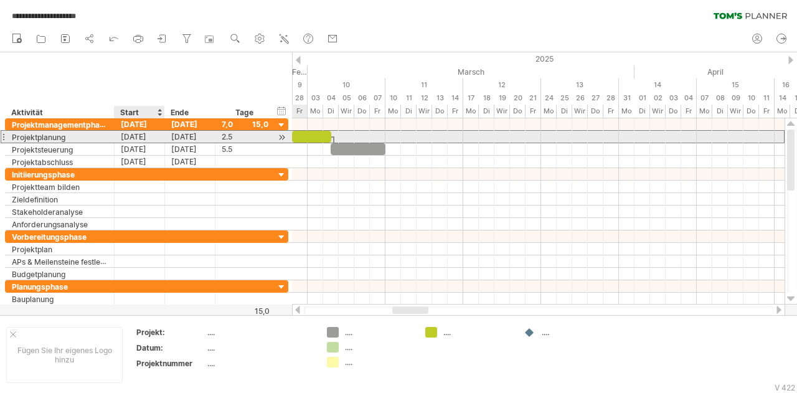
click at [140, 136] on font "[DATE]" at bounding box center [134, 136] width 26 height 9
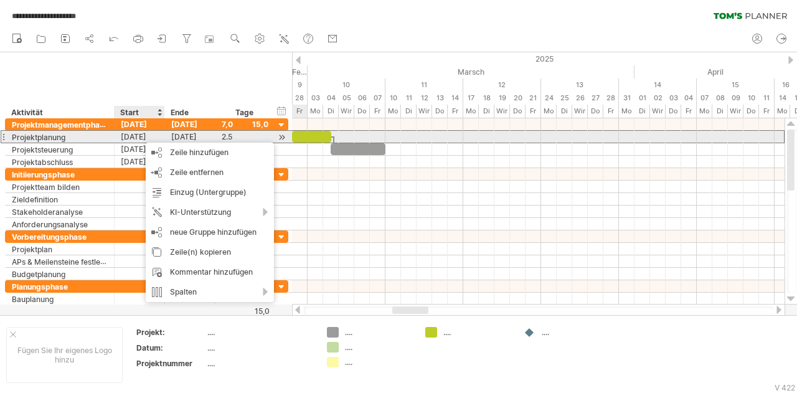
click at [140, 136] on font "[DATE]" at bounding box center [134, 136] width 26 height 9
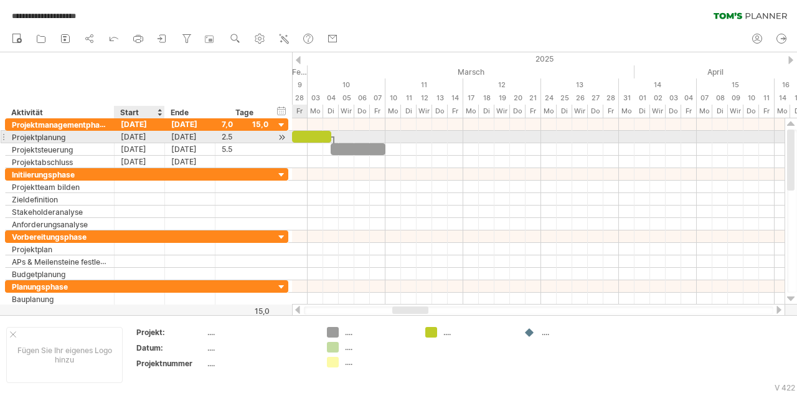
click at [140, 136] on font "[DATE]" at bounding box center [134, 136] width 26 height 9
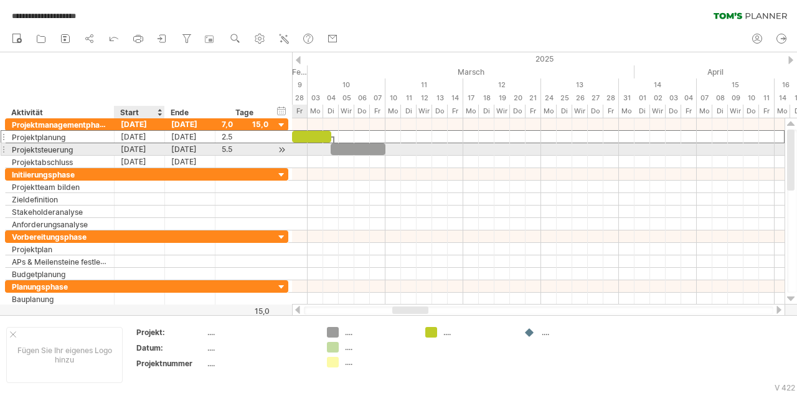
click at [146, 150] on font "[DATE]" at bounding box center [134, 148] width 26 height 9
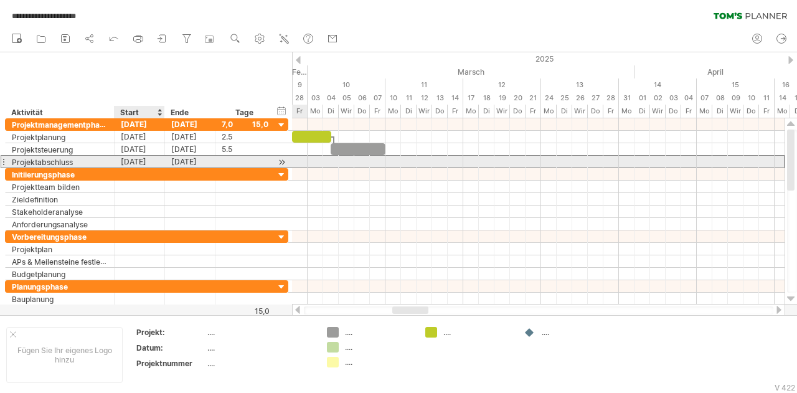
click at [146, 164] on font "[DATE]" at bounding box center [134, 161] width 26 height 9
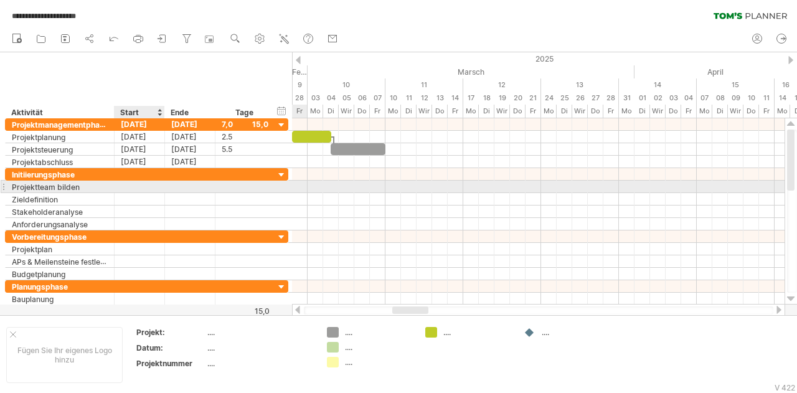
click at [144, 190] on div at bounding box center [140, 187] width 50 height 12
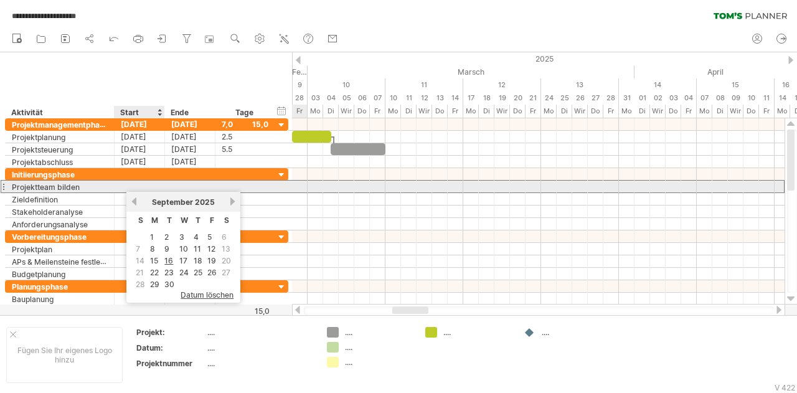
click at [144, 190] on div at bounding box center [140, 187] width 50 height 12
click at [144, 189] on div at bounding box center [140, 187] width 50 height 12
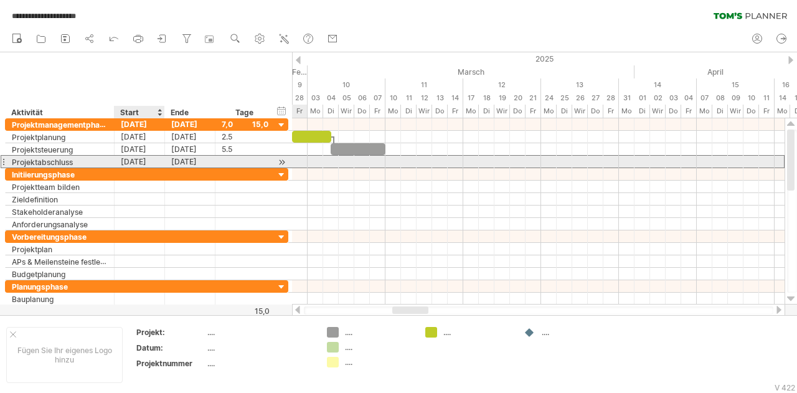
click at [144, 162] on font "[DATE]" at bounding box center [134, 161] width 26 height 9
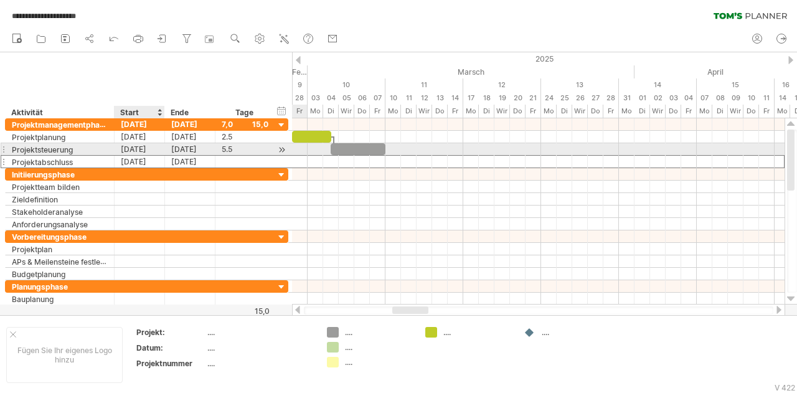
click at [143, 149] on font "[DATE]" at bounding box center [134, 148] width 26 height 9
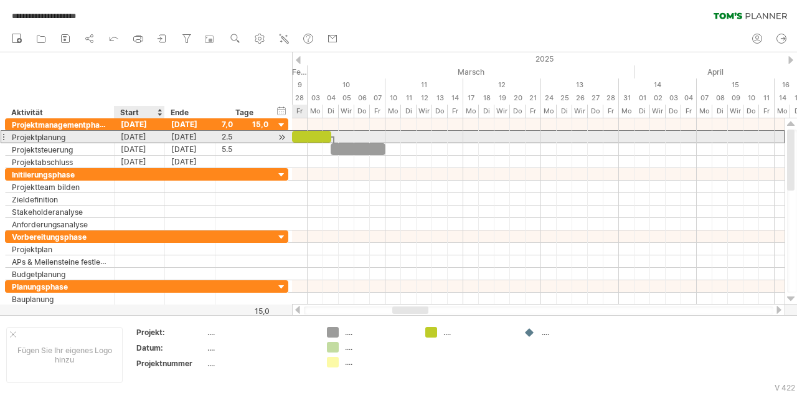
click at [143, 136] on font "[DATE]" at bounding box center [134, 136] width 26 height 9
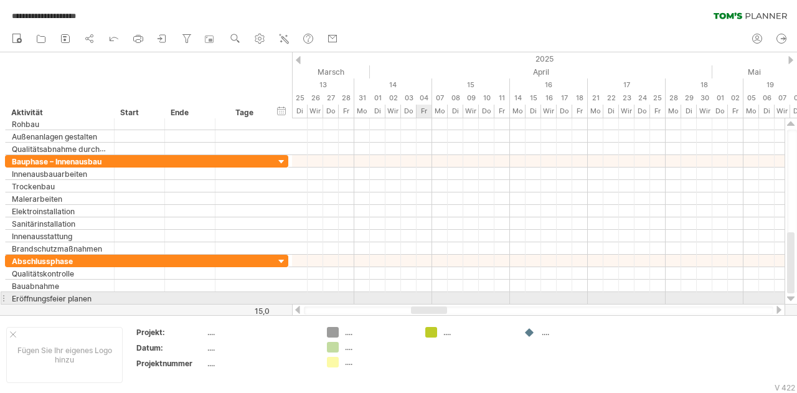
drag, startPoint x: 412, startPoint y: 309, endPoint x: 431, endPoint y: 303, distance: 19.5
click at [431, 303] on div "**********" at bounding box center [398, 196] width 797 height 393
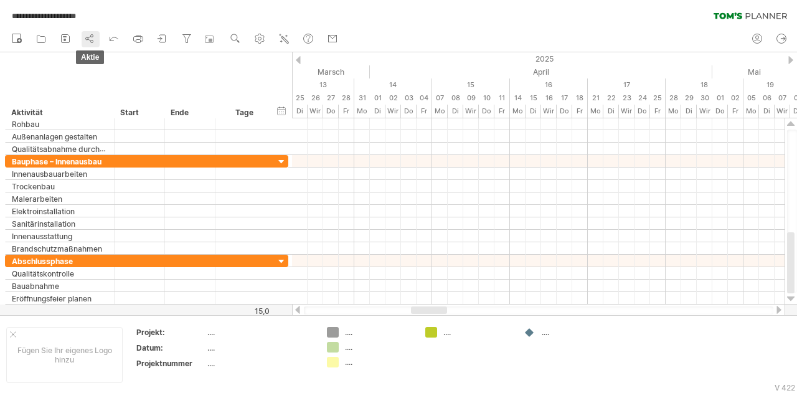
click at [95, 37] on icon at bounding box center [89, 38] width 12 height 12
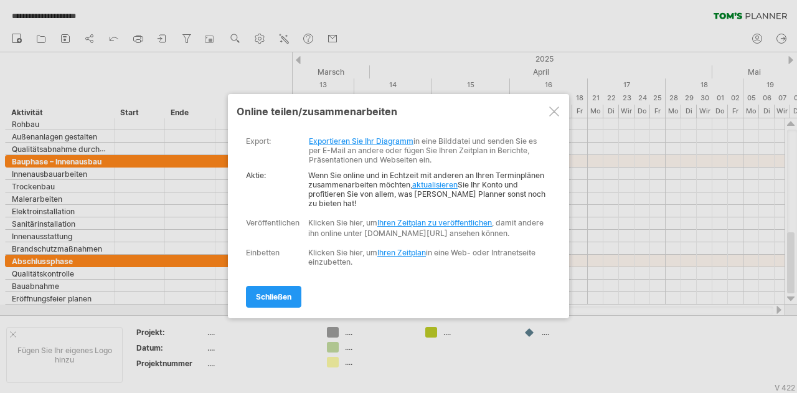
click at [377, 140] on font "Exportieren Sie Ihr Diagramm" at bounding box center [361, 140] width 105 height 9
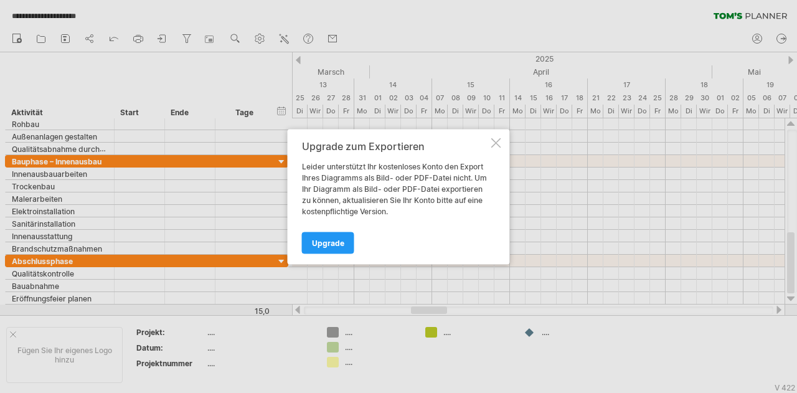
click at [491, 140] on div at bounding box center [496, 143] width 10 height 10
